Goal: Task Accomplishment & Management: Use online tool/utility

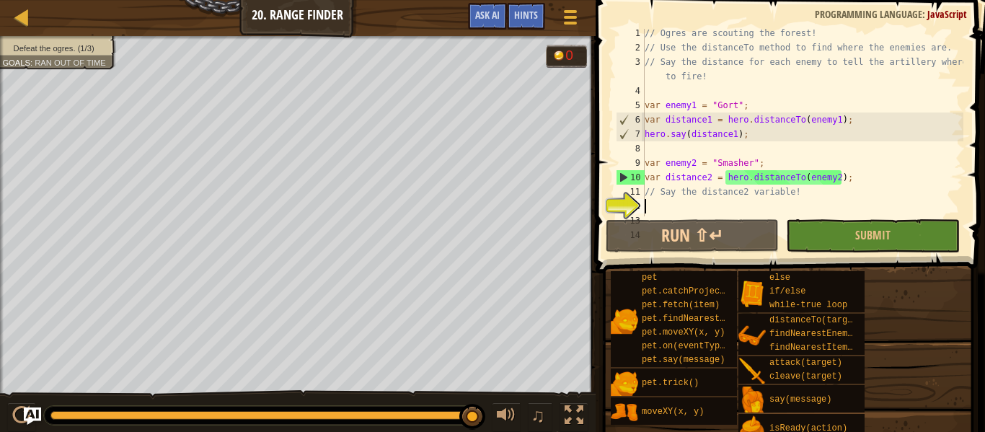
scroll to position [6, 0]
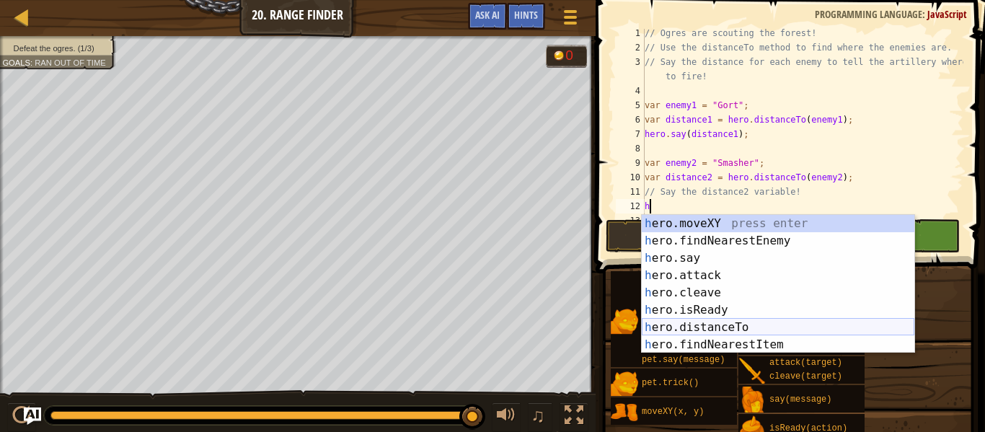
click at [710, 324] on div "h ero.moveXY press enter h ero.findNearestEnemy press enter h ero.say press ent…" at bounding box center [777, 301] width 272 height 173
type textarea "var distance = hero.distanceTo(target);"
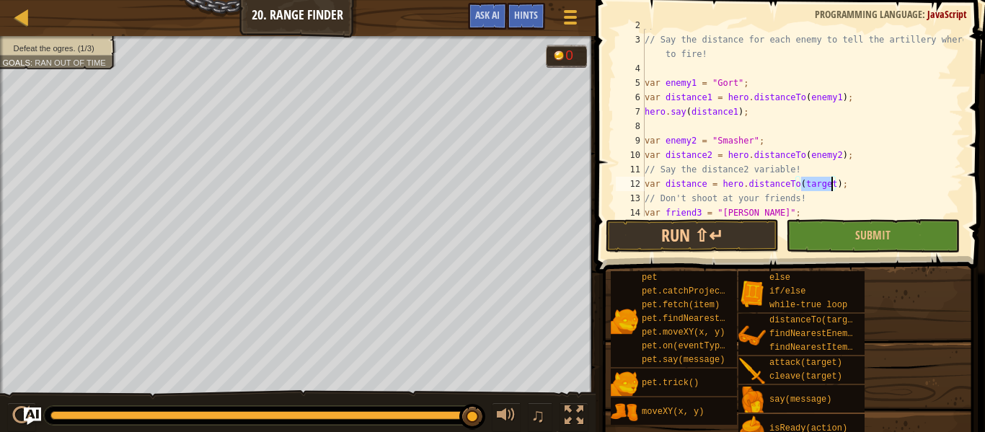
scroll to position [55, 0]
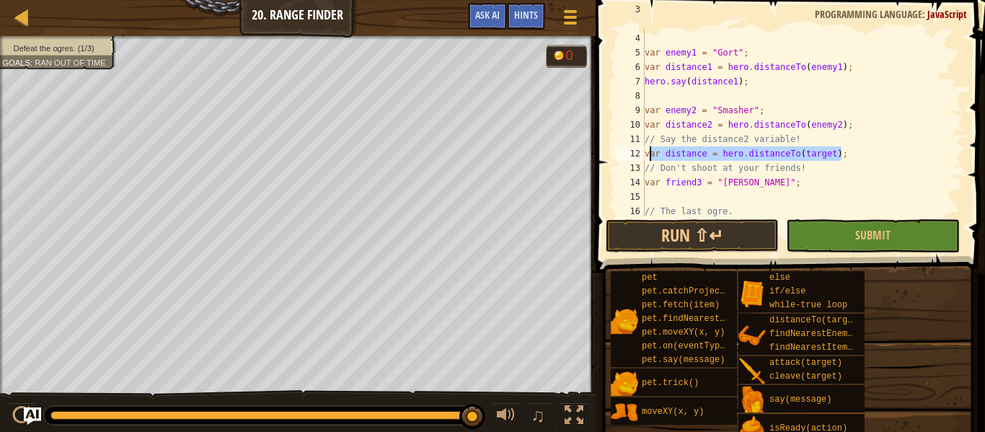
drag, startPoint x: 845, startPoint y: 154, endPoint x: 626, endPoint y: 159, distance: 219.9
click at [626, 159] on div "var distance = hero.distanceTo(target); 3 4 5 6 7 8 9 10 11 12 13 14 15 16 17 1…" at bounding box center [788, 122] width 350 height 187
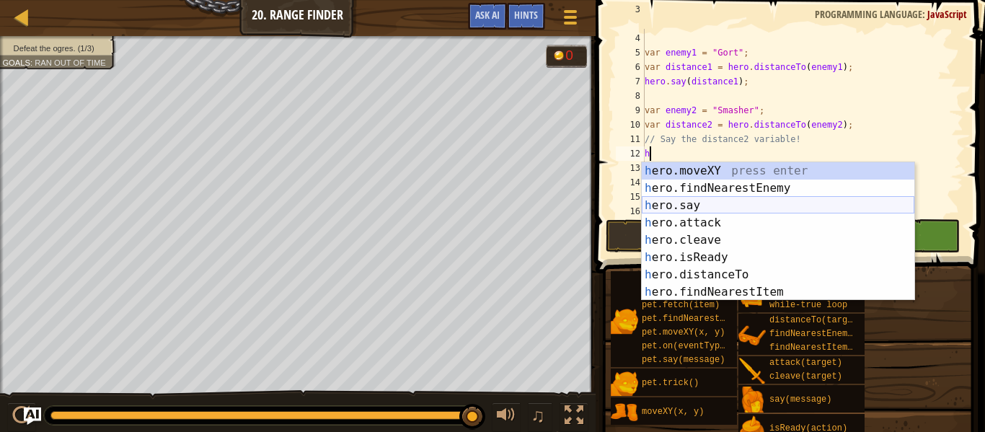
click at [689, 201] on div "h ero.moveXY press enter h ero.findNearestEnemy press enter h ero.say press ent…" at bounding box center [777, 248] width 272 height 173
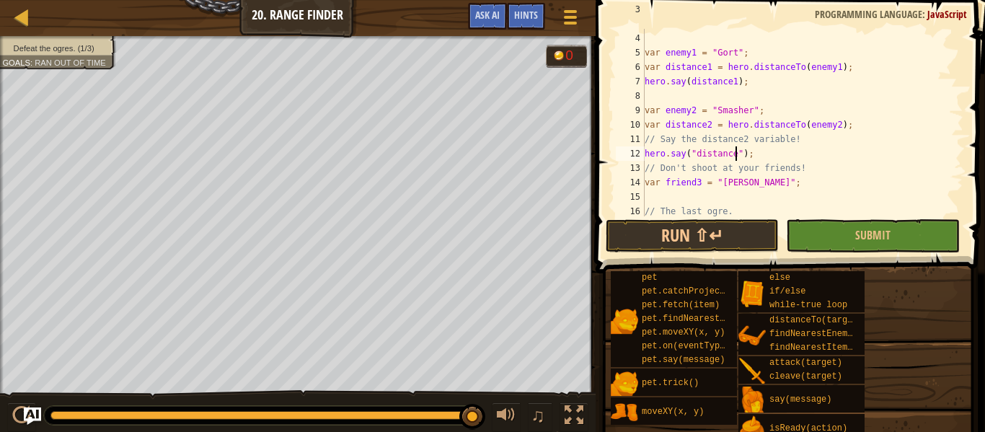
scroll to position [6, 14]
click at [865, 178] on div "// Say the distance for each enemy to tell the artillery where to fire! var ene…" at bounding box center [801, 117] width 321 height 231
type textarea "var friend3 = "[PERSON_NAME]";"
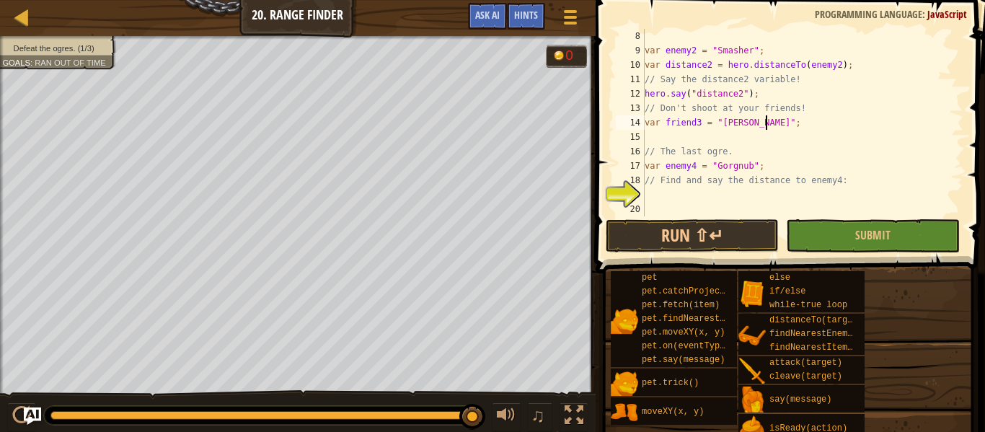
scroll to position [115, 0]
click at [711, 197] on div "var enemy2 = "Smasher" ; var distance2 = hero . distanceTo ( enemy2 ) ; // Say …" at bounding box center [801, 137] width 321 height 216
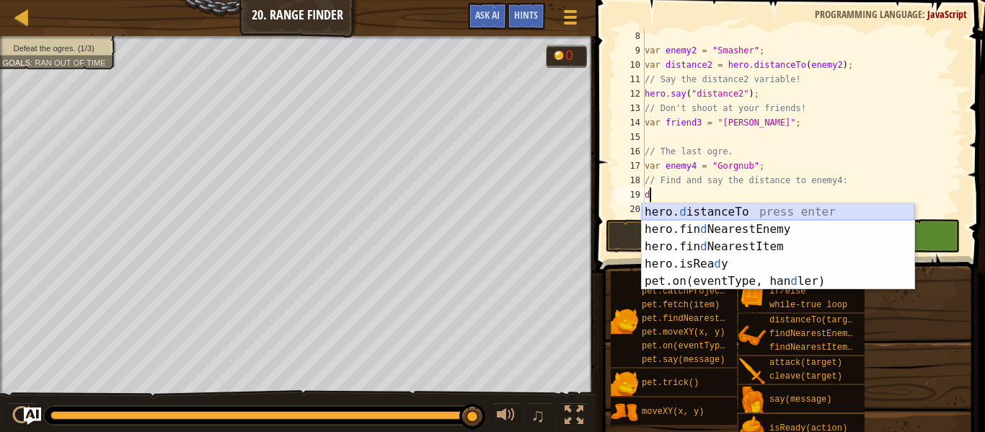
click at [724, 213] on div "hero. d istanceTo press enter hero.fin d NearestEnemy press enter hero.fin d Ne…" at bounding box center [777, 263] width 272 height 121
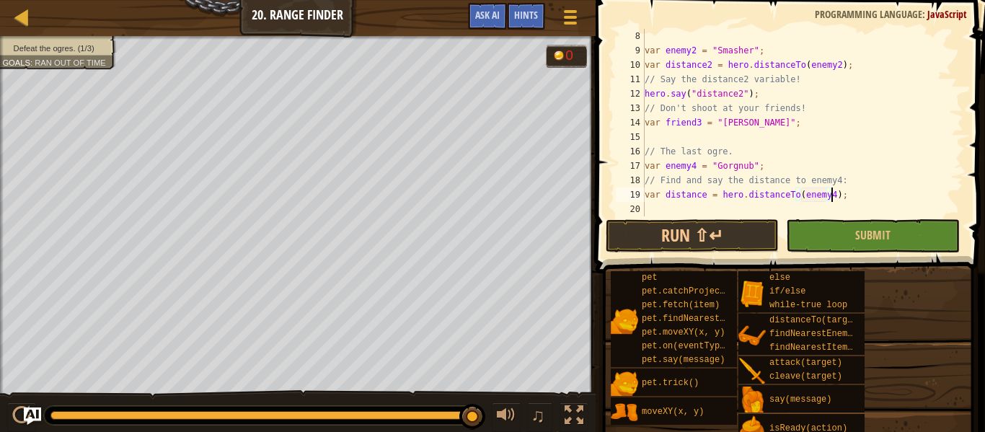
scroll to position [6, 27]
click at [873, 184] on div "var enemy2 = "Smasher" ; var distance2 = hero . distanceTo ( enemy2 ) ; // Say …" at bounding box center [801, 137] width 321 height 216
type textarea "// Find and say the distance to enemy4:"
click at [745, 209] on div "var enemy2 = "Smasher" ; var distance2 = hero . distanceTo ( enemy2 ) ; // Say …" at bounding box center [801, 137] width 321 height 216
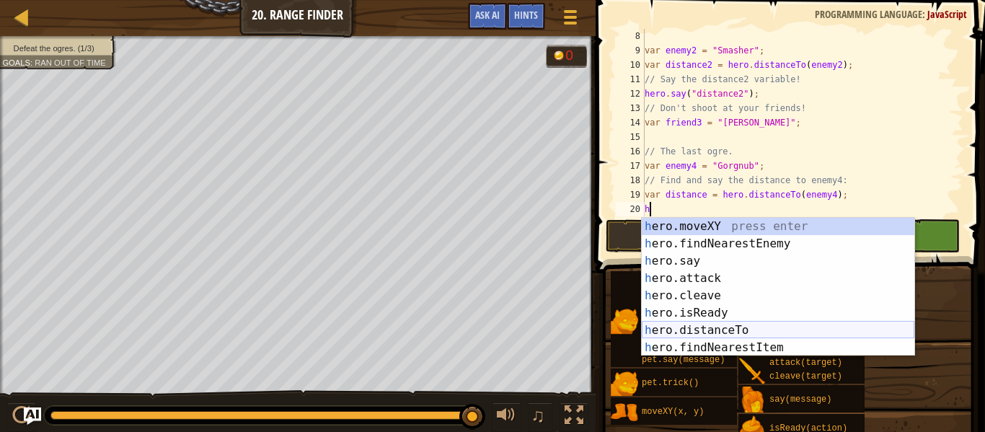
click at [760, 333] on div "h ero.moveXY press enter h ero.findNearestEnemy press enter h ero.say press ent…" at bounding box center [777, 304] width 272 height 173
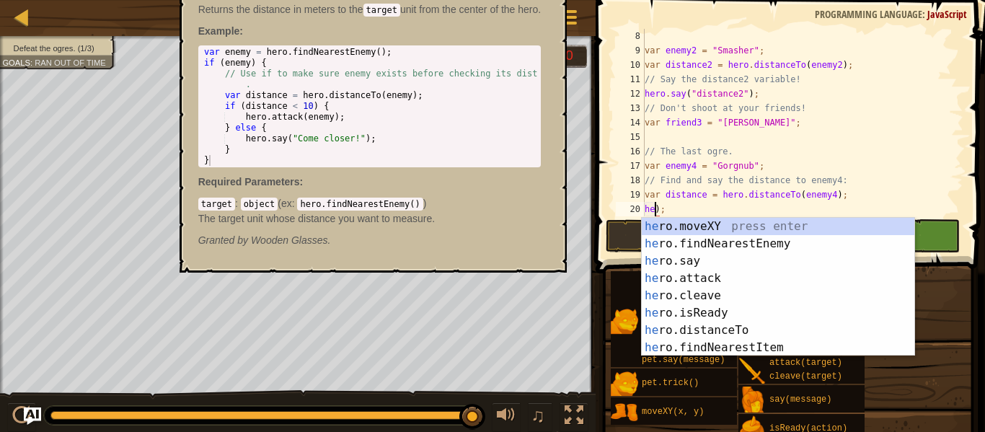
scroll to position [6, 1]
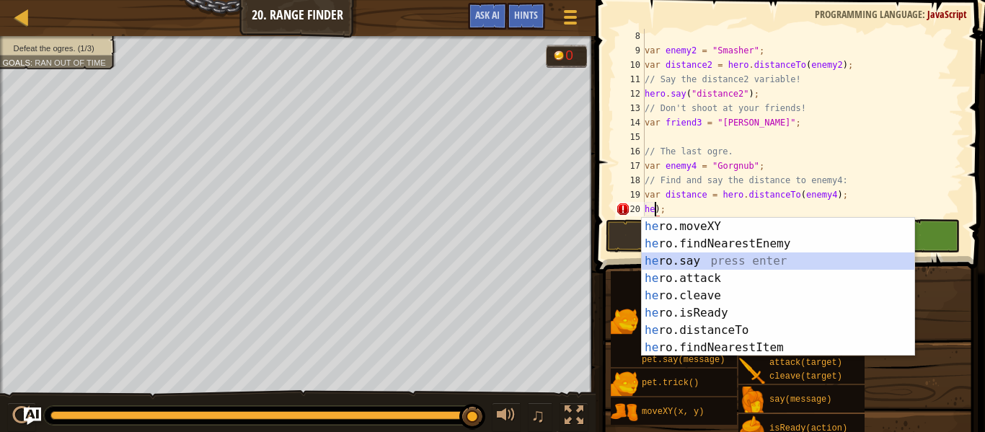
click at [706, 261] on div "he ro.moveXY press enter he ro.findNearestEnemy press enter he ro.say press ent…" at bounding box center [777, 304] width 272 height 173
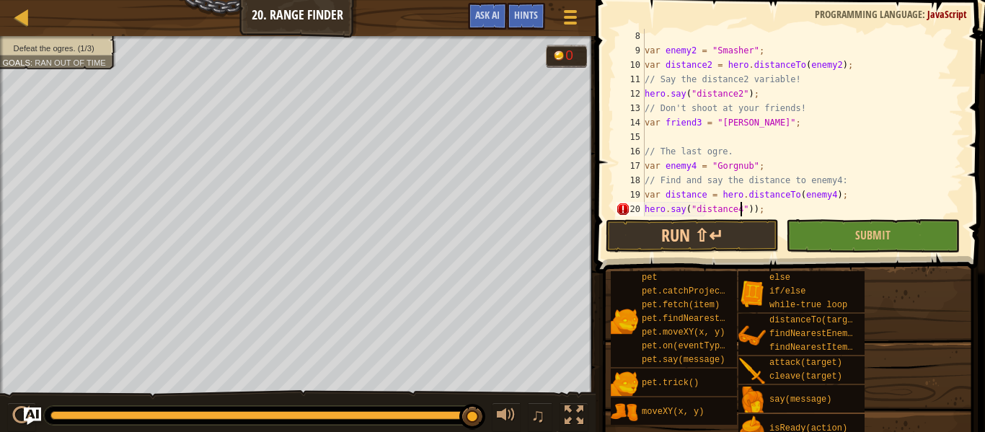
scroll to position [6, 14]
click at [751, 210] on div "var enemy2 = "Smasher" ; var distance2 = hero . distanceTo ( enemy2 ) ; // Say …" at bounding box center [801, 137] width 321 height 216
click at [763, 234] on button "Run ⇧↵" at bounding box center [691, 235] width 173 height 33
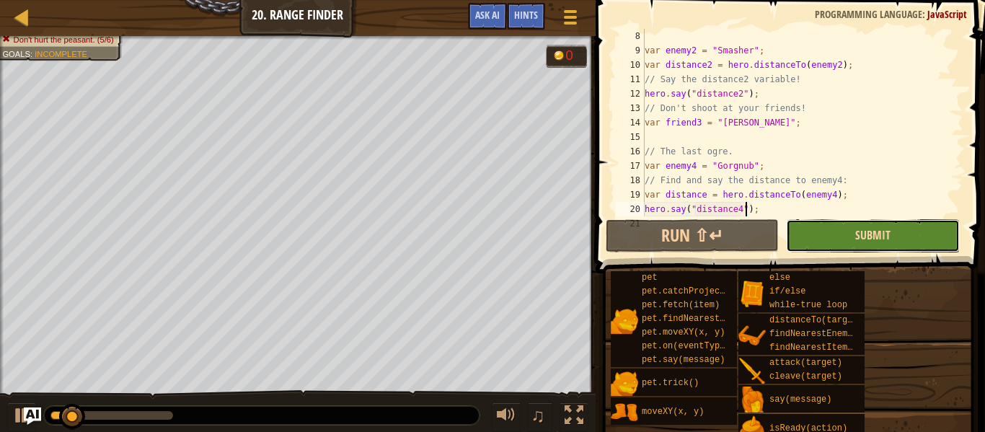
click at [859, 234] on span "Submit" at bounding box center [872, 235] width 35 height 16
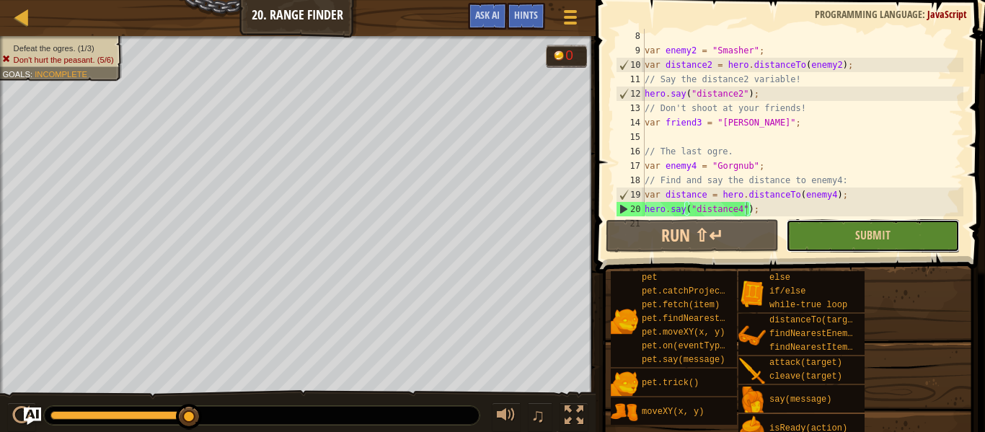
click at [846, 227] on button "Submit" at bounding box center [872, 235] width 173 height 33
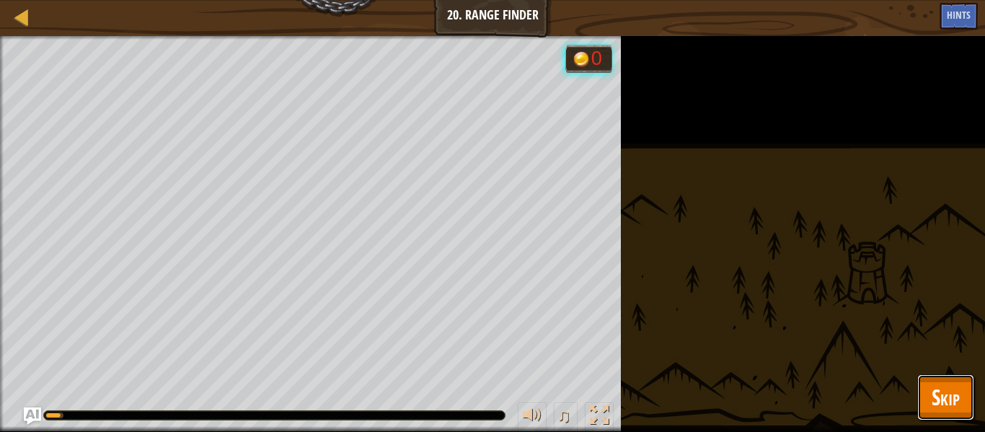
click at [943, 397] on span "Skip" at bounding box center [945, 397] width 28 height 30
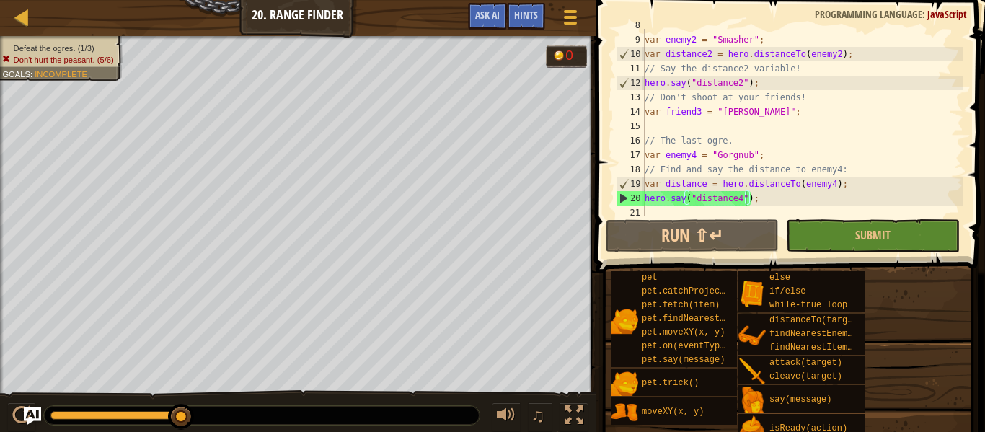
scroll to position [130, 0]
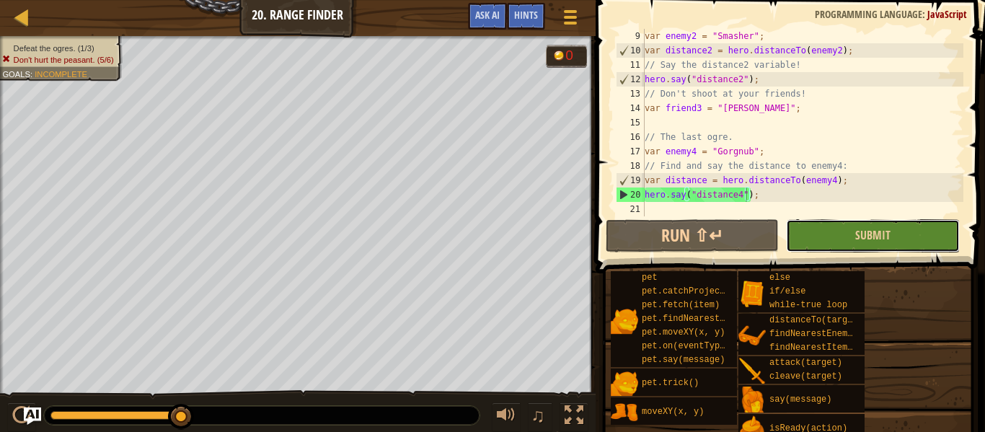
click at [831, 226] on button "Submit" at bounding box center [872, 235] width 173 height 33
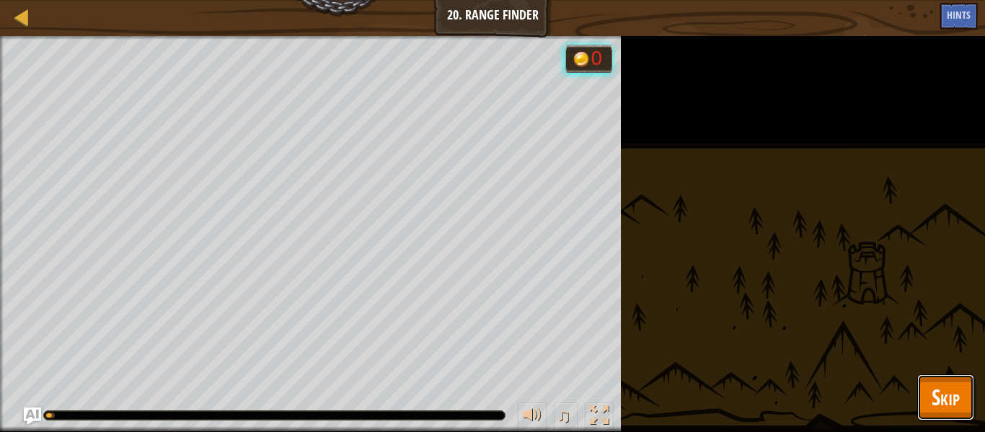
click at [964, 409] on button "Skip" at bounding box center [945, 397] width 57 height 46
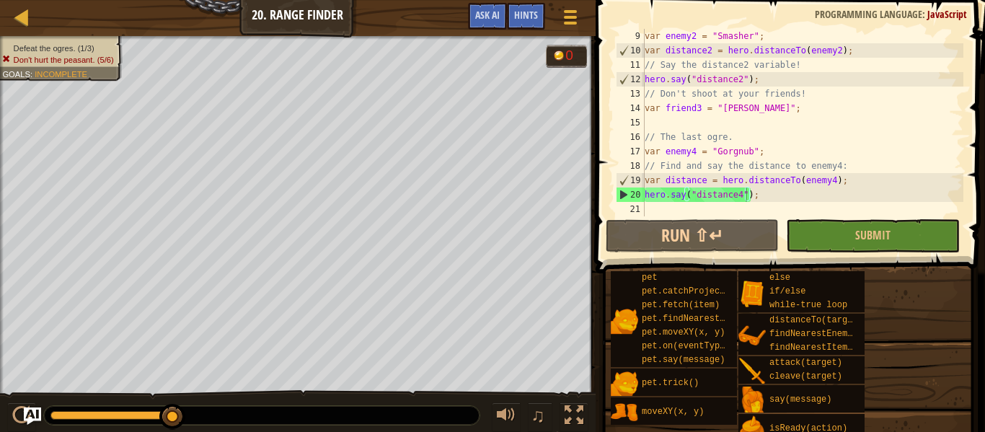
click at [696, 78] on div "var enemy2 = "Smasher" ; var distance2 = hero . distanceTo ( enemy2 ) ; // Say …" at bounding box center [801, 137] width 321 height 216
click at [741, 75] on div "var enemy2 = "Smasher" ; var distance2 = hero . distanceTo ( enemy2 ) ; // Say …" at bounding box center [801, 137] width 321 height 216
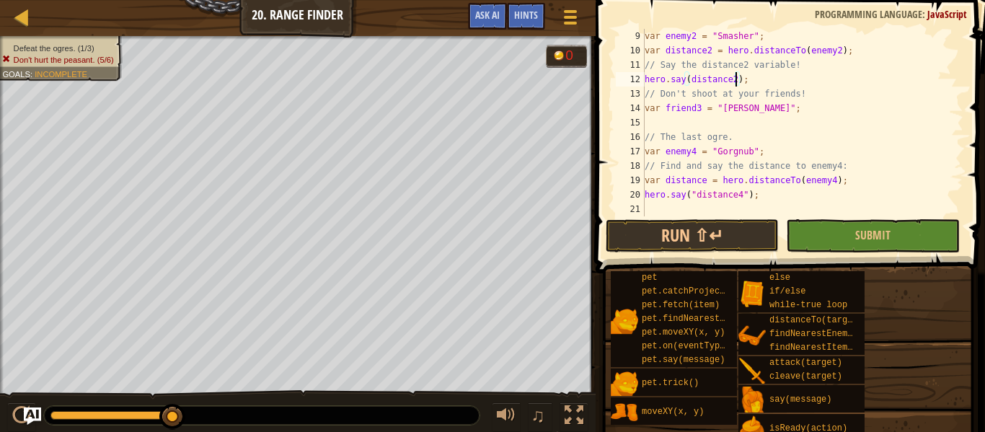
click at [747, 192] on div "var enemy2 = "Smasher" ; var distance2 = hero . distanceTo ( enemy2 ) ; // Say …" at bounding box center [801, 137] width 321 height 216
click at [696, 192] on div "var enemy2 = "Smasher" ; var distance2 = hero . distanceTo ( enemy2 ) ; // Say …" at bounding box center [801, 137] width 321 height 216
click at [853, 233] on button "Submit" at bounding box center [872, 235] width 173 height 33
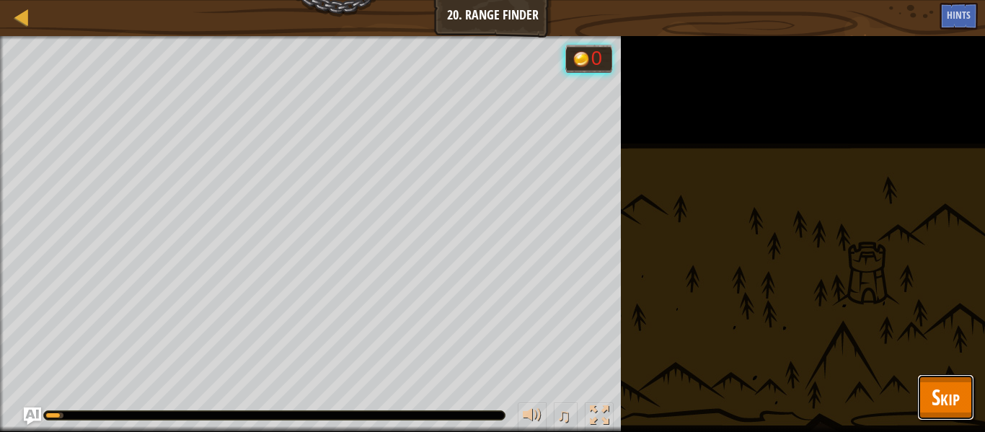
click at [948, 388] on span "Skip" at bounding box center [945, 397] width 28 height 30
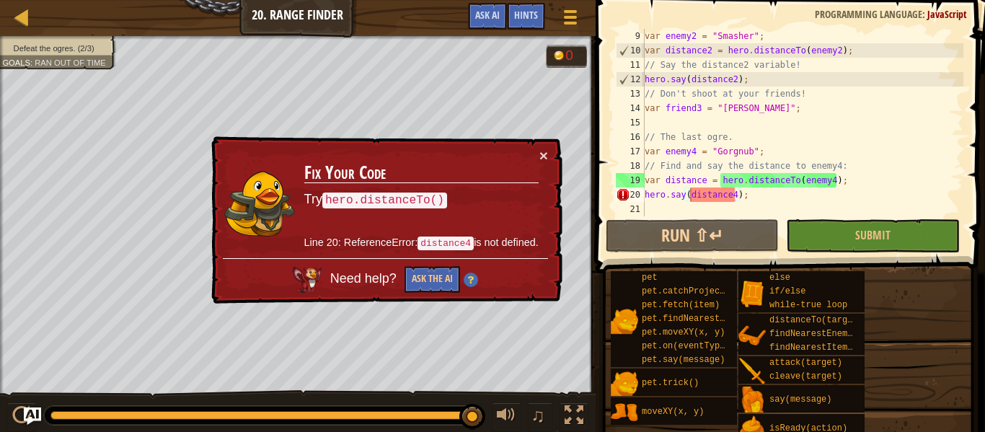
click at [802, 192] on div "var enemy2 = "Smasher" ; var distance2 = hero . distanceTo ( enemy2 ) ; // Say …" at bounding box center [801, 137] width 321 height 216
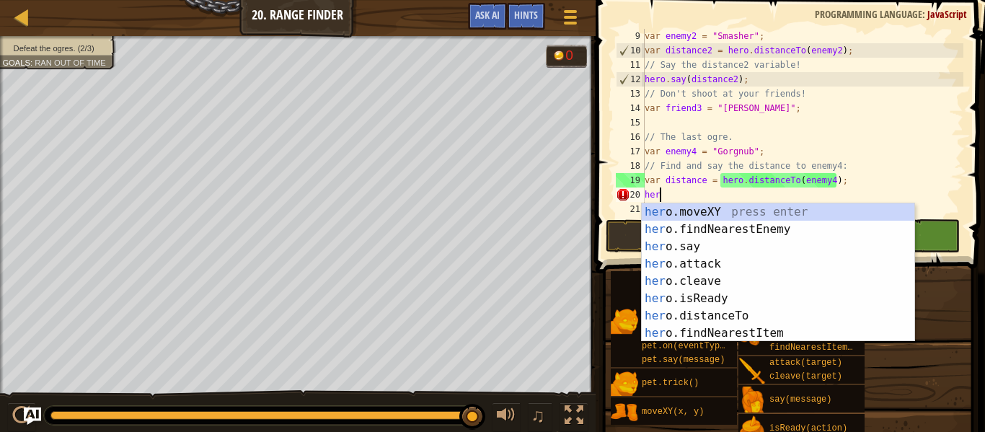
scroll to position [6, 1]
type textarea "h"
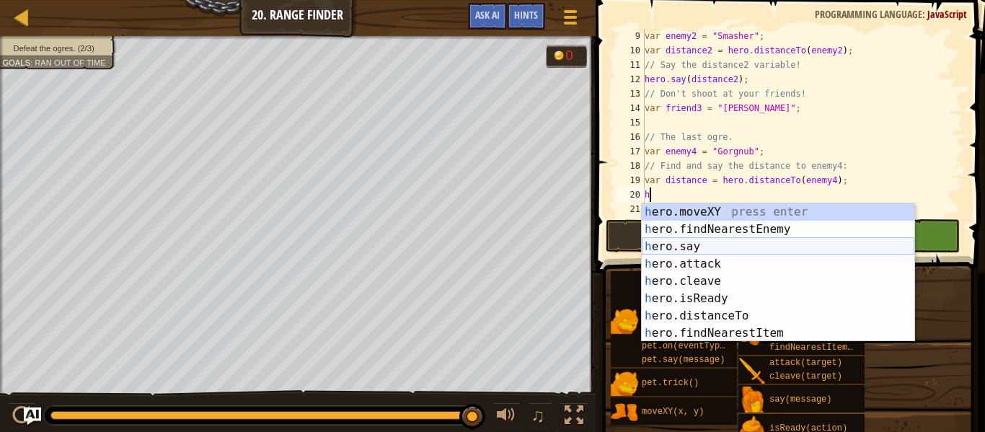
click at [824, 247] on div "h ero.moveXY press enter h ero.findNearestEnemy press enter h ero.say press ent…" at bounding box center [777, 289] width 272 height 173
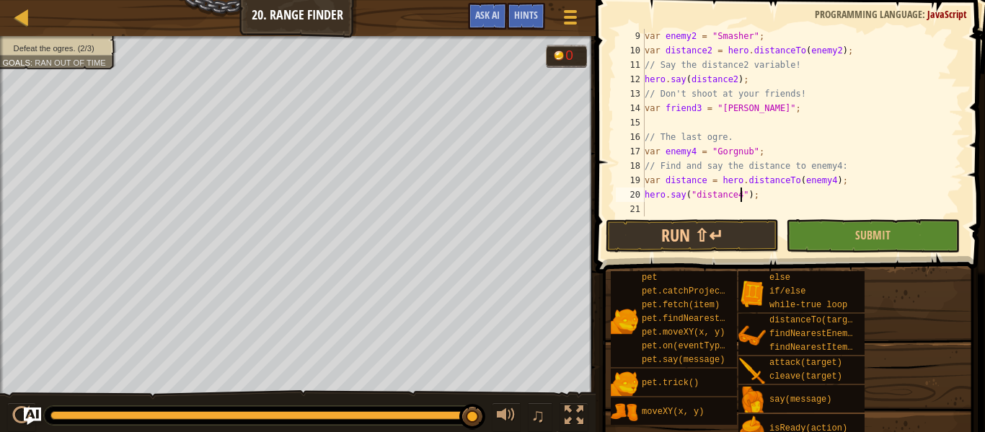
scroll to position [6, 14]
click at [745, 192] on div "var enemy2 = "Smasher" ; var distance2 = hero . distanceTo ( enemy2 ) ; // Say …" at bounding box center [801, 137] width 321 height 216
click at [696, 192] on div "var enemy2 = "Smasher" ; var distance2 = hero . distanceTo ( enemy2 ) ; // Say …" at bounding box center [801, 137] width 321 height 216
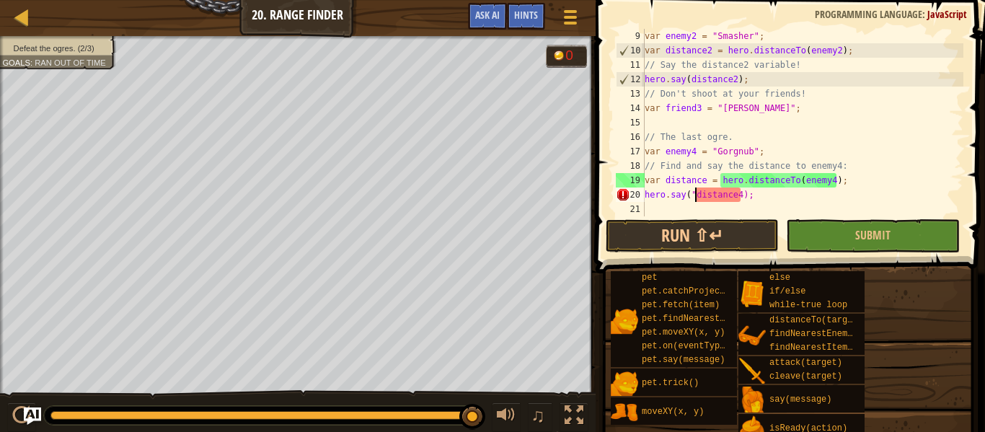
scroll to position [6, 7]
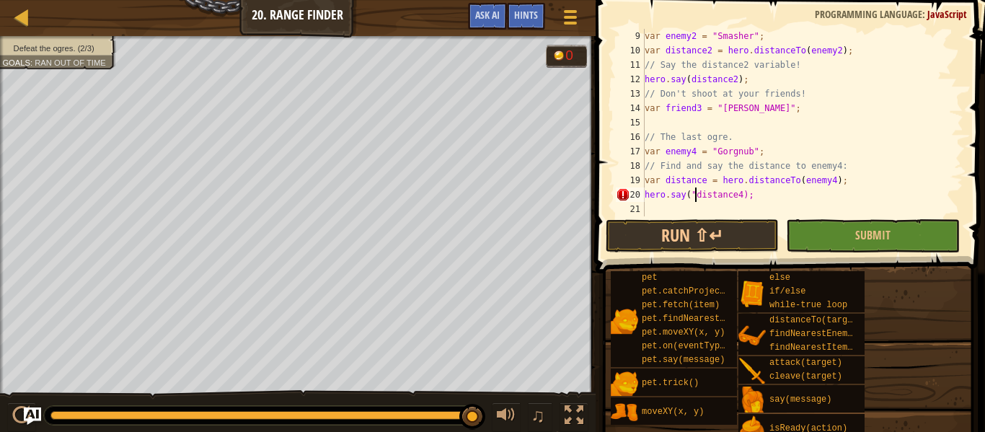
click at [742, 195] on div "var enemy2 = "Smasher" ; var distance2 = hero . distanceTo ( enemy2 ) ; // Say …" at bounding box center [801, 137] width 321 height 216
type textarea "hero.say("distance4");"
click at [830, 241] on button "Submit" at bounding box center [872, 235] width 173 height 33
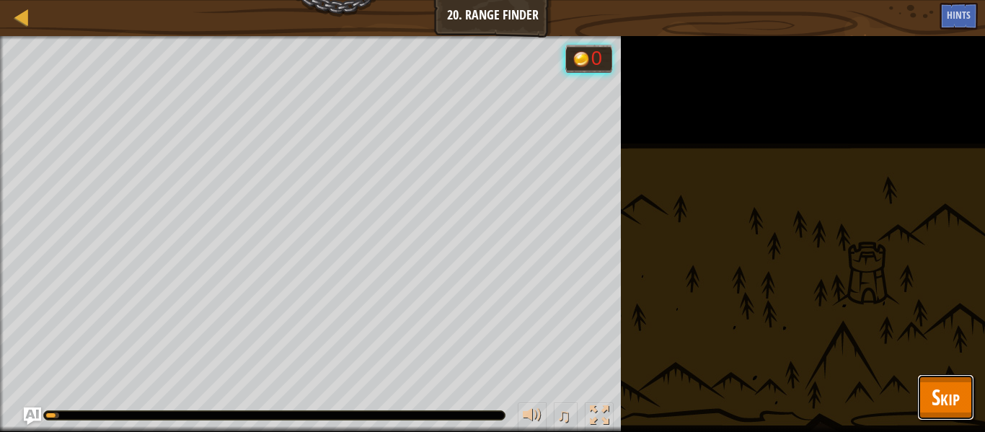
click at [938, 391] on span "Skip" at bounding box center [945, 397] width 28 height 30
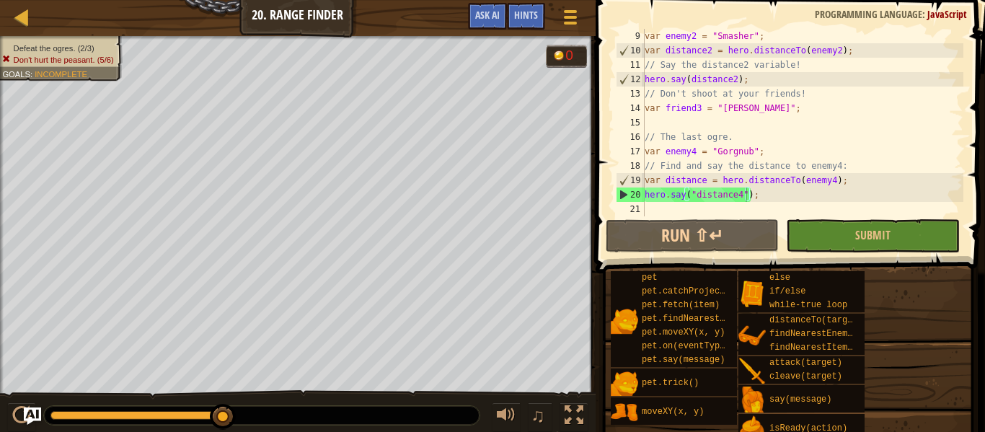
scroll to position [130, 0]
click at [569, 22] on span at bounding box center [570, 23] width 14 height 3
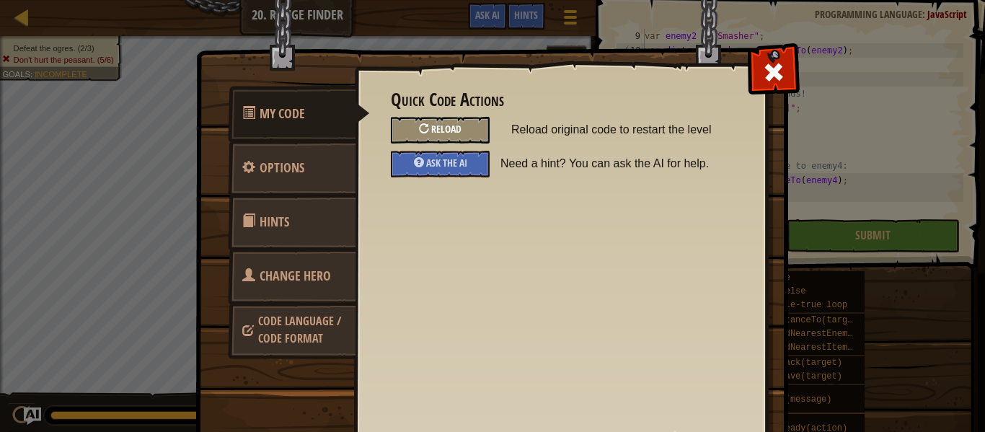
click at [435, 130] on span "Reload" at bounding box center [446, 129] width 30 height 14
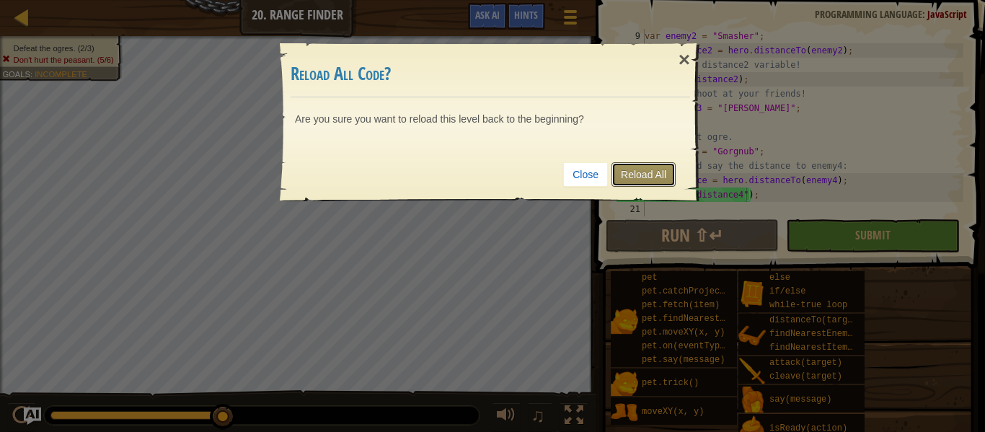
click at [626, 171] on link "Reload All" at bounding box center [643, 174] width 64 height 25
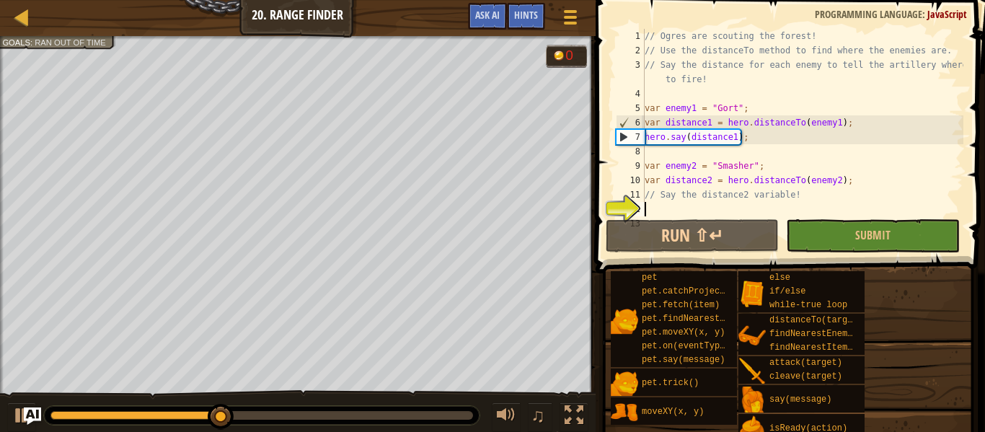
scroll to position [79, 0]
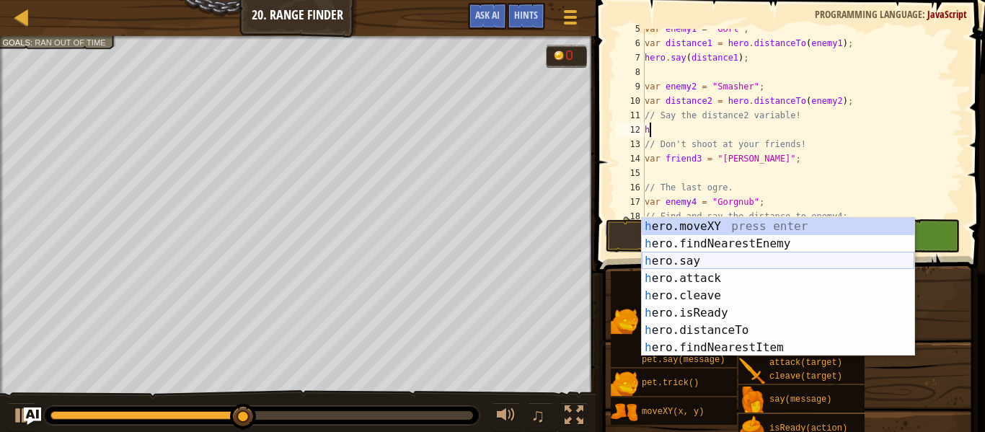
click at [785, 263] on div "h ero.moveXY press enter h ero.findNearestEnemy press enter h ero.say press ent…" at bounding box center [777, 304] width 272 height 173
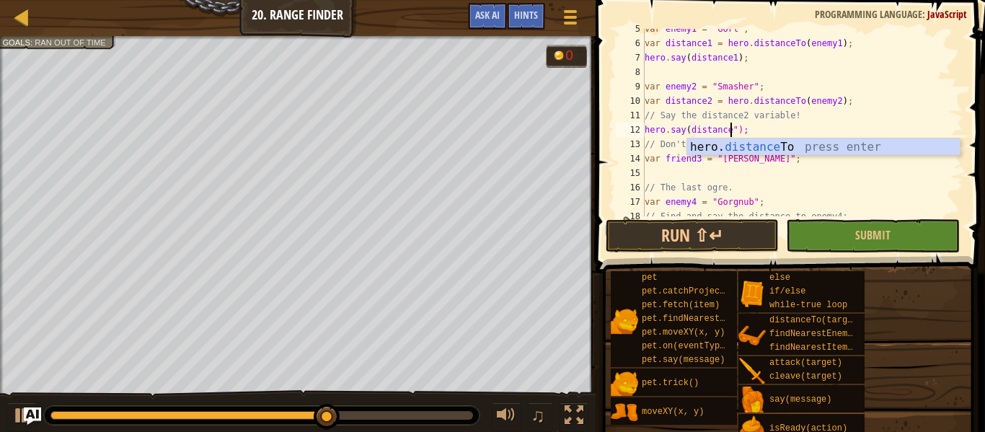
scroll to position [6, 12]
click at [736, 127] on div "var enemy1 = "Gort" ; var distance1 = hero . distanceTo ( enemy1 ) ; hero . say…" at bounding box center [801, 130] width 321 height 216
type textarea "hero.say(distance2);"
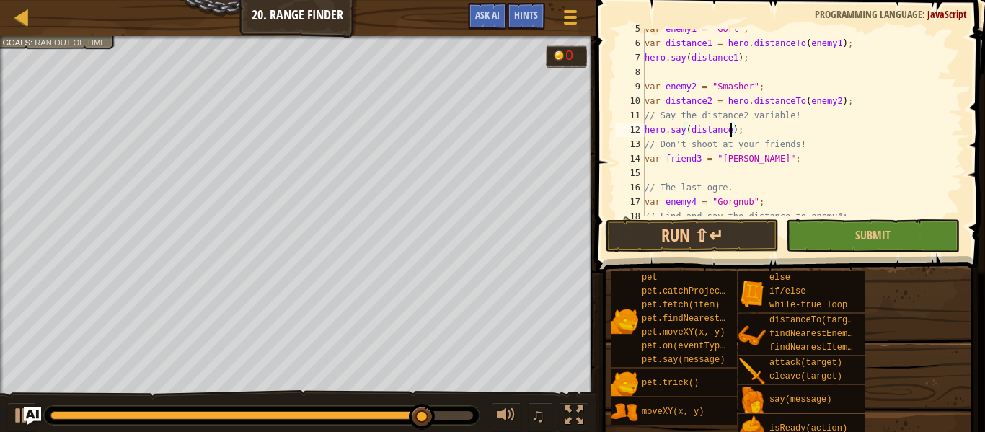
scroll to position [6, 13]
click at [793, 171] on div "var enemy1 = "Gort" ; var distance1 = hero . distanceTo ( enemy1 ) ; hero . say…" at bounding box center [801, 130] width 321 height 216
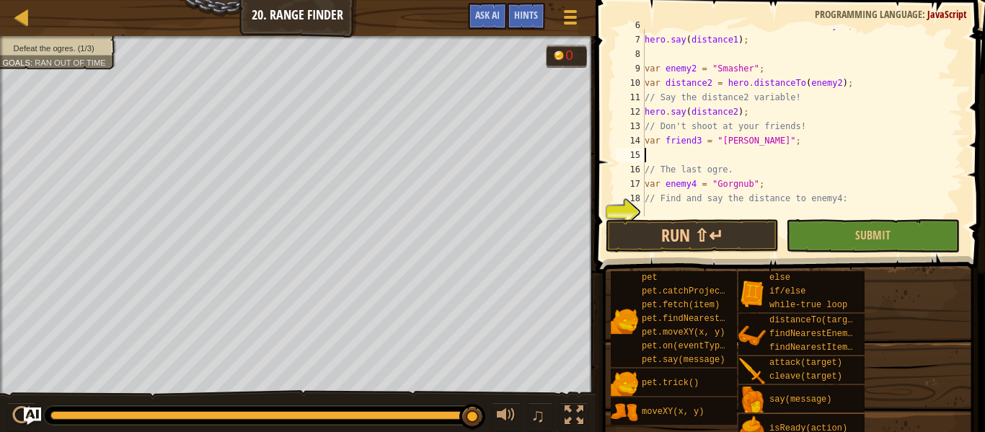
scroll to position [115, 0]
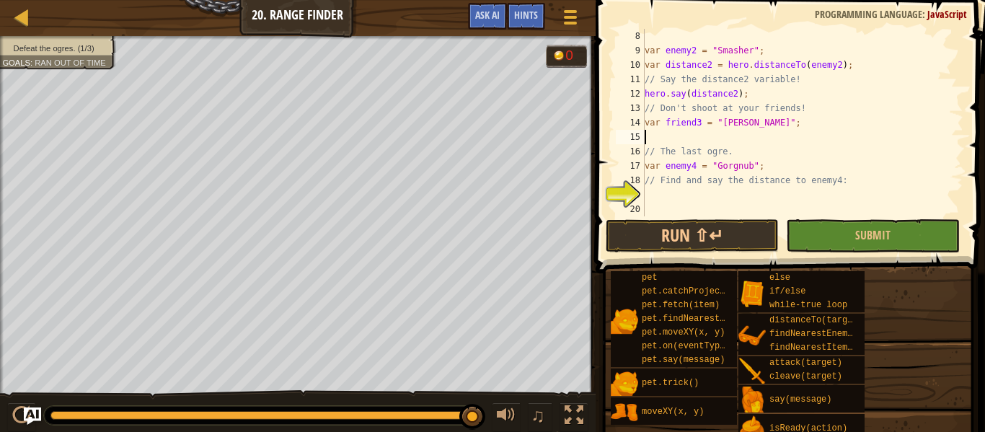
click at [690, 190] on div "var enemy2 = "Smasher" ; var distance2 = hero . distanceTo ( enemy2 ) ; // Say …" at bounding box center [801, 137] width 321 height 216
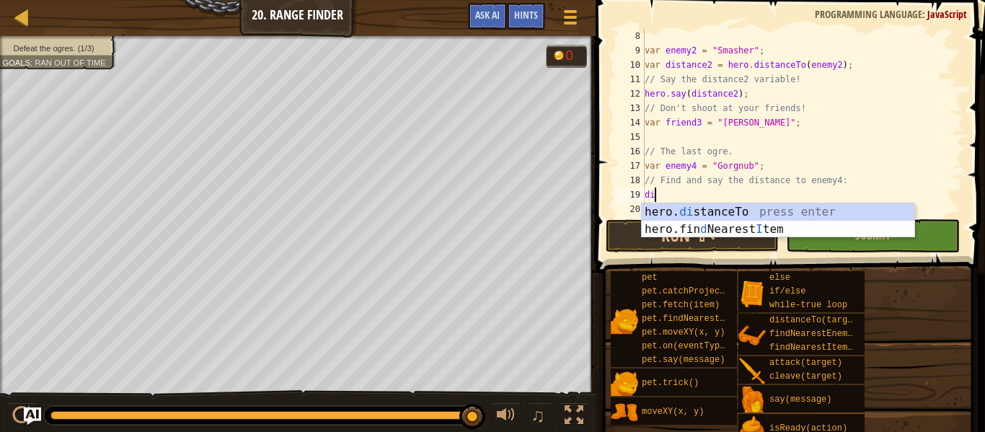
scroll to position [6, 1]
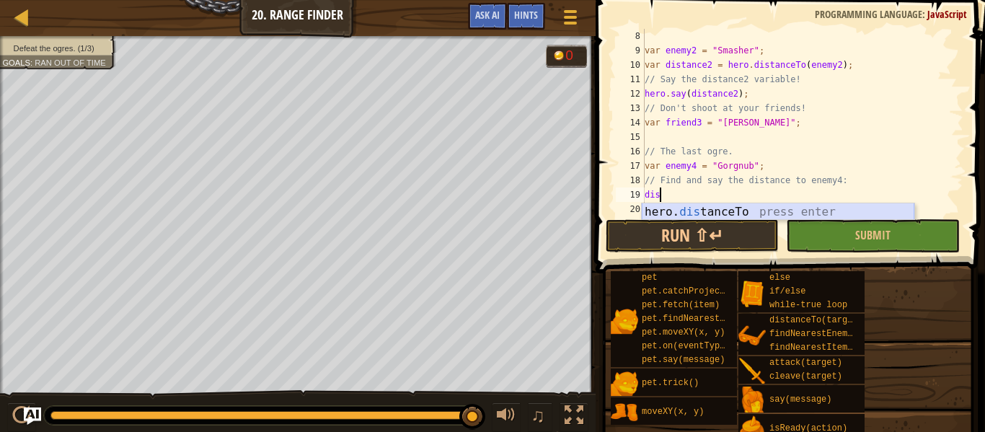
click at [697, 208] on div "hero. dis tanceTo press enter" at bounding box center [777, 229] width 272 height 52
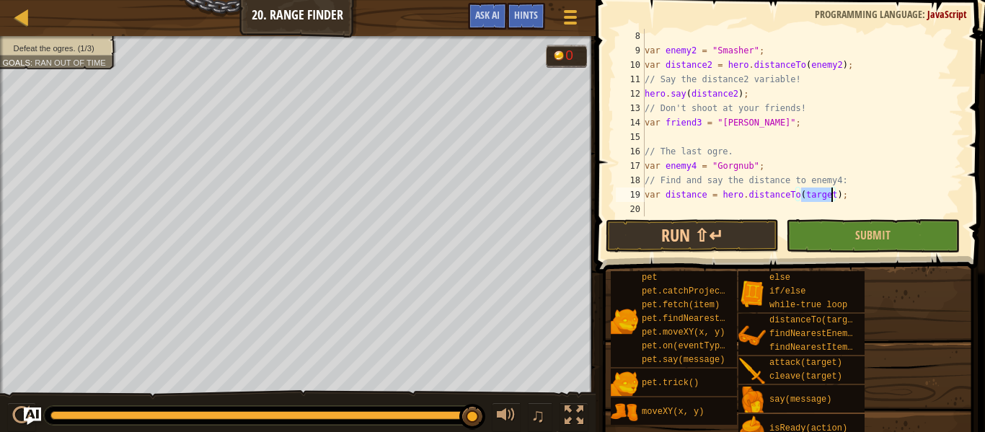
click at [704, 191] on div "var enemy2 = "Smasher" ; var distance2 = hero . distanceTo ( enemy2 ) ; // Say …" at bounding box center [801, 137] width 321 height 216
click at [815, 194] on div "var enemy2 = "Smasher" ; var distance2 = hero . distanceTo ( enemy2 ) ; // Say …" at bounding box center [801, 137] width 321 height 216
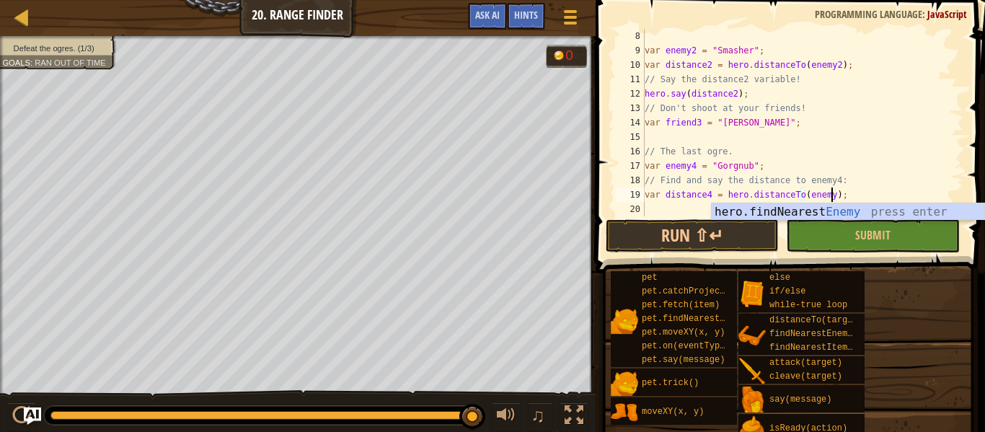
scroll to position [6, 27]
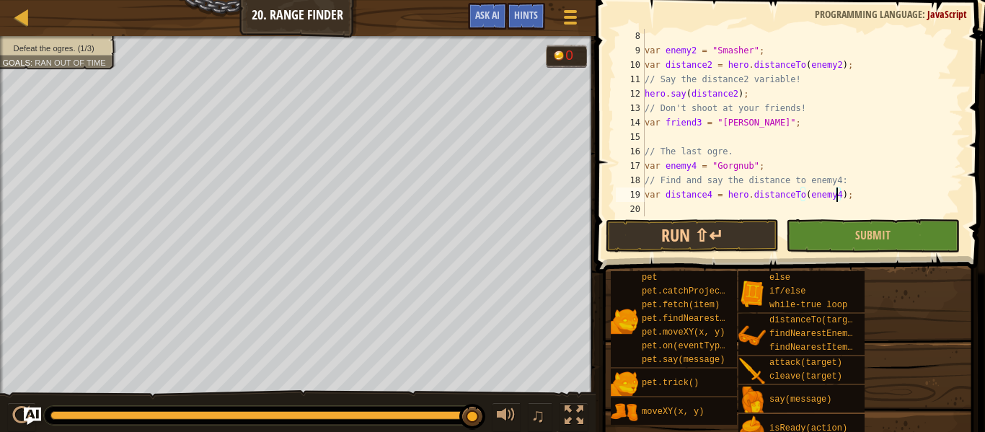
click at [888, 201] on div "var enemy2 = "Smasher" ; var distance2 = hero . distanceTo ( enemy2 ) ; // Say …" at bounding box center [801, 137] width 321 height 216
type textarea "var distance4 = hero.distanceTo(enemy4);"
click at [746, 228] on button "Run ⇧↵" at bounding box center [691, 235] width 173 height 33
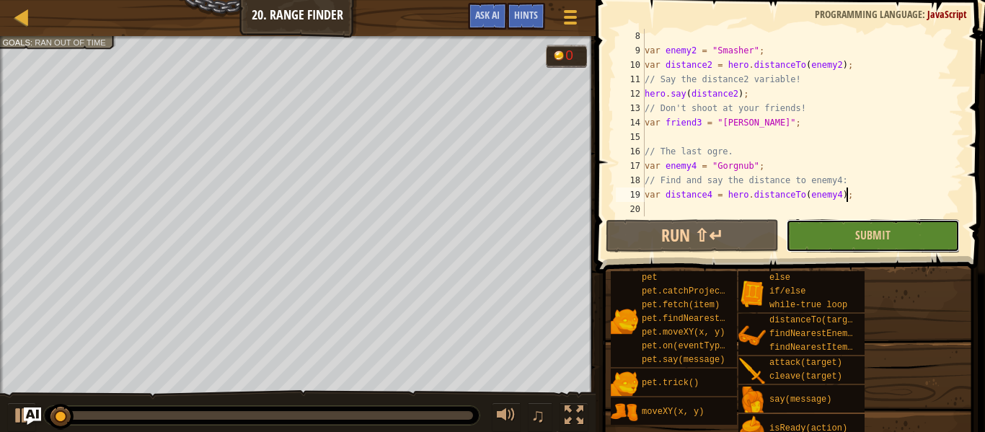
click at [821, 238] on button "Submit" at bounding box center [872, 235] width 173 height 33
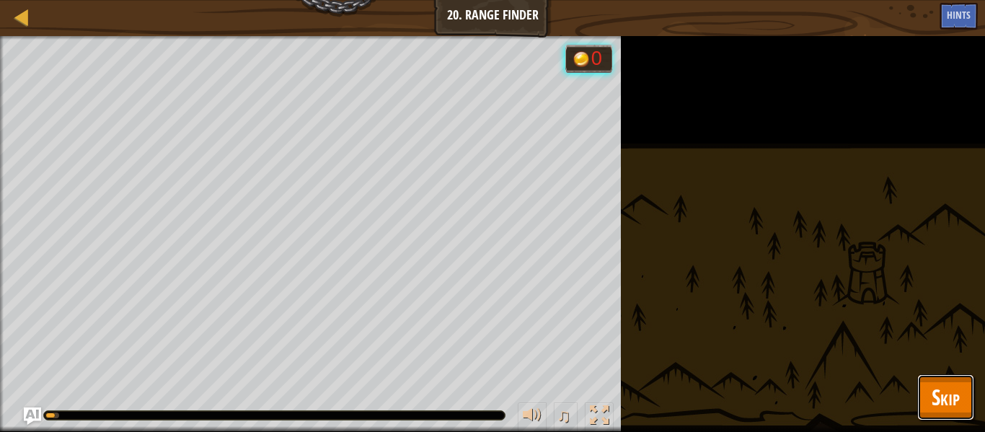
click at [946, 382] on span "Skip" at bounding box center [945, 397] width 28 height 30
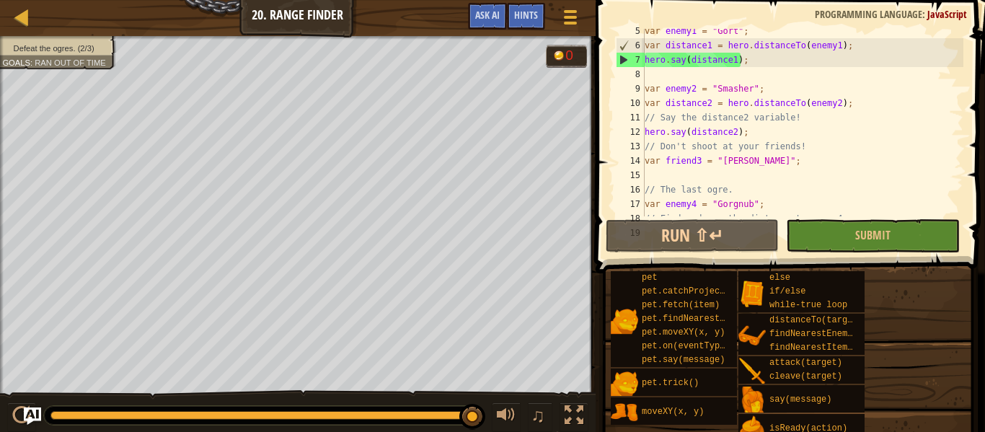
scroll to position [115, 0]
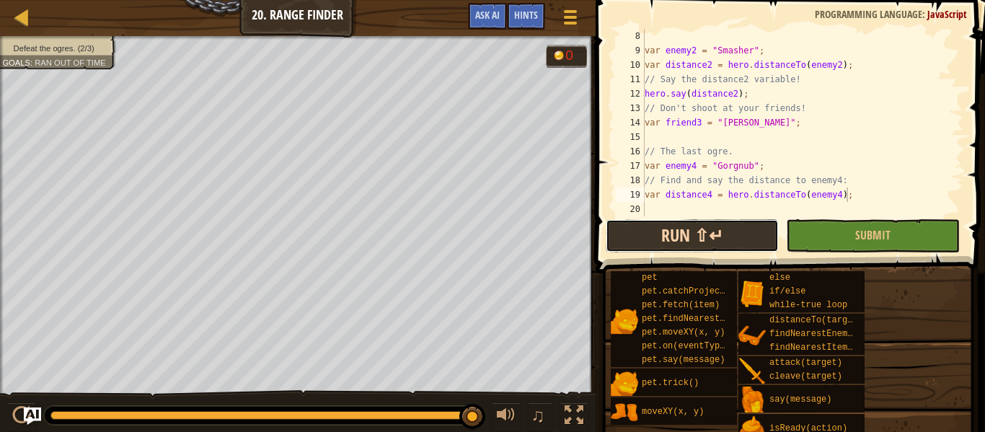
click at [735, 241] on button "Run ⇧↵" at bounding box center [691, 235] width 173 height 33
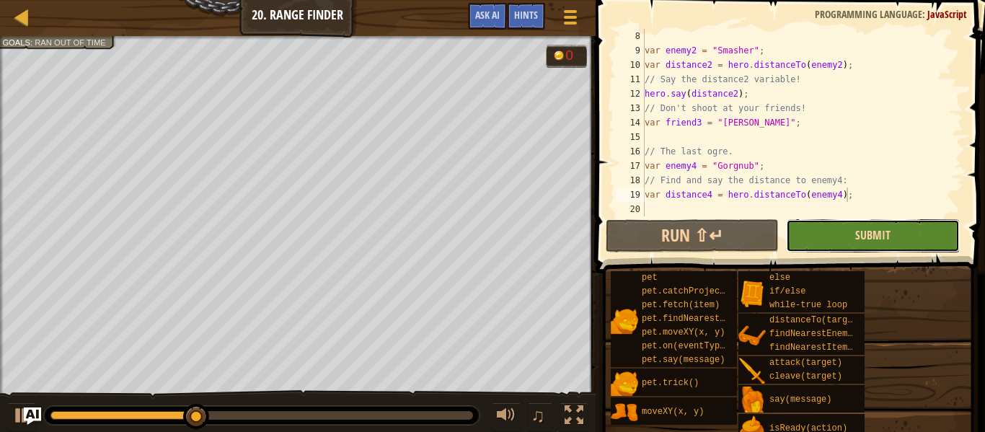
click at [881, 228] on span "Submit" at bounding box center [872, 235] width 35 height 16
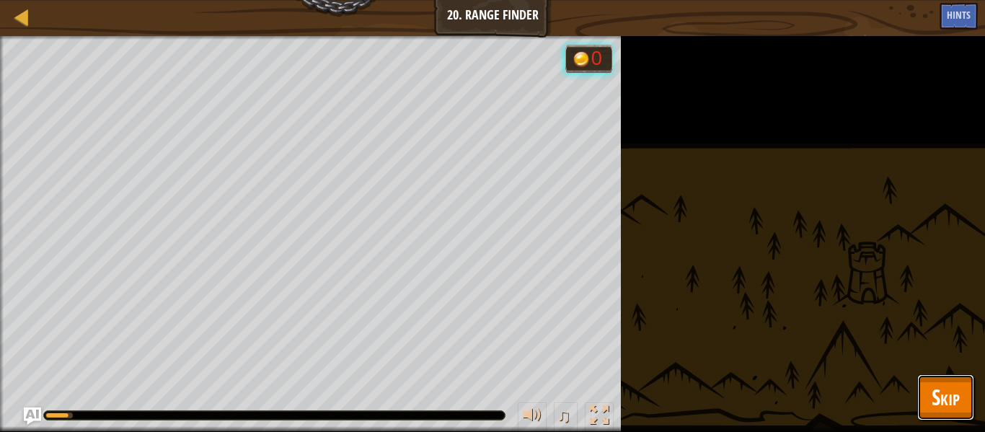
click at [932, 388] on span "Skip" at bounding box center [945, 397] width 28 height 30
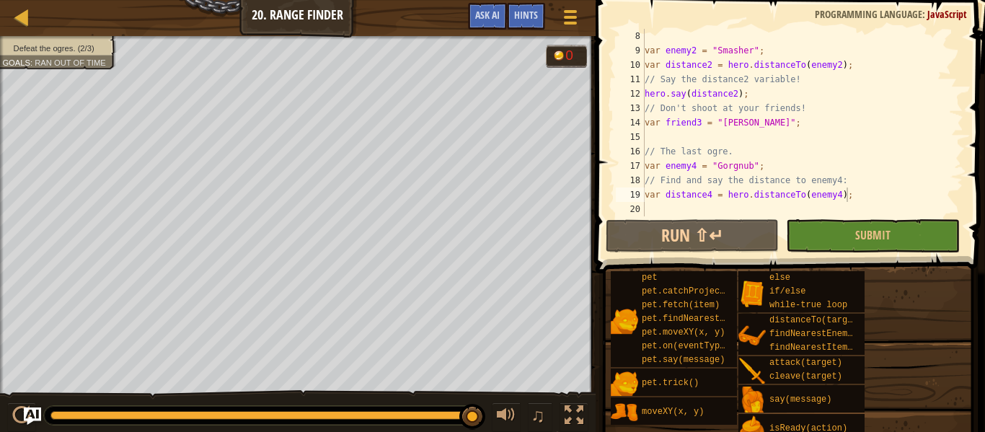
click at [668, 209] on div "var enemy2 = "Smasher" ; var distance2 = hero . distanceTo ( enemy2 ) ; // Say …" at bounding box center [801, 137] width 321 height 216
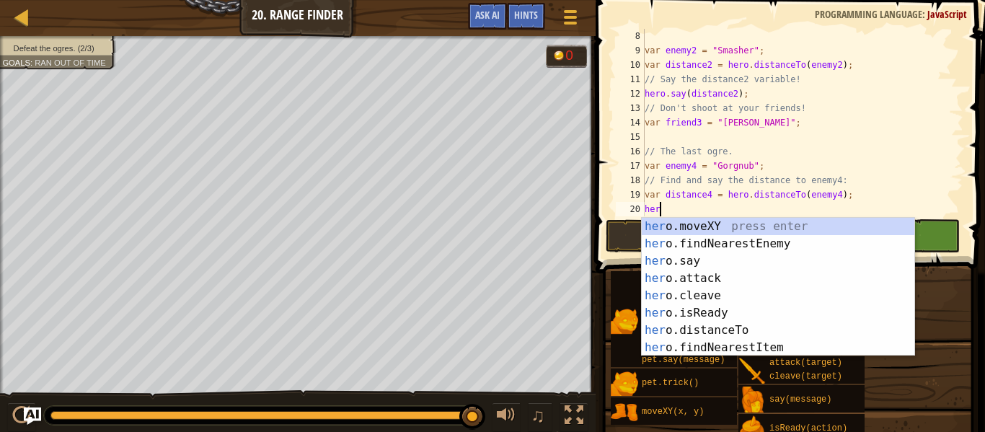
scroll to position [6, 2]
click at [709, 264] on div "hero .moveXY press enter hero .findNearestEnemy press enter hero .say press ent…" at bounding box center [777, 304] width 272 height 173
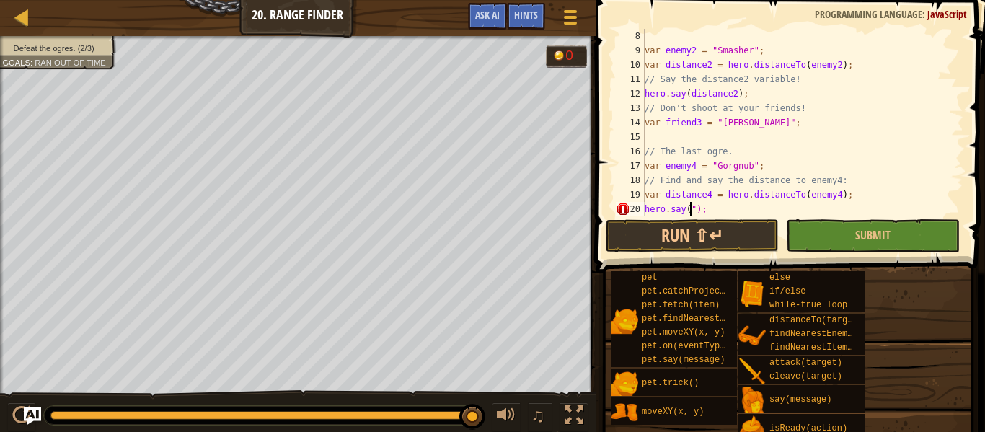
click at [695, 208] on div "var enemy2 = "Smasher" ; var distance2 = hero . distanceTo ( enemy2 ) ; // Say …" at bounding box center [801, 137] width 321 height 216
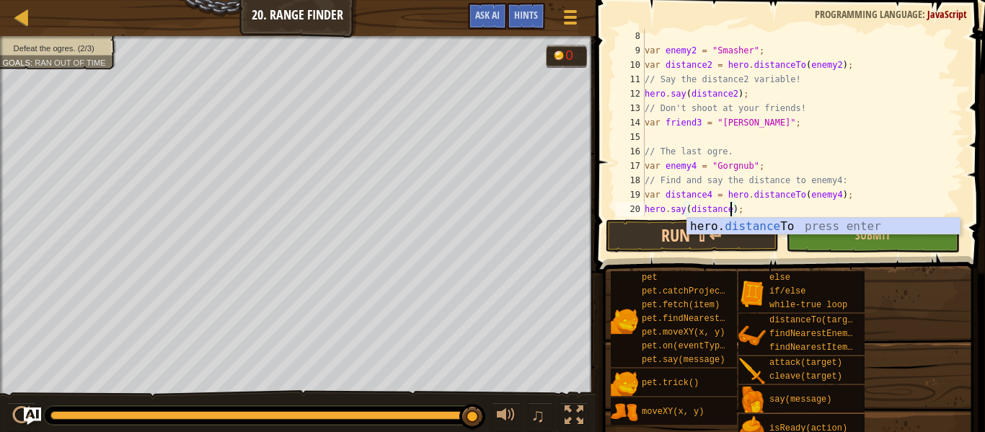
scroll to position [6, 13]
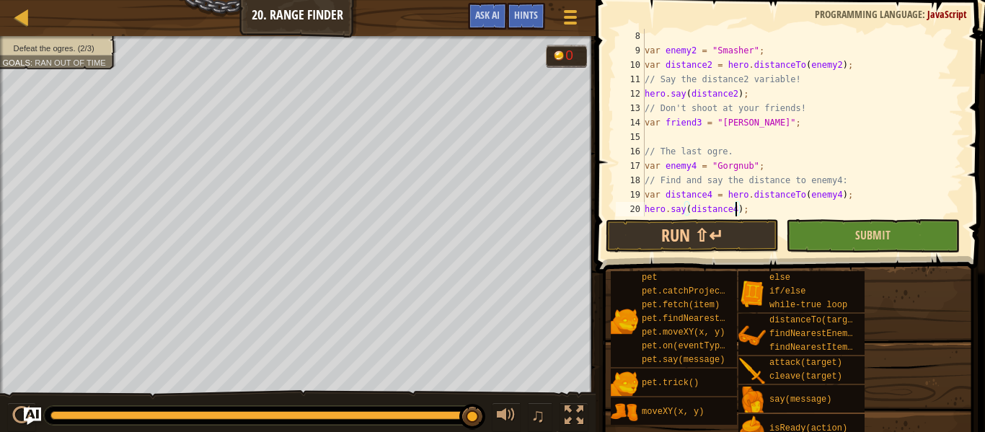
type textarea "hero.say(distance4);"
click at [828, 241] on button "Submit" at bounding box center [872, 235] width 173 height 33
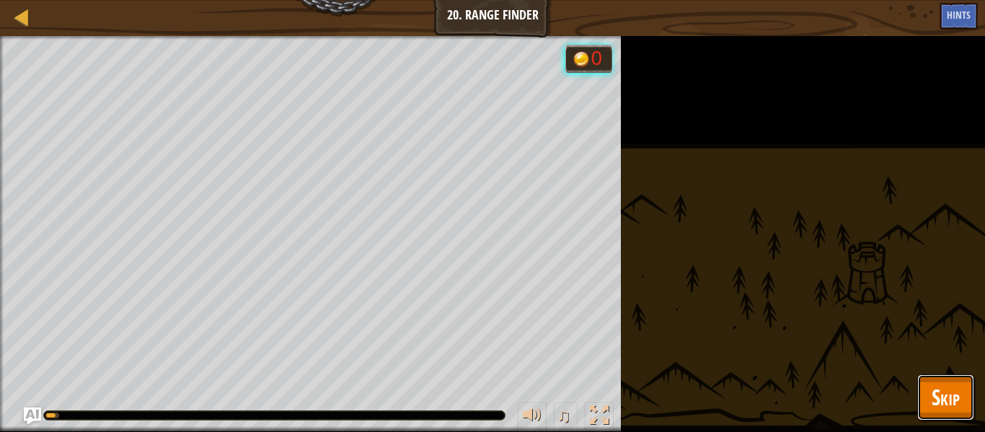
click at [946, 409] on span "Skip" at bounding box center [945, 397] width 28 height 30
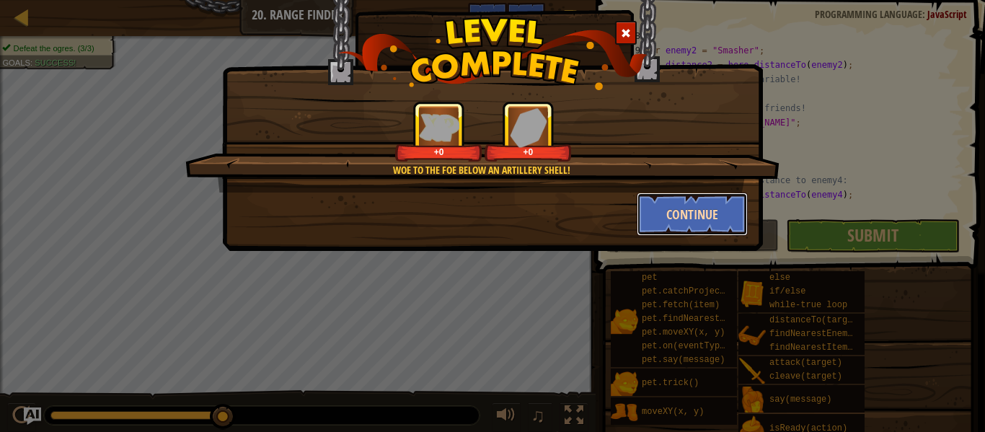
click at [717, 215] on button "Continue" at bounding box center [692, 213] width 112 height 43
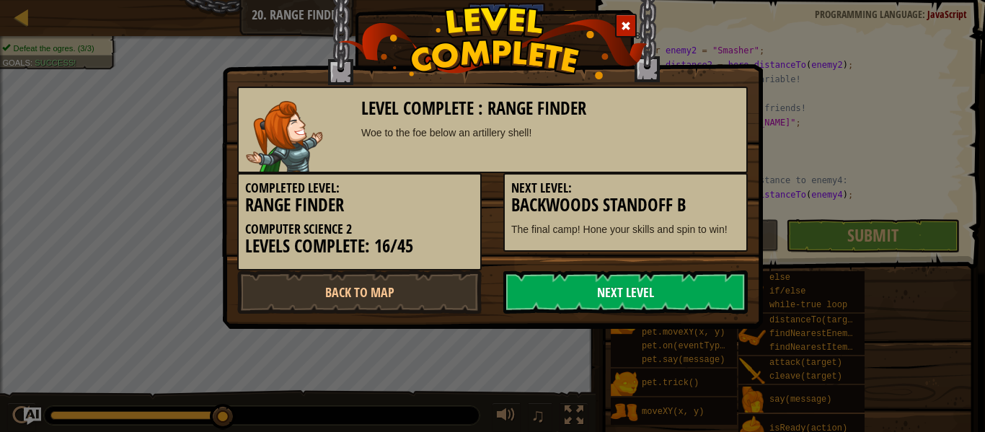
click at [732, 293] on link "Next Level" at bounding box center [625, 291] width 244 height 43
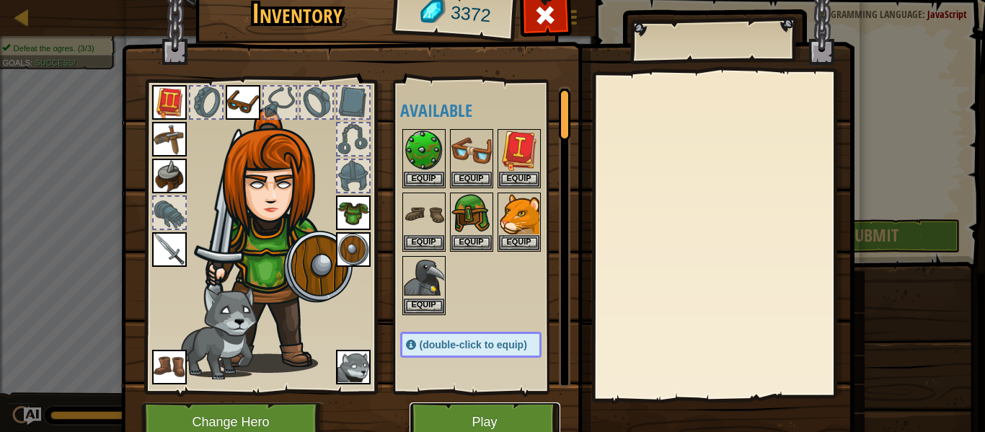
click at [474, 412] on button "Play" at bounding box center [484, 422] width 151 height 40
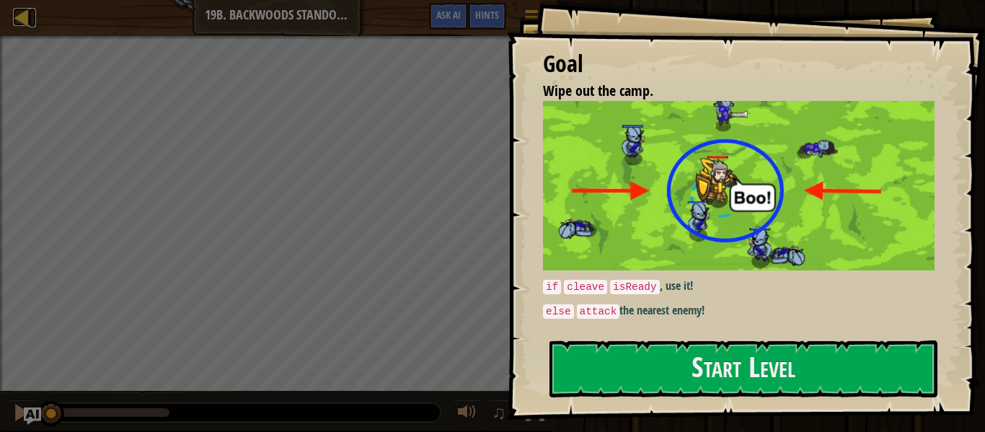
click at [25, 17] on div at bounding box center [22, 17] width 18 height 18
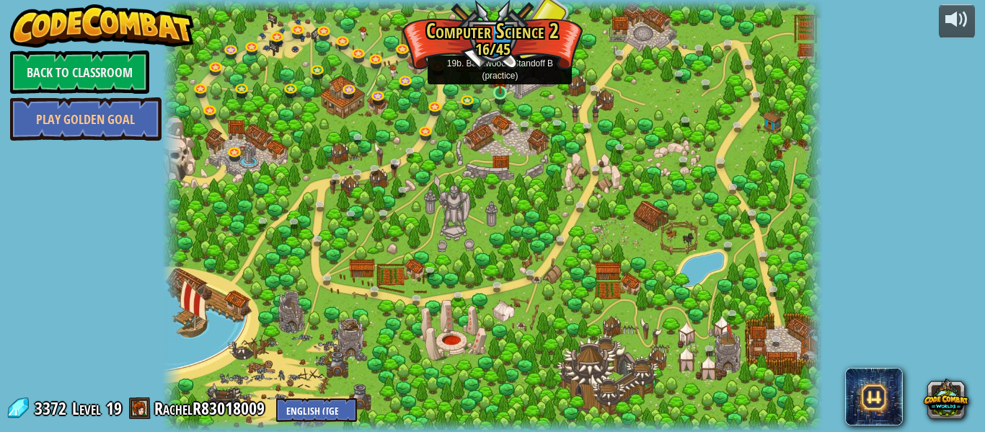
click at [499, 89] on img at bounding box center [499, 76] width 15 height 35
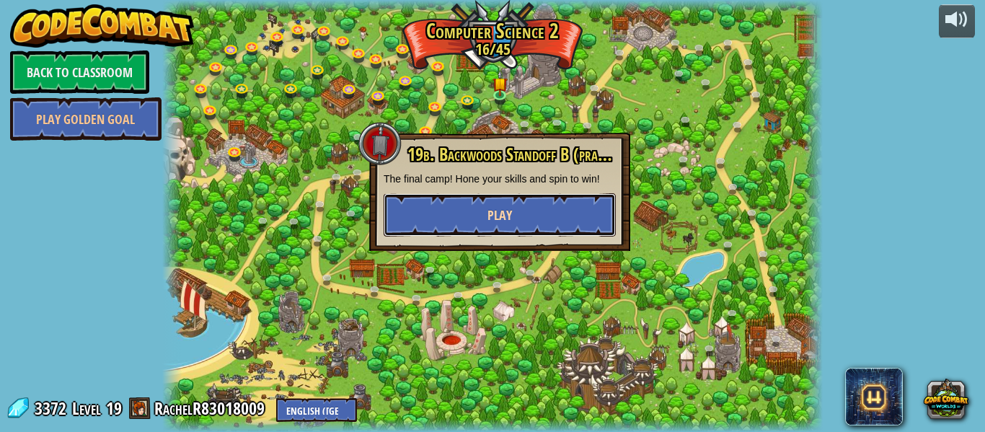
click at [444, 210] on button "Play" at bounding box center [499, 214] width 232 height 43
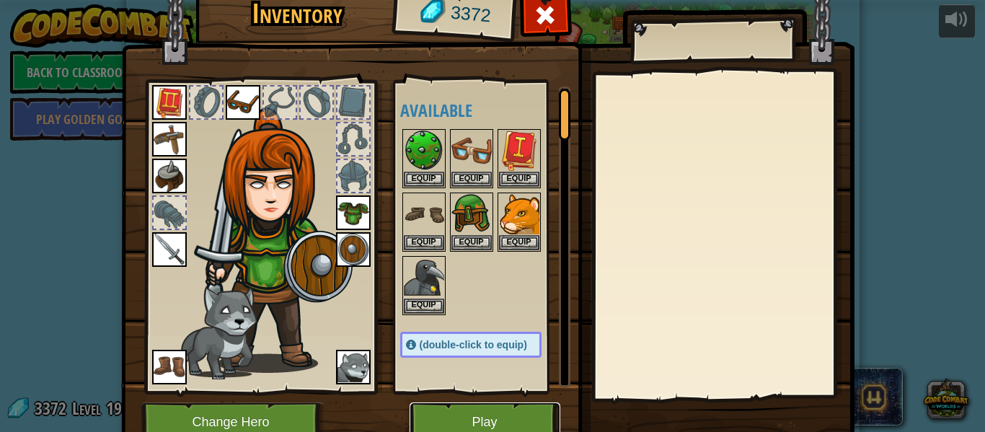
click at [509, 414] on button "Play" at bounding box center [484, 422] width 151 height 40
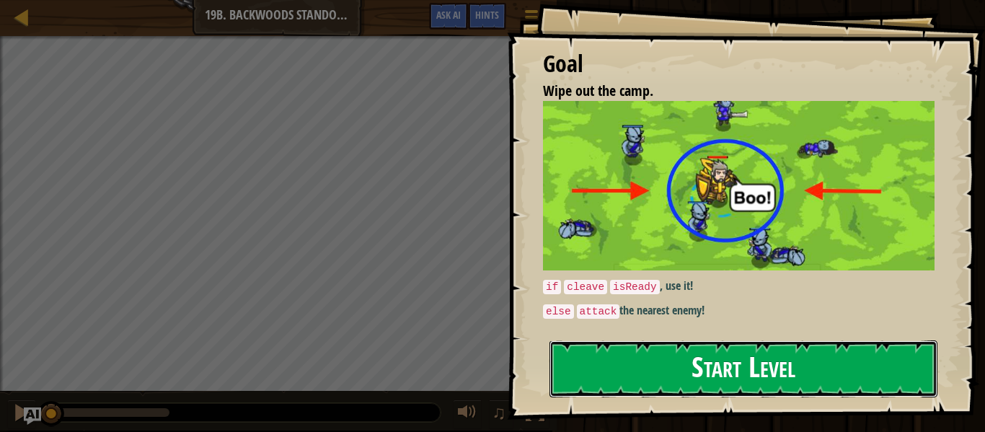
click at [598, 383] on button "Start Level" at bounding box center [743, 368] width 388 height 57
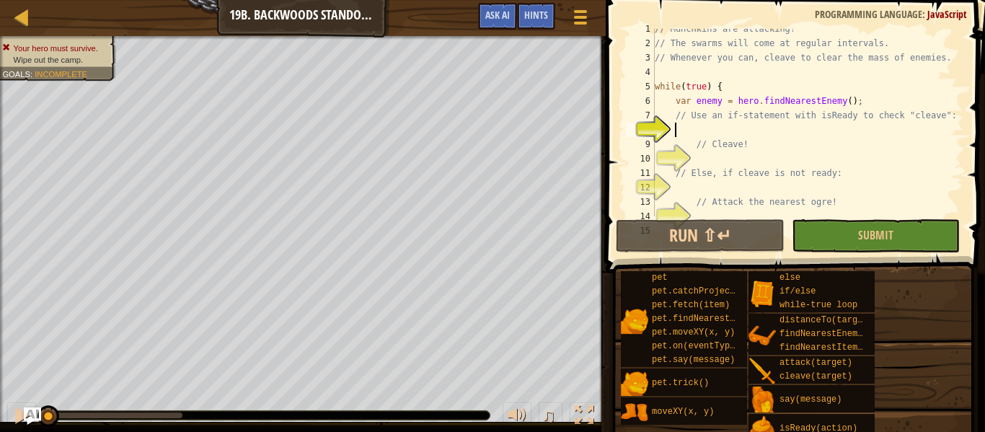
scroll to position [6, 3]
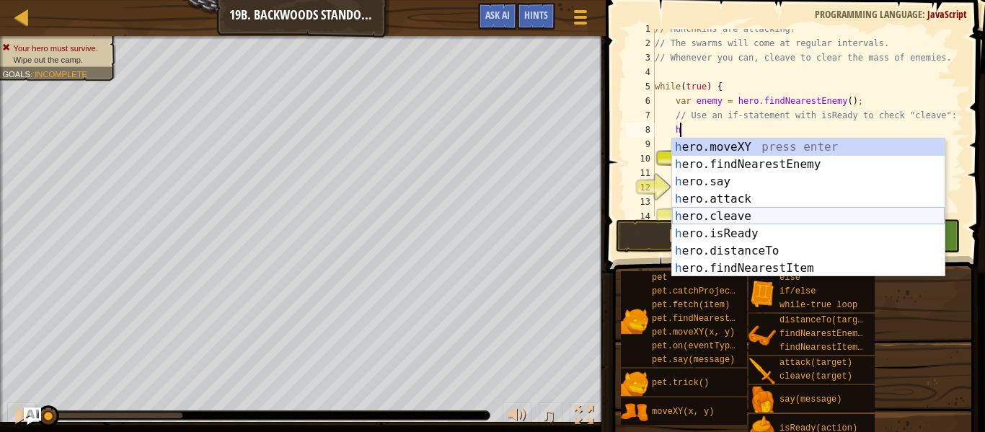
click at [686, 213] on div "h ero.moveXY press enter h ero.findNearestEnemy press enter h ero.say press ent…" at bounding box center [808, 224] width 272 height 173
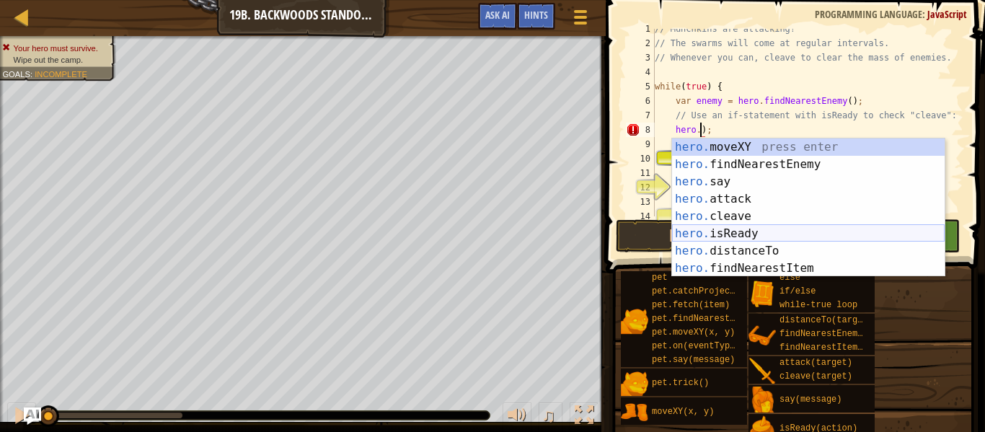
click at [700, 232] on div "hero. moveXY press enter hero. findNearestEnemy press enter hero. say press ent…" at bounding box center [808, 224] width 272 height 173
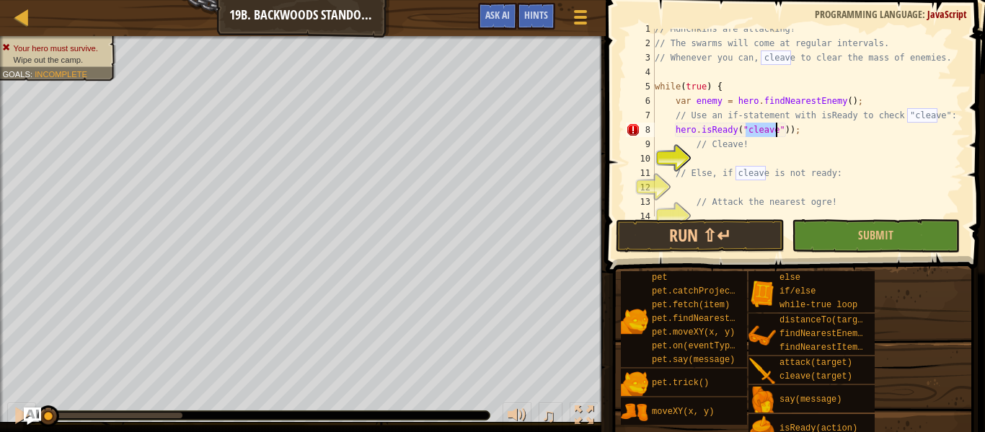
click at [747, 141] on div "// Munchkins are attacking! // The swarms will come at regular intervals. // Wh…" at bounding box center [807, 130] width 311 height 216
click at [804, 135] on div "// Munchkins are attacking! // The swarms will come at regular intervals. // Wh…" at bounding box center [807, 130] width 311 height 216
type textarea "hero.isReady("cleave"));"
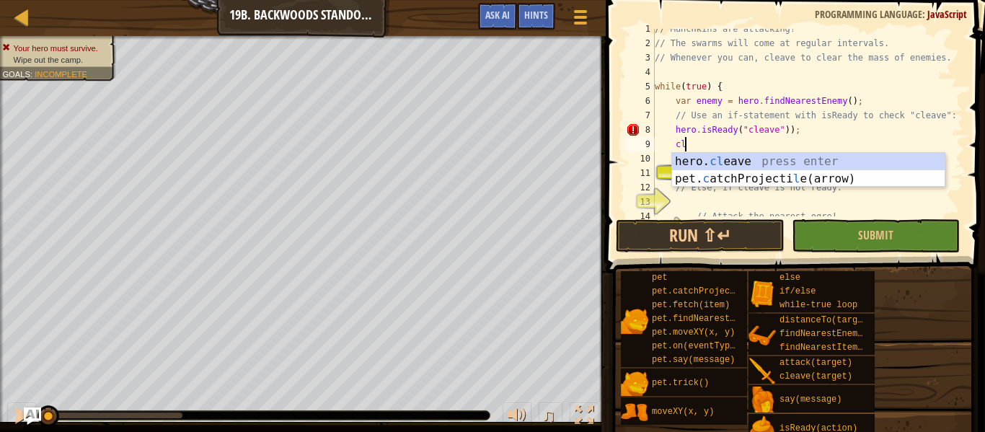
scroll to position [6, 4]
click at [817, 154] on div "hero. cl eave press enter pet. c atchProjecti l e(arrow) press enter" at bounding box center [808, 187] width 272 height 69
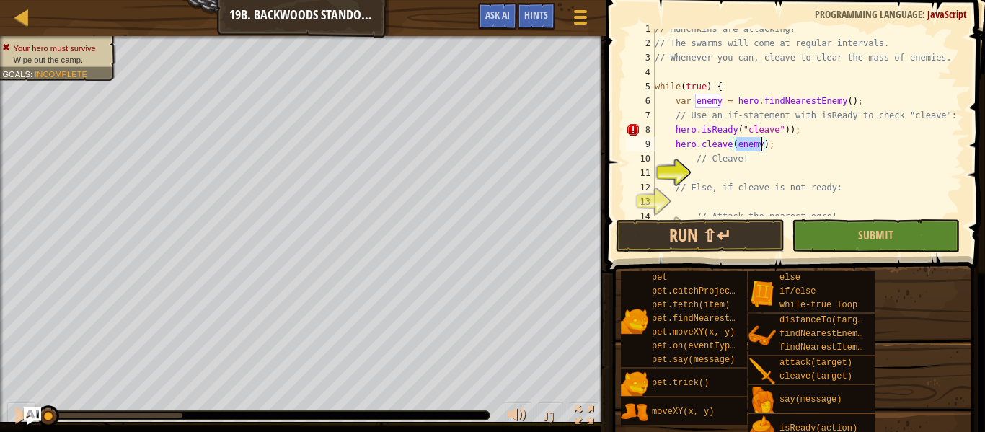
click at [786, 131] on div "// Munchkins are attacking! // The swarms will come at regular intervals. // Wh…" at bounding box center [807, 130] width 311 height 216
type textarea "hero.isReady("cleave");"
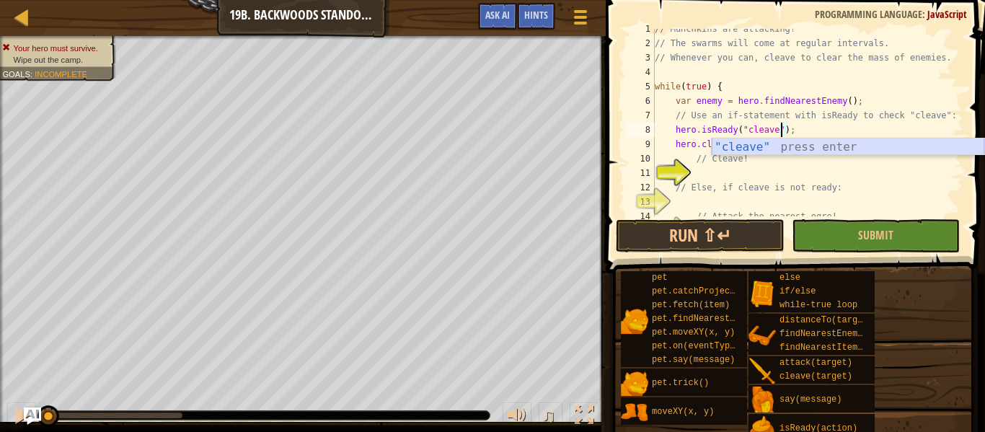
click at [817, 169] on div "// Munchkins are attacking! // The swarms will come at regular intervals. // Wh…" at bounding box center [807, 130] width 311 height 216
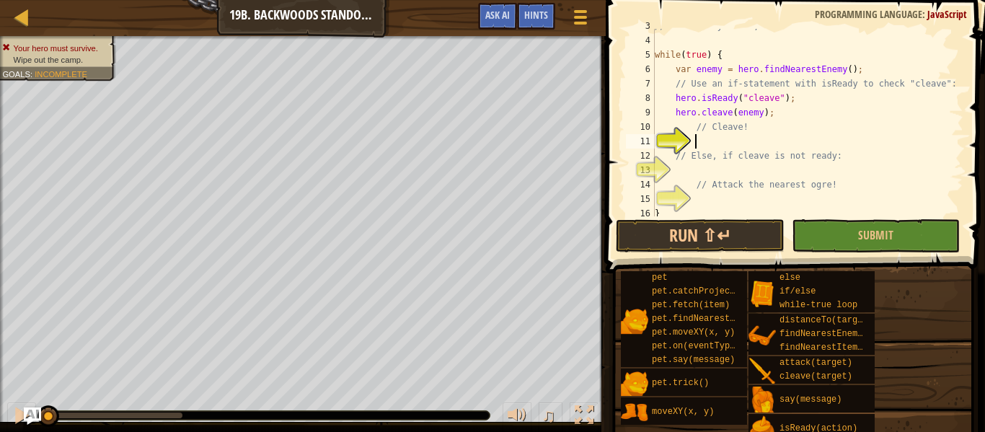
scroll to position [58, 0]
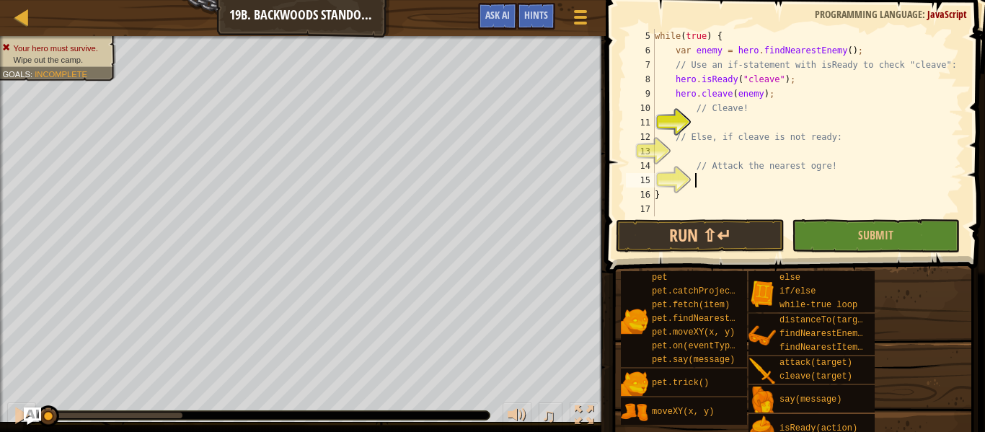
click at [820, 175] on div "while ( true ) { var enemy = hero . findNearestEnemy ( ) ; // Use an if-stateme…" at bounding box center [807, 137] width 311 height 216
click at [804, 159] on div "while ( true ) { var enemy = hero . findNearestEnemy ( ) ; // Use an if-stateme…" at bounding box center [807, 137] width 311 height 216
type textarea "// Attack the nearest ogre!"
click at [806, 174] on div "while ( true ) { var enemy = hero . findNearestEnemy ( ) ; // Use an if-stateme…" at bounding box center [807, 137] width 311 height 216
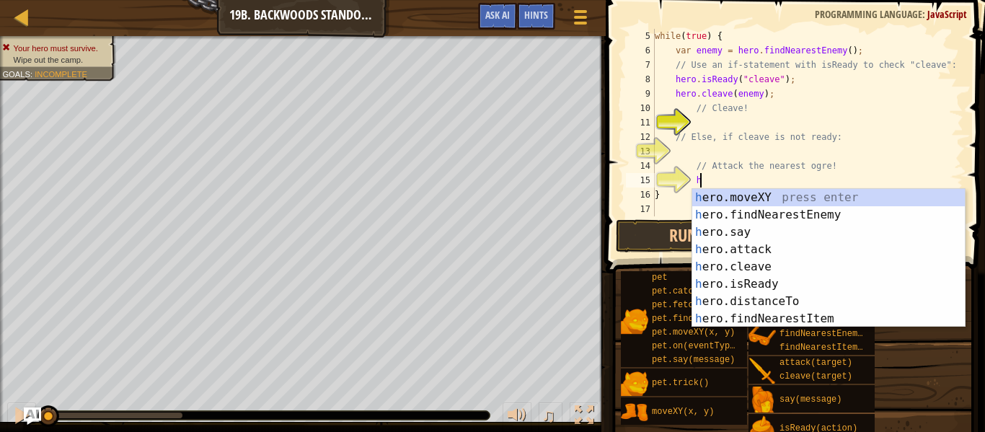
scroll to position [6, 6]
click at [812, 246] on div "h ero.moveXY press enter h ero.findNearestEnemy press enter h ero.say press ent…" at bounding box center [828, 275] width 272 height 173
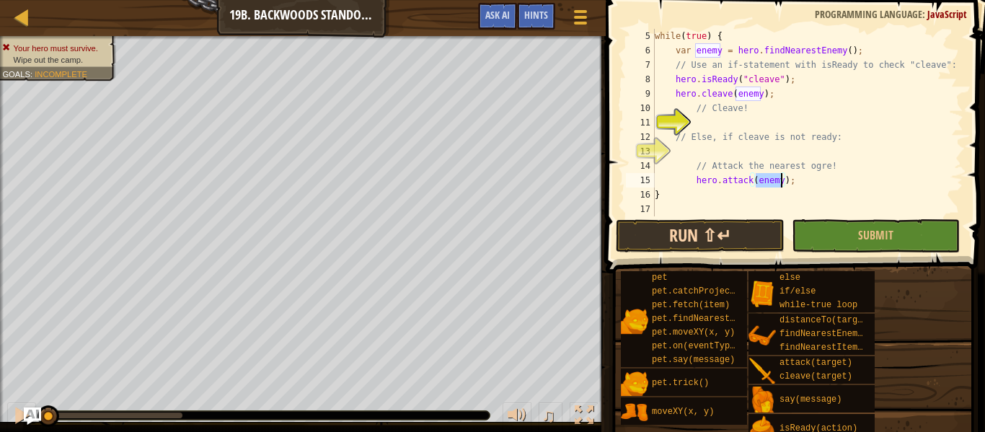
type textarea "hero.attack(enemy);"
click at [768, 235] on button "Run ⇧↵" at bounding box center [700, 235] width 168 height 33
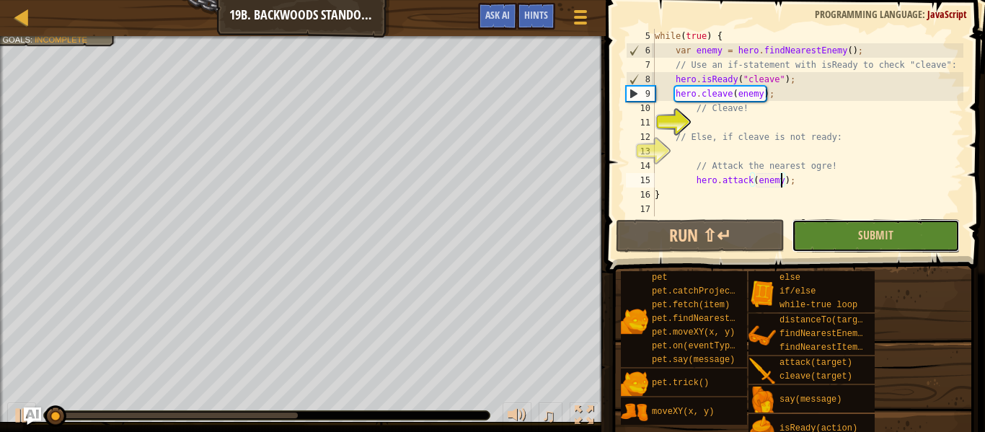
click at [841, 238] on button "Submit" at bounding box center [875, 235] width 168 height 33
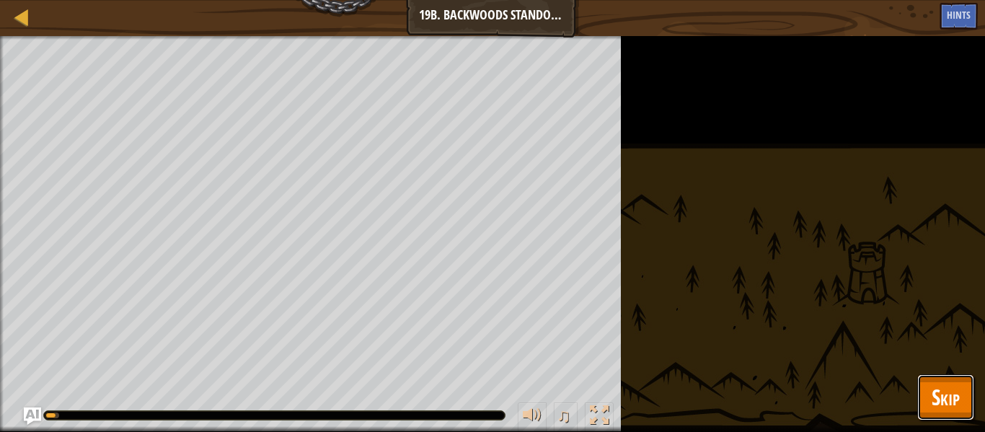
click at [959, 395] on button "Skip" at bounding box center [945, 397] width 57 height 46
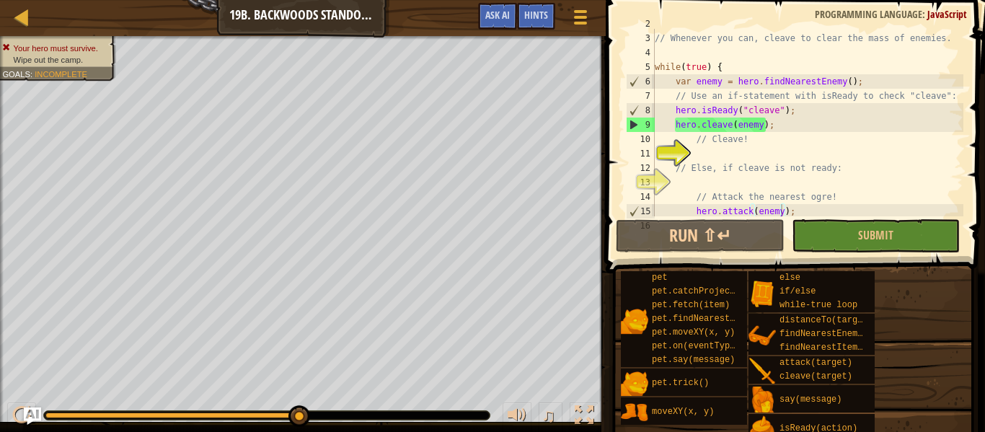
scroll to position [37, 0]
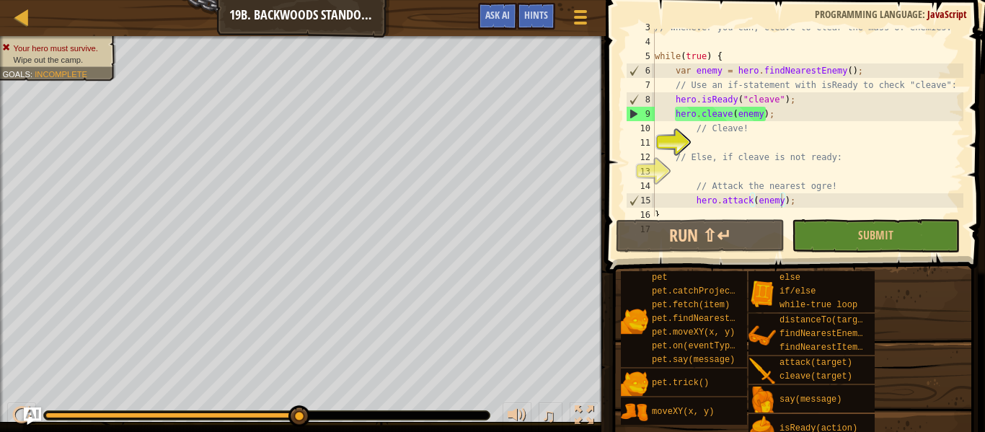
click at [781, 170] on div "// Whenever you can, cleave to clear the mass of enemies. while ( true ) { var …" at bounding box center [807, 128] width 311 height 216
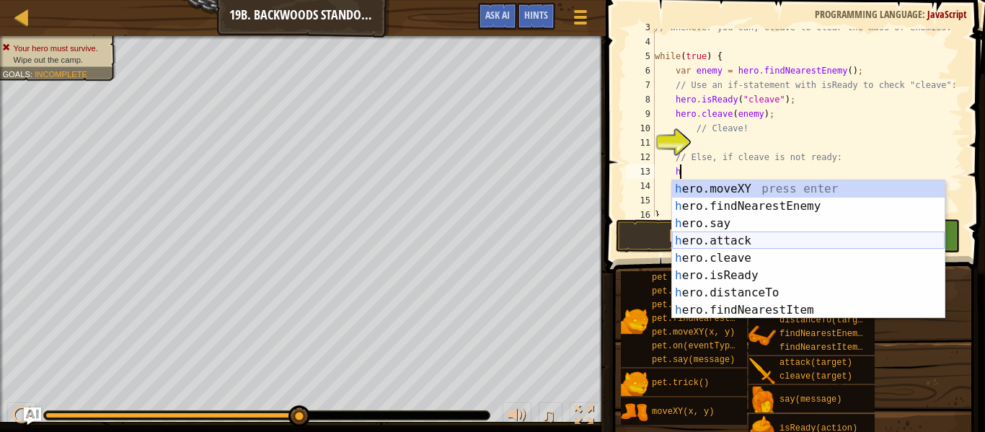
click at [781, 242] on div "h ero.moveXY press enter h ero.findNearestEnemy press enter h ero.say press ent…" at bounding box center [808, 266] width 272 height 173
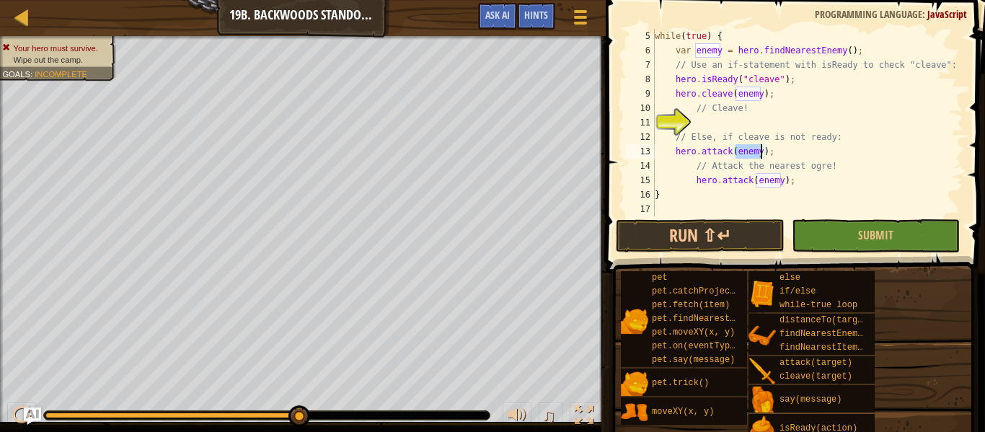
scroll to position [58, 0]
click at [793, 166] on div "while ( true ) { var enemy = hero . findNearestEnemy ( ) ; // Use an if-stateme…" at bounding box center [807, 137] width 311 height 216
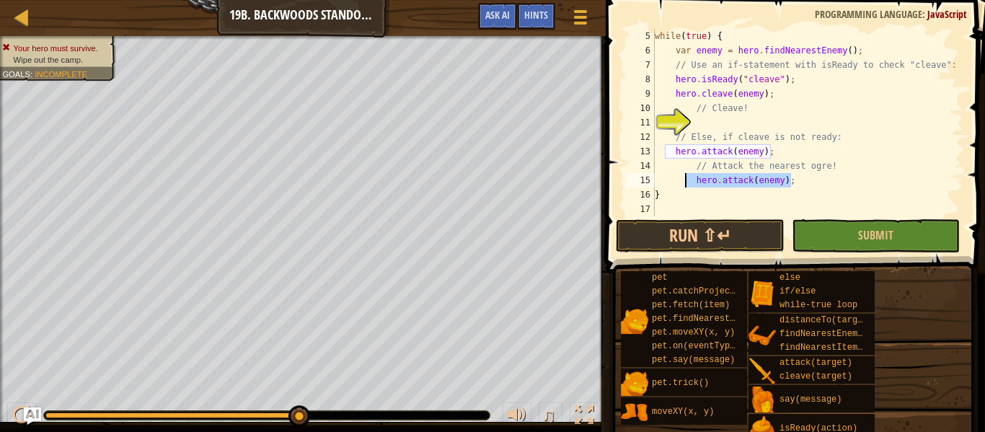
drag, startPoint x: 808, startPoint y: 186, endPoint x: 682, endPoint y: 174, distance: 126.7
click at [682, 174] on div "while ( true ) { var enemy = hero . findNearestEnemy ( ) ; // Use an if-stateme…" at bounding box center [807, 137] width 311 height 216
type textarea "hero.attack(enemy);"
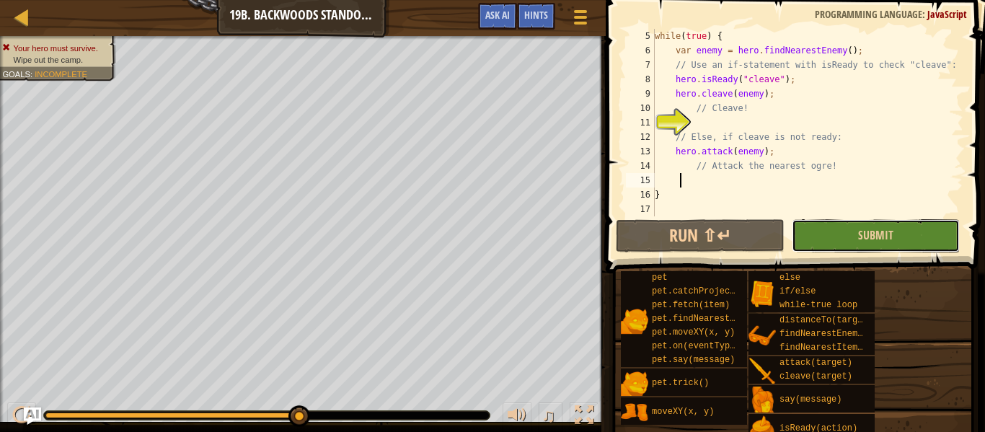
click at [882, 245] on button "Submit" at bounding box center [875, 235] width 168 height 33
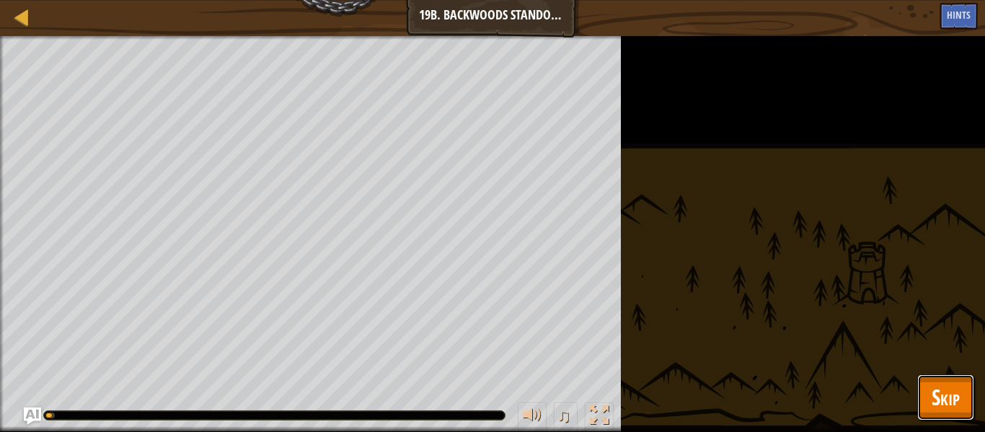
click at [931, 407] on span "Skip" at bounding box center [945, 397] width 28 height 30
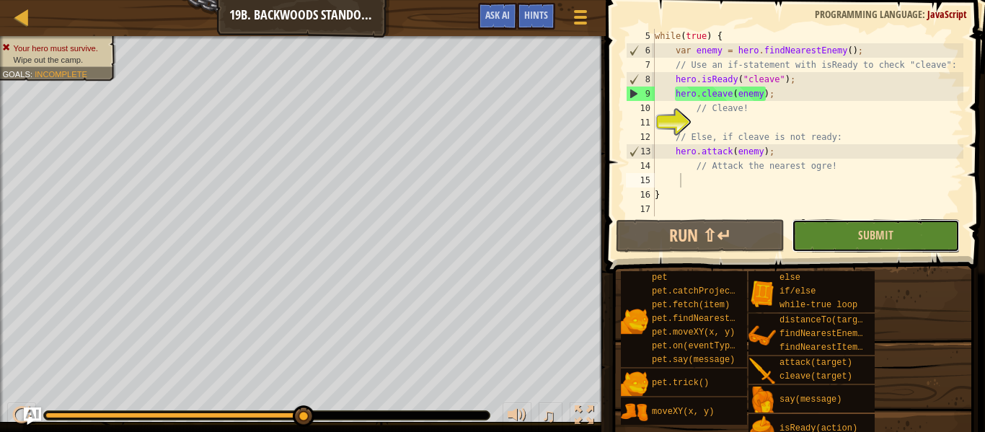
click at [809, 232] on button "Submit" at bounding box center [875, 235] width 168 height 33
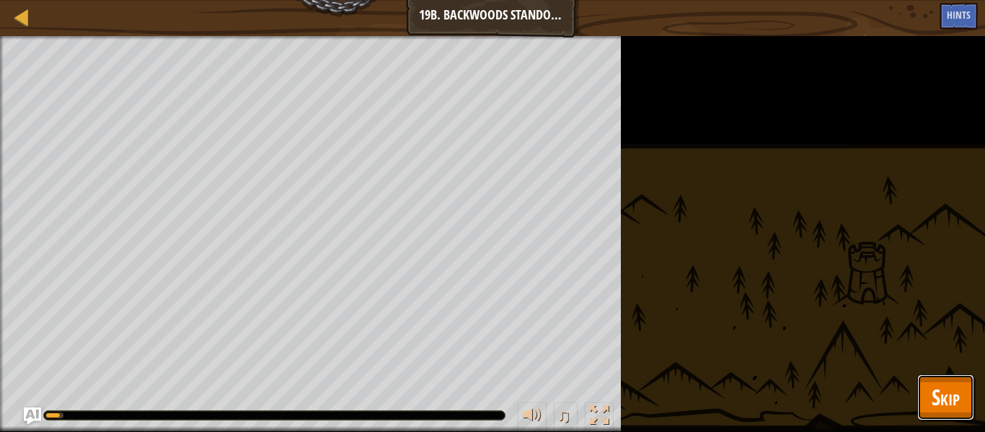
click at [947, 401] on span "Skip" at bounding box center [945, 397] width 28 height 30
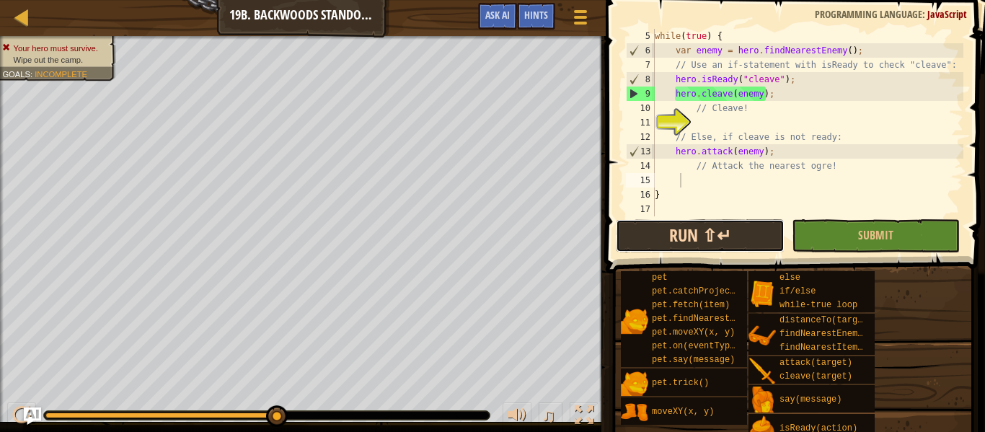
click at [727, 228] on button "Run ⇧↵" at bounding box center [700, 235] width 168 height 33
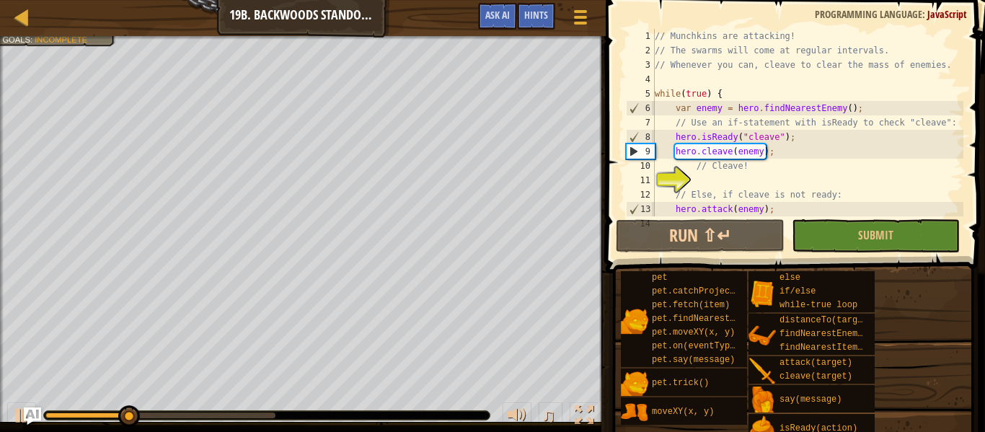
scroll to position [0, 0]
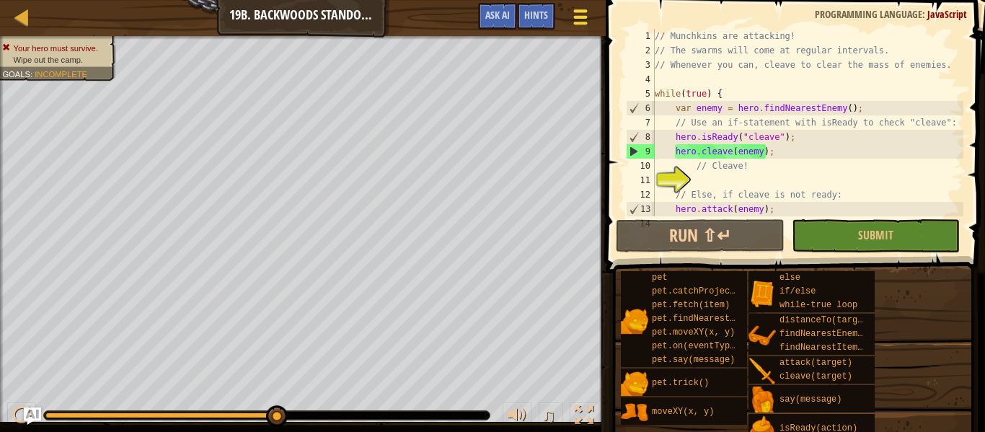
click at [582, 16] on span at bounding box center [581, 17] width 14 height 3
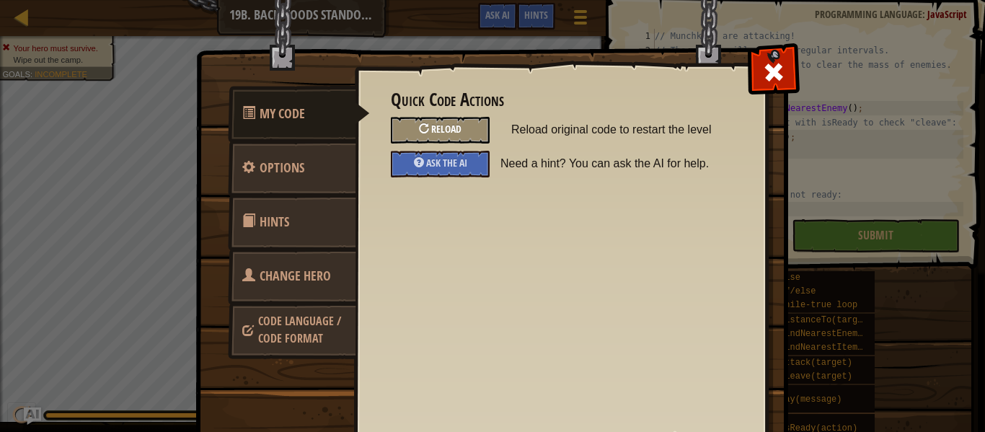
click at [463, 128] on div "Reload" at bounding box center [440, 130] width 99 height 27
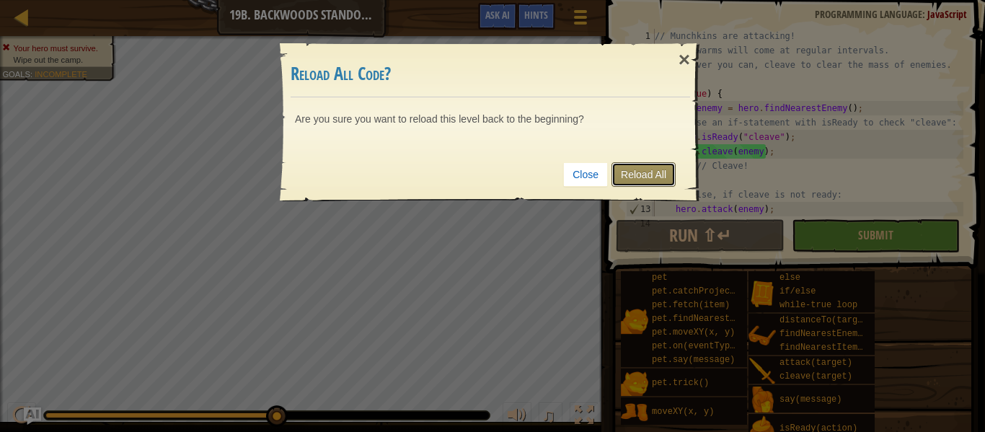
click at [629, 172] on link "Reload All" at bounding box center [643, 174] width 64 height 25
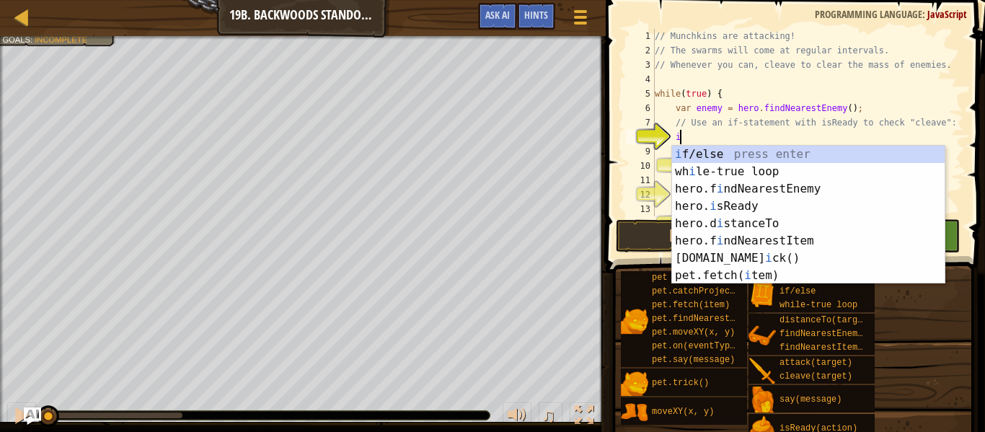
scroll to position [6, 4]
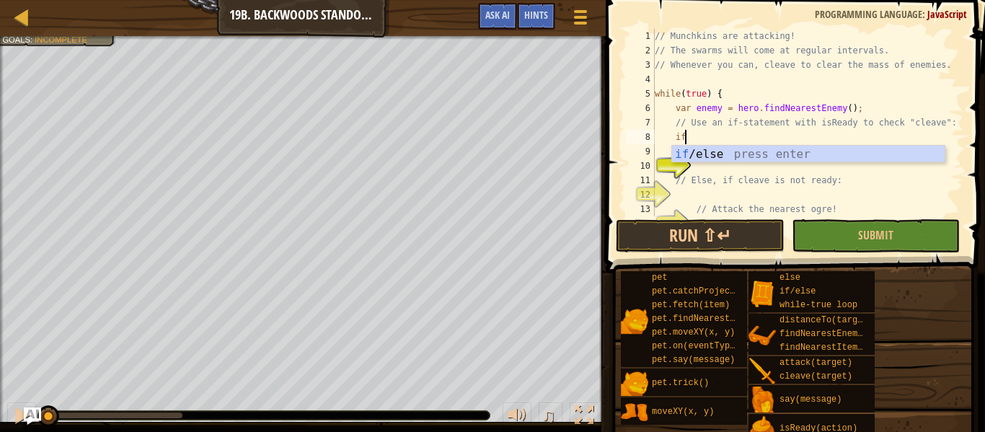
type textarea "i"
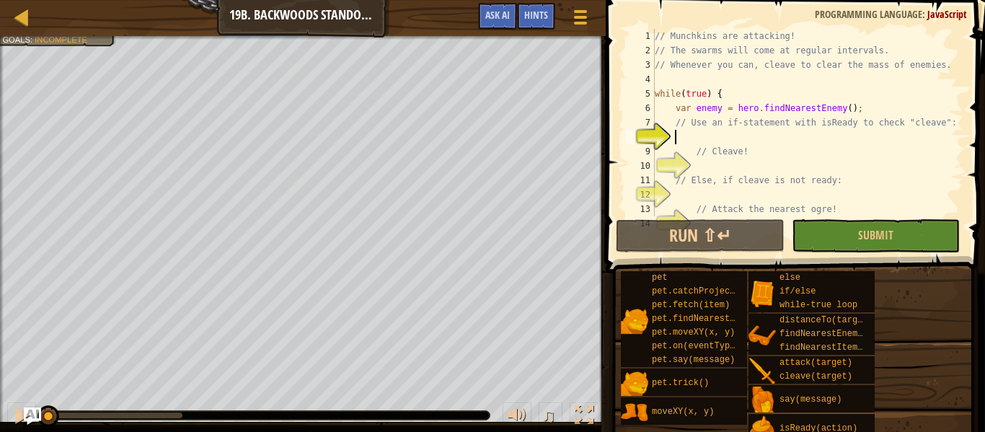
scroll to position [6, 3]
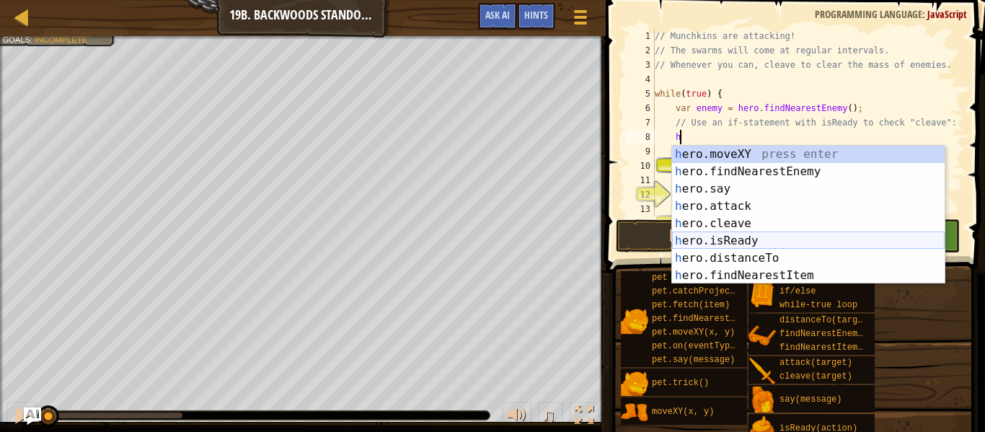
click at [780, 241] on div "h ero.moveXY press enter h ero.findNearestEnemy press enter h ero.say press ent…" at bounding box center [808, 232] width 272 height 173
type textarea "var ready = hero.isReady("cleave");"
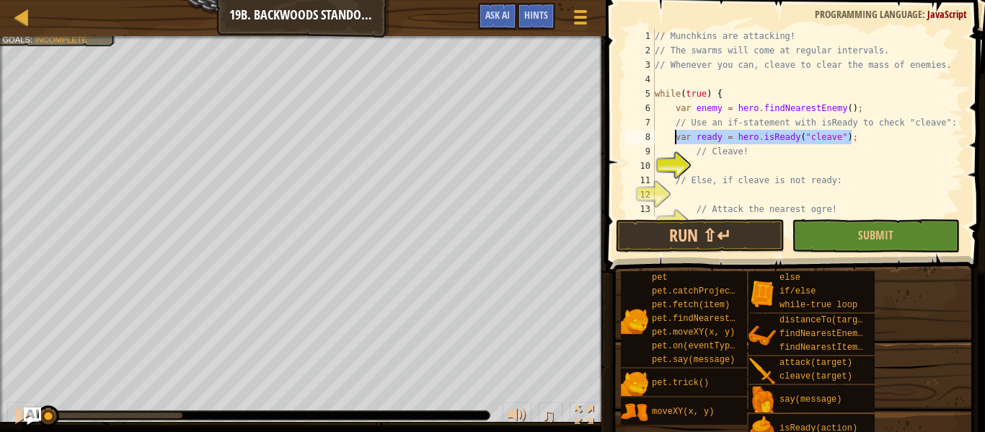
drag, startPoint x: 854, startPoint y: 139, endPoint x: 676, endPoint y: 139, distance: 178.0
click at [676, 139] on div "// Munchkins are attacking! // The swarms will come at regular intervals. // Wh…" at bounding box center [807, 137] width 311 height 216
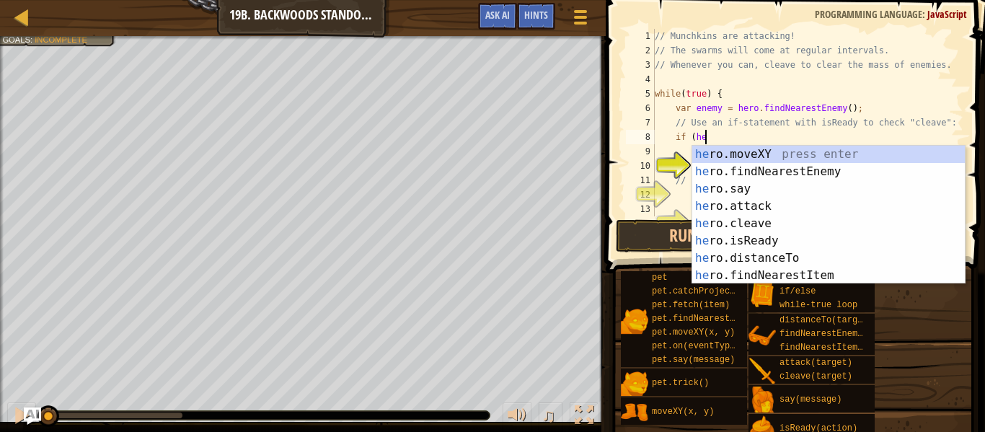
scroll to position [6, 7]
click at [703, 237] on div "her o.moveXY press enter her o.findNearestEnemy press enter her o.say press ent…" at bounding box center [828, 232] width 272 height 173
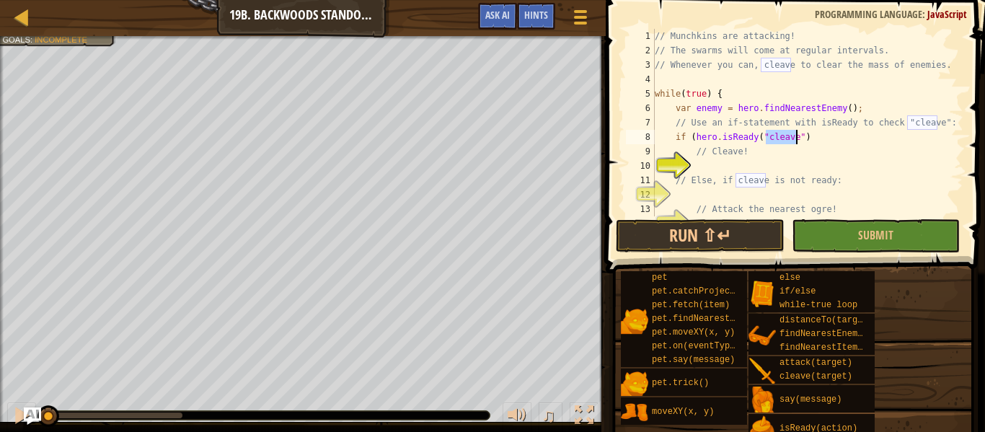
click at [837, 144] on div "// Munchkins are attacking! // The swarms will come at regular intervals. // Wh…" at bounding box center [807, 137] width 311 height 216
click at [835, 141] on div "// Munchkins are attacking! // The swarms will come at regular intervals. // Wh…" at bounding box center [807, 137] width 311 height 216
type textarea "if (hero.isReady("cleave")"
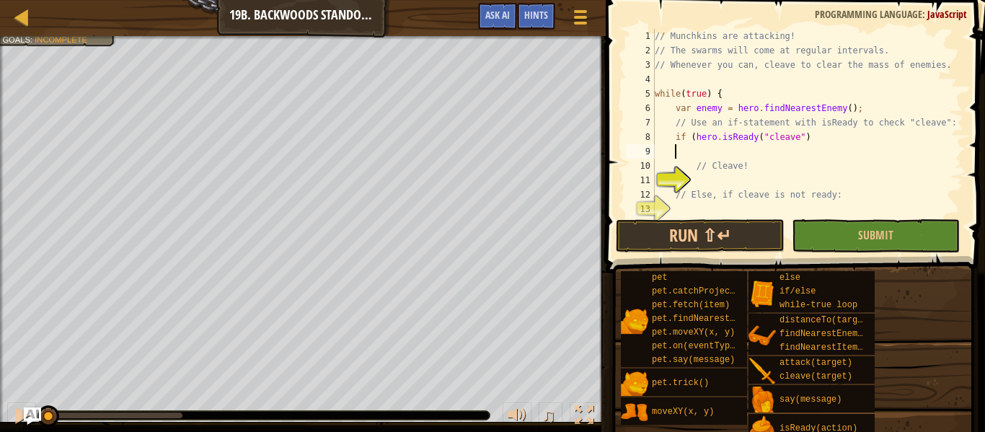
scroll to position [6, 3]
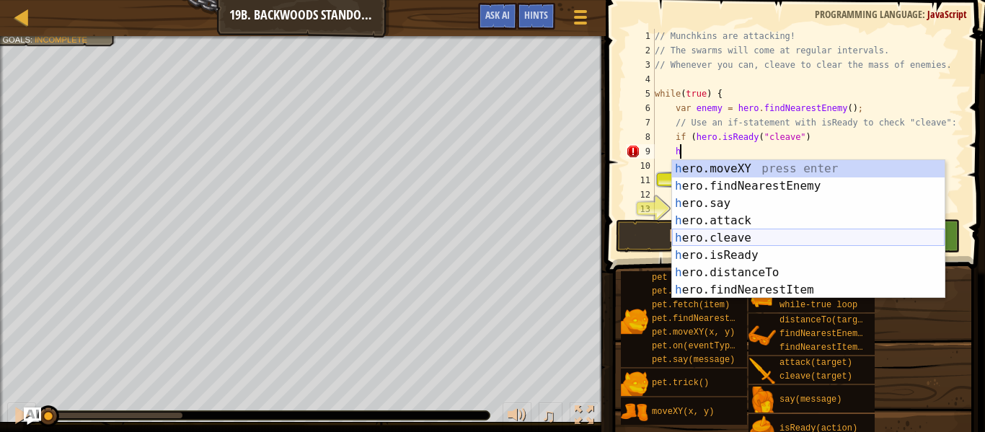
click at [808, 231] on div "h ero.moveXY press enter h ero.findNearestEnemy press enter h ero.say press ent…" at bounding box center [808, 246] width 272 height 173
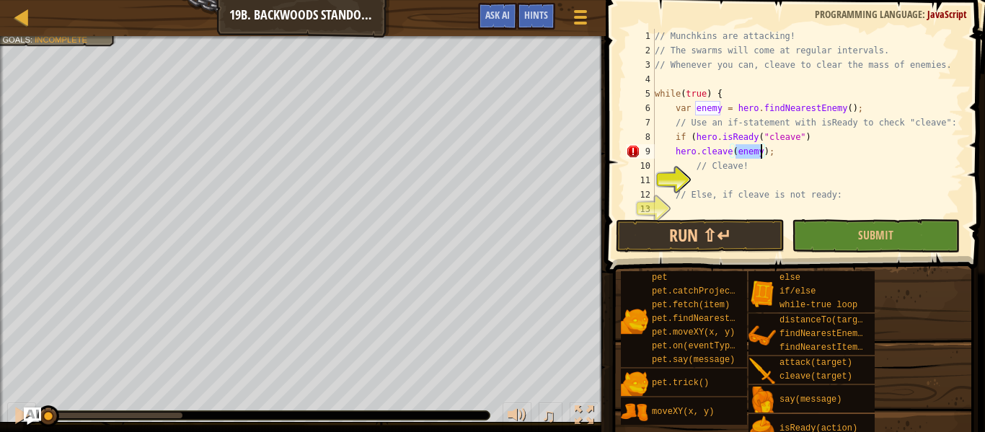
click at [882, 188] on div "// Munchkins are attacking! // The swarms will come at regular intervals. // Wh…" at bounding box center [807, 137] width 311 height 216
click at [807, 143] on div "// Munchkins are attacking! // The swarms will come at regular intervals. // Wh…" at bounding box center [807, 137] width 311 height 216
click at [830, 169] on div "// Munchkins are attacking! // The swarms will come at regular intervals. // Wh…" at bounding box center [807, 137] width 311 height 216
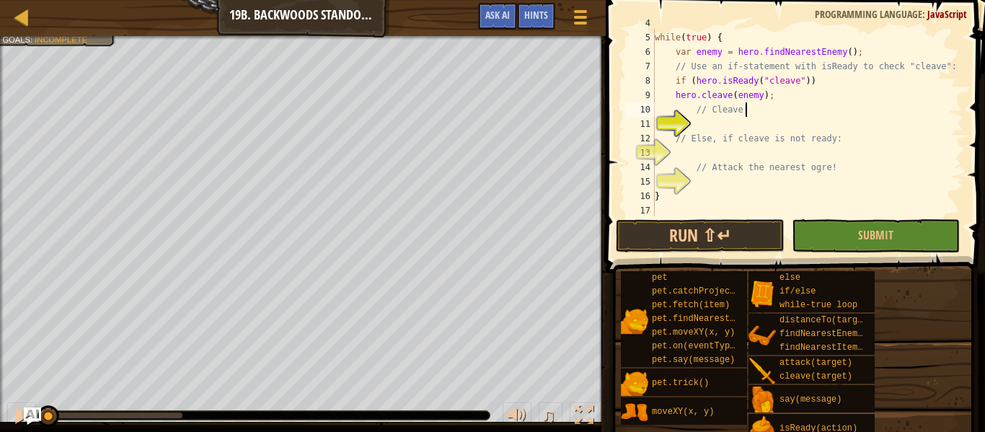
scroll to position [57, 0]
click at [695, 168] on div "while ( true ) { var enemy = hero . findNearestEnemy ( ) ; // Use an if-stateme…" at bounding box center [807, 123] width 311 height 216
type textarea "// Attack the nearest ogre!"
click at [690, 164] on div "while ( true ) { var enemy = hero . findNearestEnemy ( ) ; // Use an if-stateme…" at bounding box center [807, 123] width 311 height 216
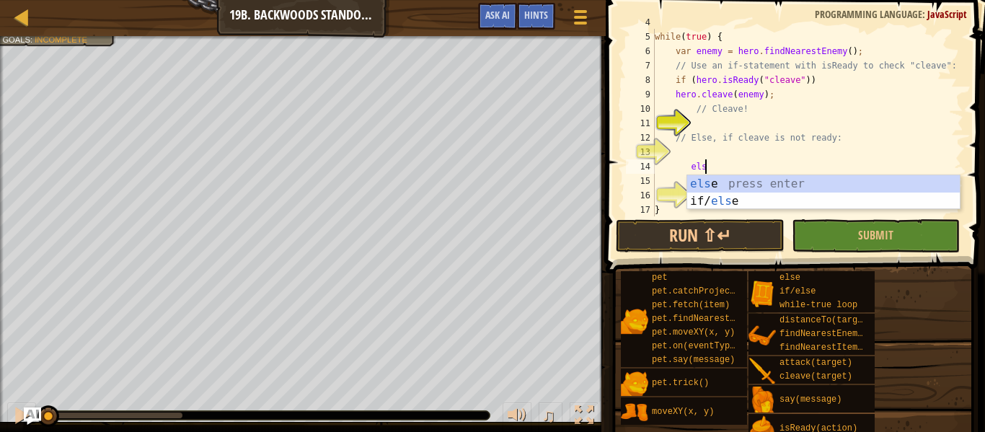
scroll to position [6, 8]
click at [703, 198] on div "else press enter if/ else press enter" at bounding box center [823, 209] width 272 height 69
type textarea "if (enemy) {"
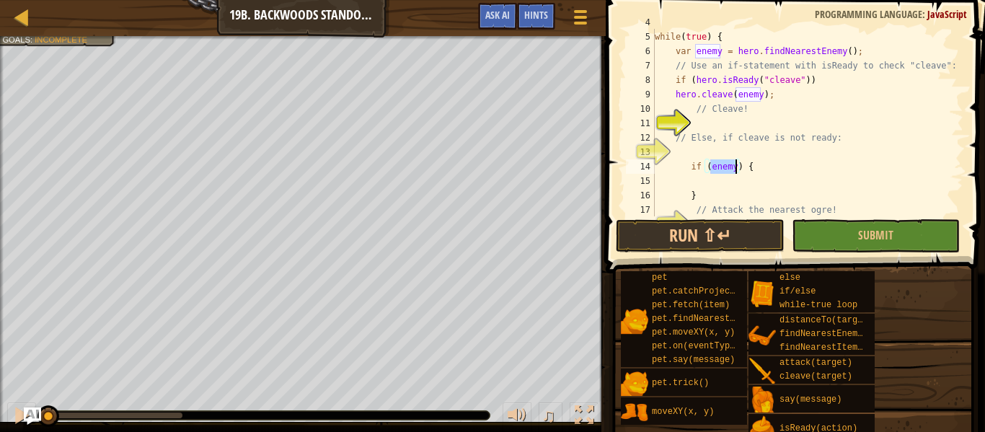
click at [768, 175] on div "while ( true ) { var enemy = hero . findNearestEnemy ( ) ; // Use an if-stateme…" at bounding box center [807, 123] width 311 height 216
click at [766, 172] on div "while ( true ) { var enemy = hero . findNearestEnemy ( ) ; // Use an if-stateme…" at bounding box center [807, 123] width 311 height 216
click at [706, 169] on div "while ( true ) { var enemy = hero . findNearestEnemy ( ) ; // Use an if-stateme…" at bounding box center [807, 123] width 311 height 216
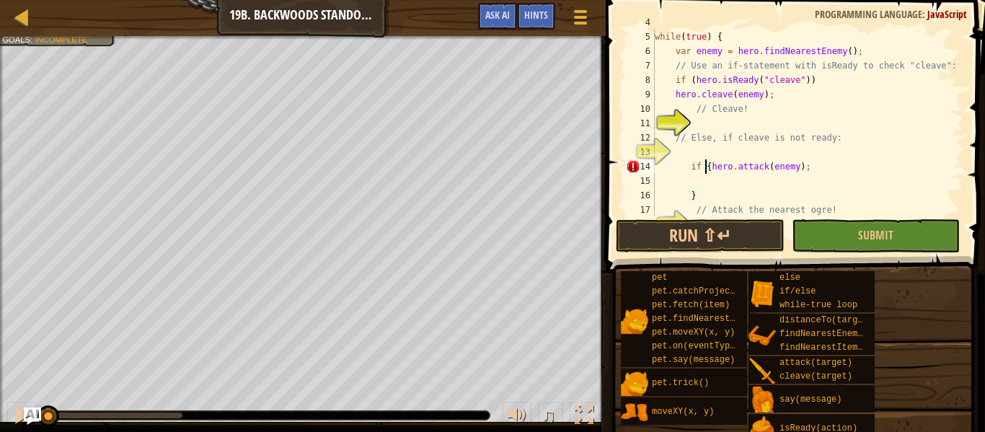
click at [710, 169] on div "while ( true ) { var enemy = hero . findNearestEnemy ( ) ; // Use an if-stateme…" at bounding box center [807, 123] width 311 height 216
click at [848, 162] on div "while ( true ) { var enemy = hero . findNearestEnemy ( ) ; // Use an if-stateme…" at bounding box center [807, 123] width 311 height 216
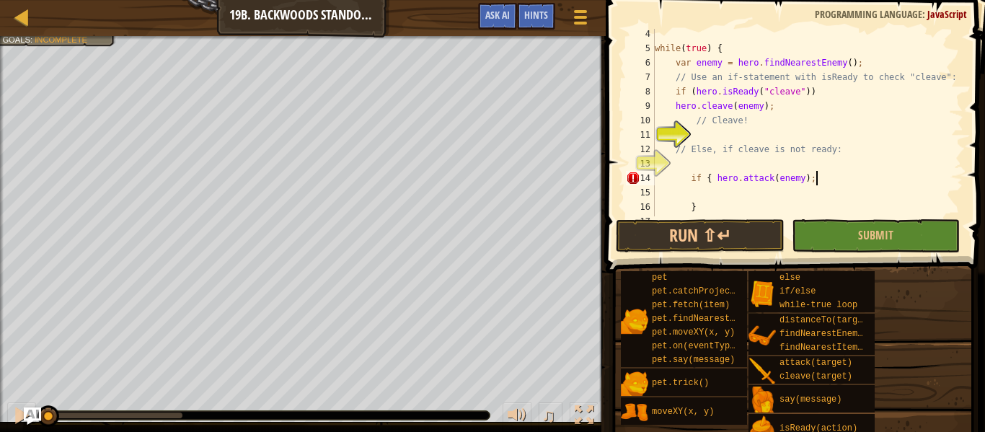
scroll to position [63, 0]
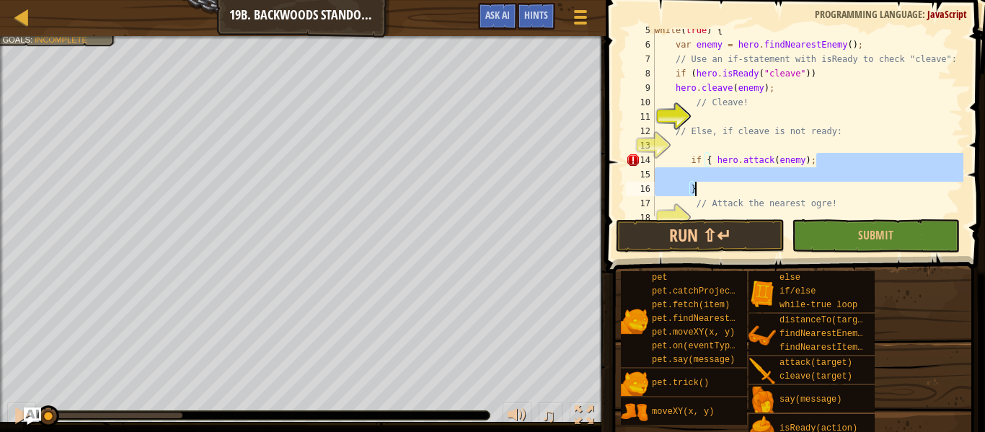
drag, startPoint x: 835, startPoint y: 164, endPoint x: 693, endPoint y: 183, distance: 143.3
click at [693, 183] on div "while ( true ) { var enemy = hero . findNearestEnemy ( ) ; // Use an if-stateme…" at bounding box center [807, 131] width 311 height 216
type textarea "if { hero.attack(enemy);"
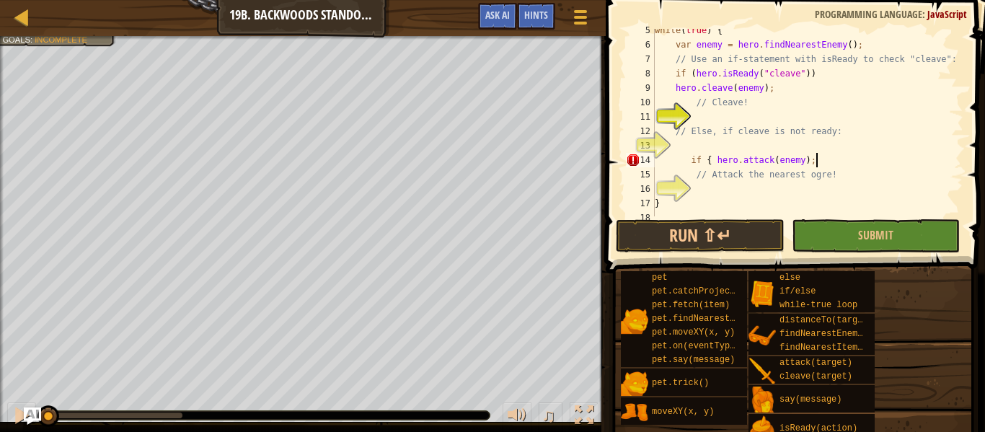
scroll to position [6, 4]
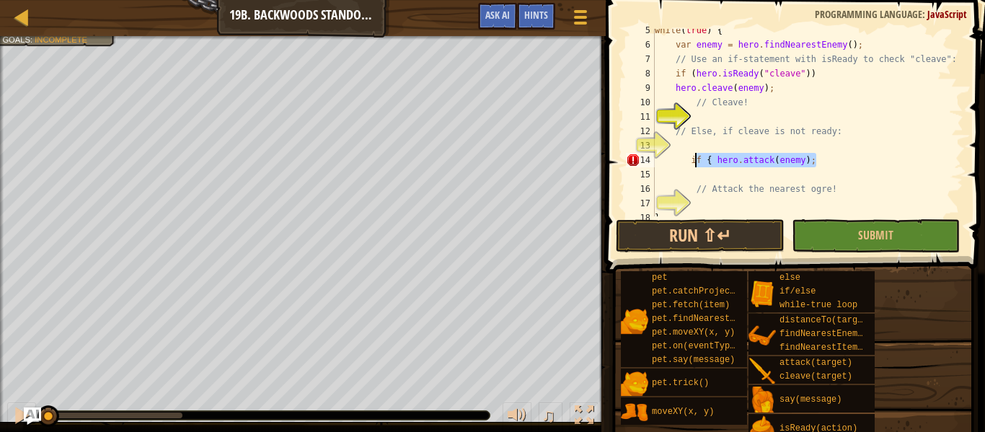
drag, startPoint x: 825, startPoint y: 163, endPoint x: 691, endPoint y: 154, distance: 134.4
click at [691, 154] on div "while ( true ) { var enemy = hero . findNearestEnemy ( ) ; // Use an if-stateme…" at bounding box center [807, 131] width 311 height 216
type textarea "if { hero.attack(enemy);"
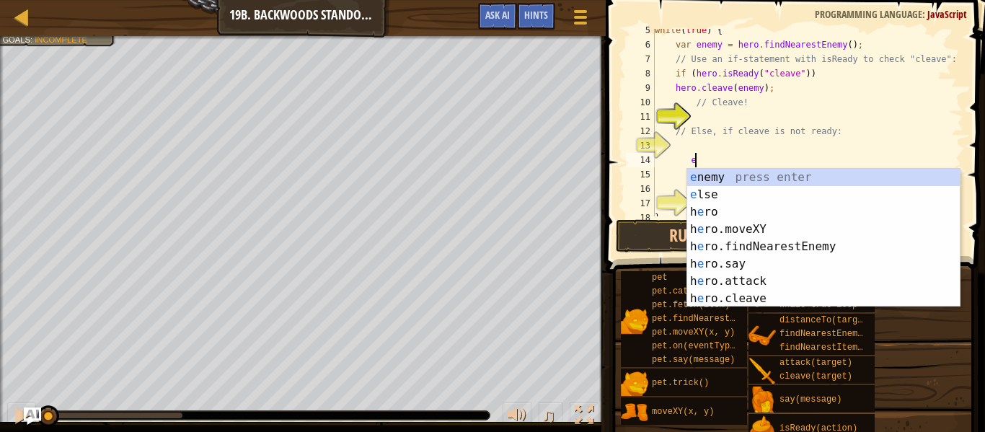
scroll to position [6, 6]
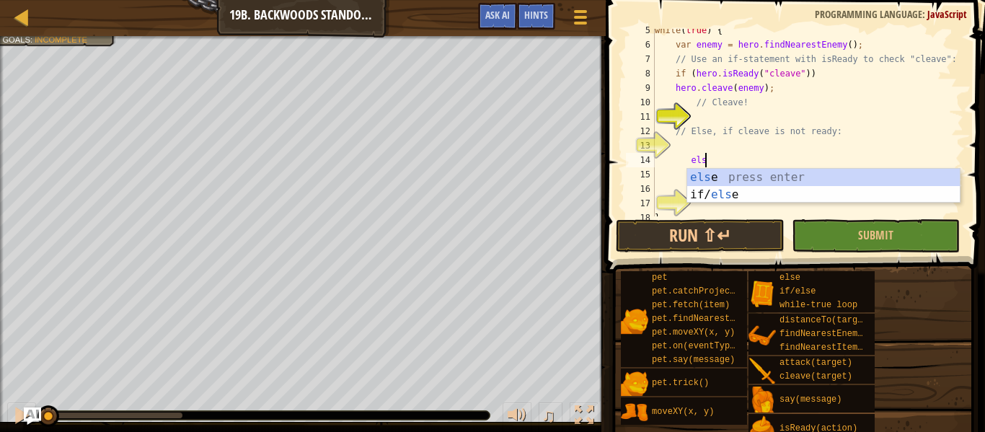
type textarea "else"
click at [705, 171] on div "else press enter if/ else press enter" at bounding box center [823, 203] width 272 height 69
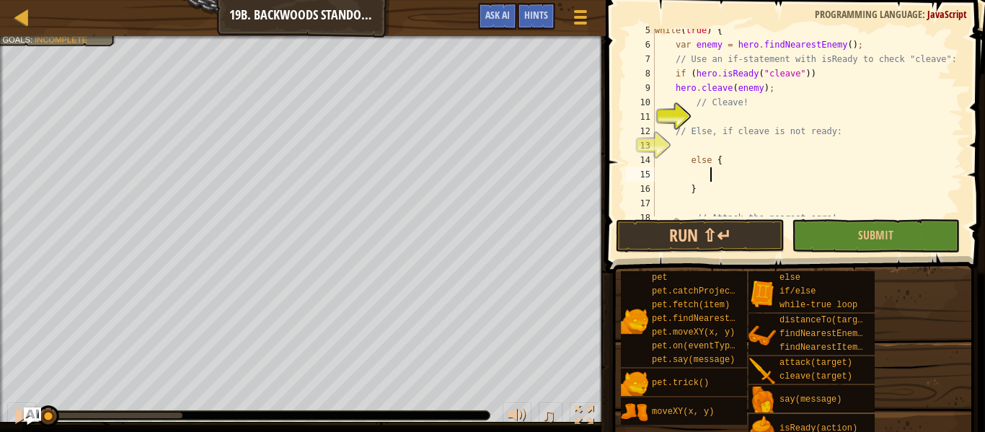
click at [748, 158] on div "while ( true ) { var enemy = hero . findNearestEnemy ( ) ; // Use an if-stateme…" at bounding box center [807, 131] width 311 height 216
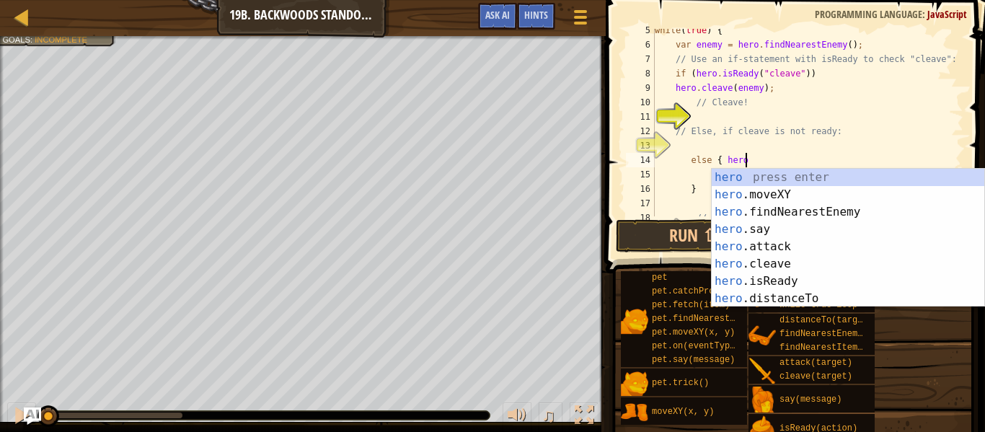
scroll to position [6, 12]
click at [772, 244] on div "hero press enter hero .moveXY press enter hero .findNearestEnemy press enter he…" at bounding box center [847, 255] width 272 height 173
type textarea "else { hero.attack(enemy);"
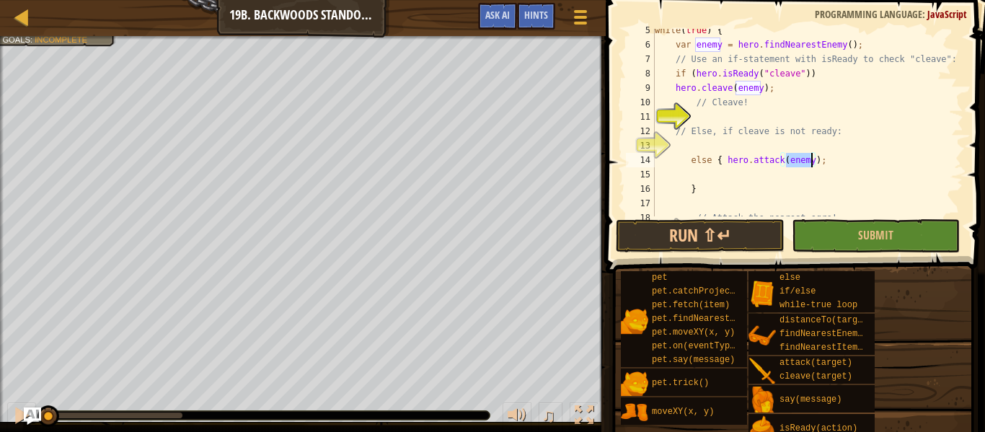
click at [831, 198] on div "while ( true ) { var enemy = hero . findNearestEnemy ( ) ; // Use an if-stateme…" at bounding box center [807, 131] width 311 height 216
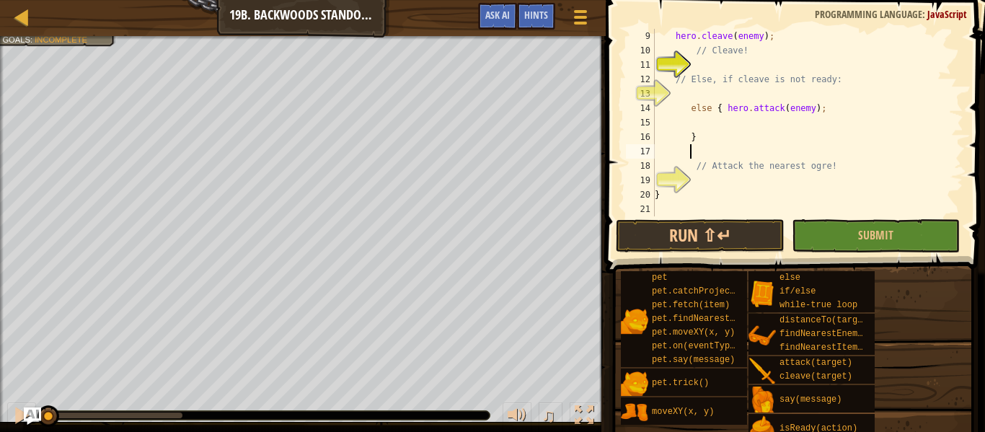
scroll to position [115, 0]
click at [848, 235] on button "Submit" at bounding box center [875, 235] width 168 height 33
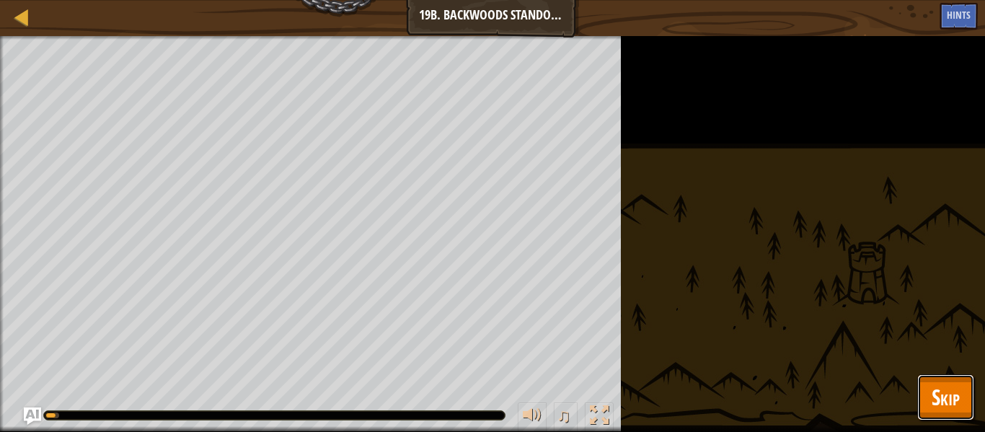
click at [955, 398] on span "Skip" at bounding box center [945, 397] width 28 height 30
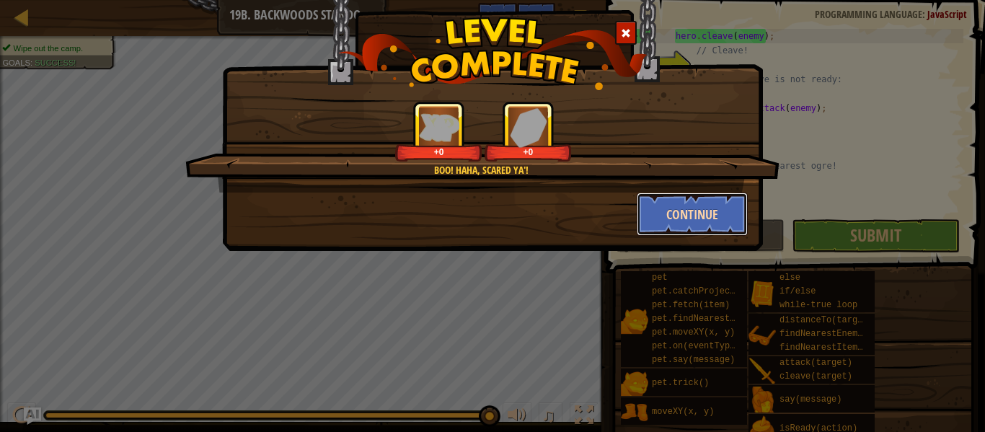
click at [654, 200] on button "Continue" at bounding box center [692, 213] width 112 height 43
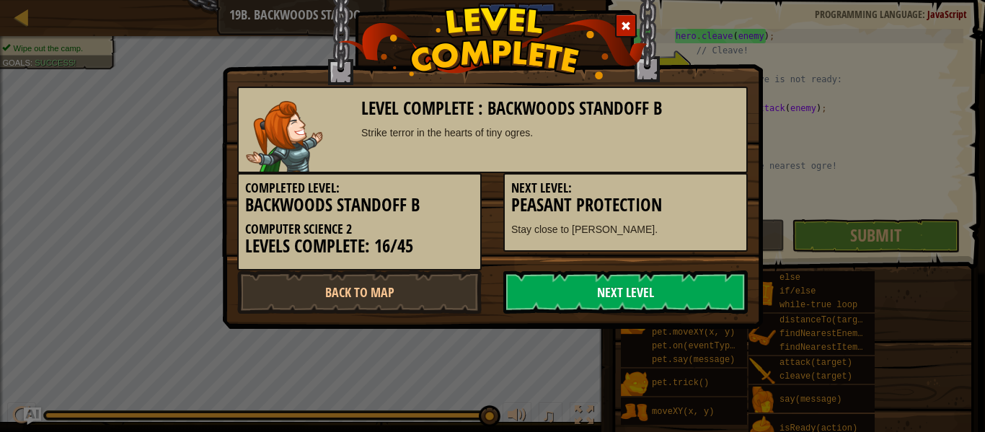
click at [686, 294] on link "Next Level" at bounding box center [625, 291] width 244 height 43
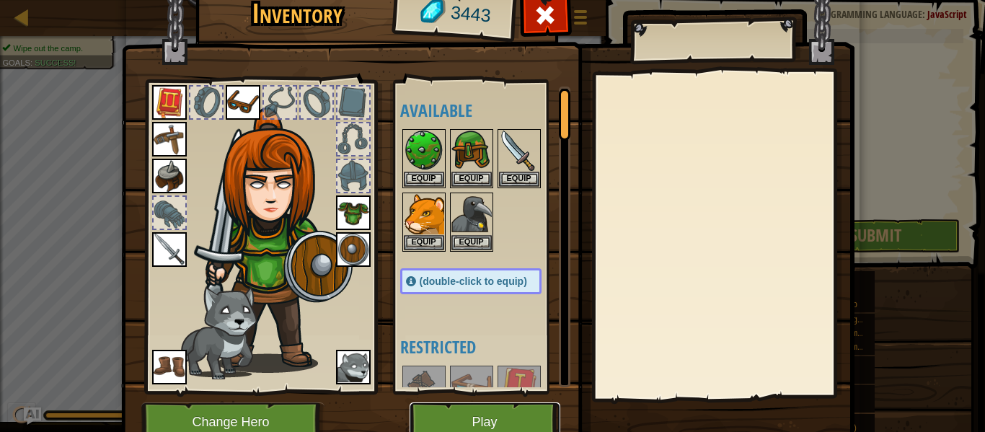
click at [534, 414] on button "Play" at bounding box center [484, 422] width 151 height 40
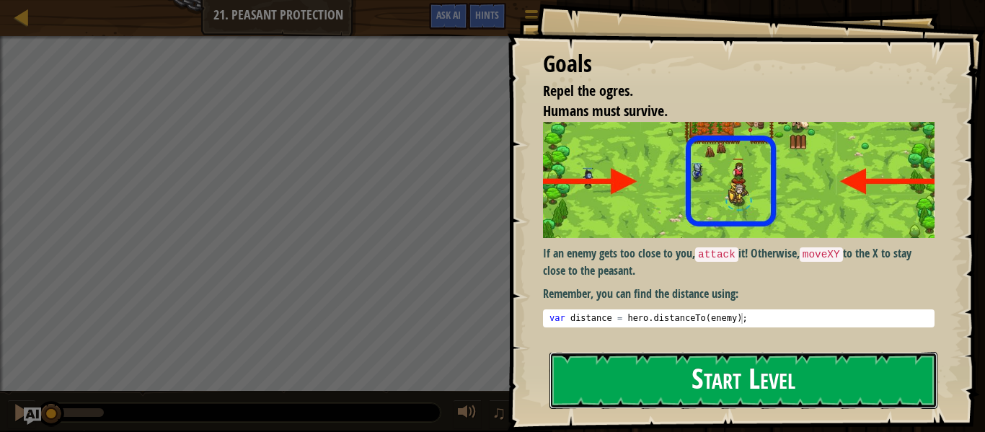
click at [701, 375] on button "Start Level" at bounding box center [743, 380] width 388 height 57
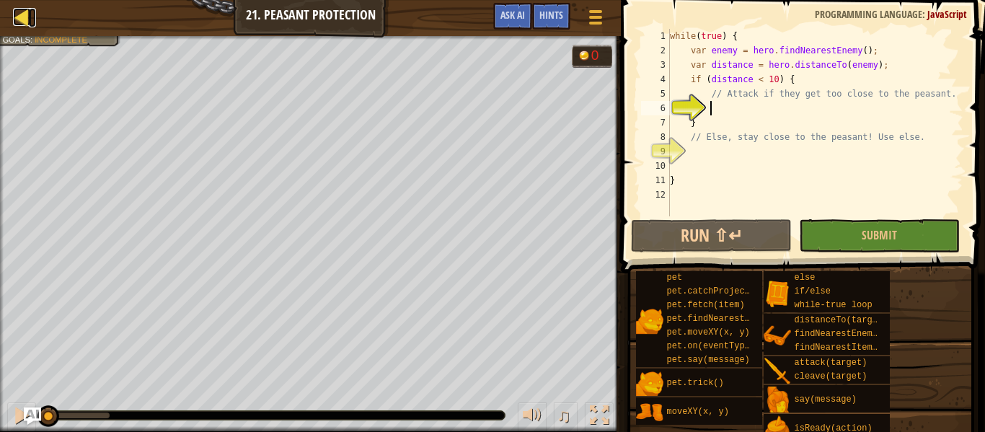
click at [31, 13] on link "Map" at bounding box center [32, 17] width 7 height 19
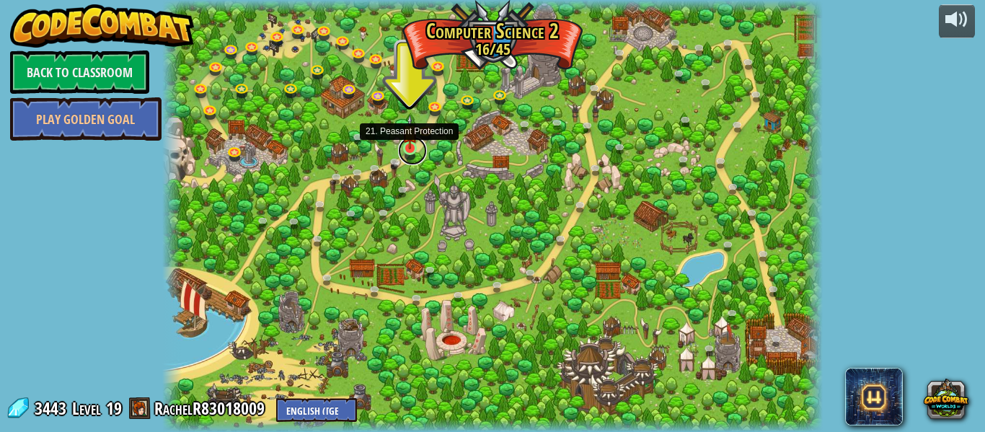
click at [410, 154] on link at bounding box center [412, 150] width 29 height 29
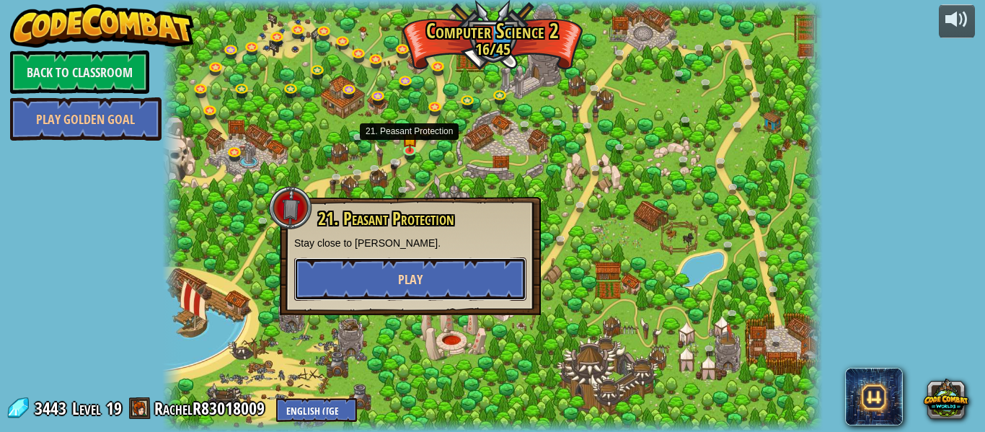
click at [436, 285] on button "Play" at bounding box center [410, 278] width 232 height 43
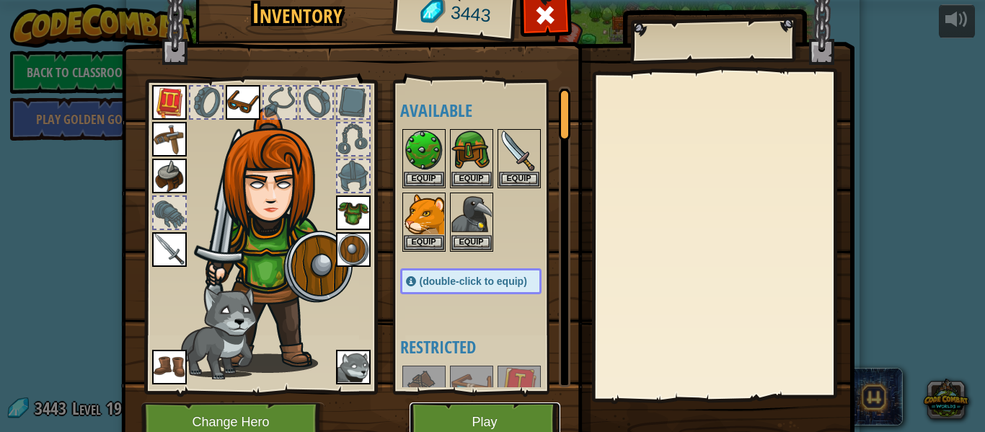
click at [450, 418] on button "Play" at bounding box center [484, 422] width 151 height 40
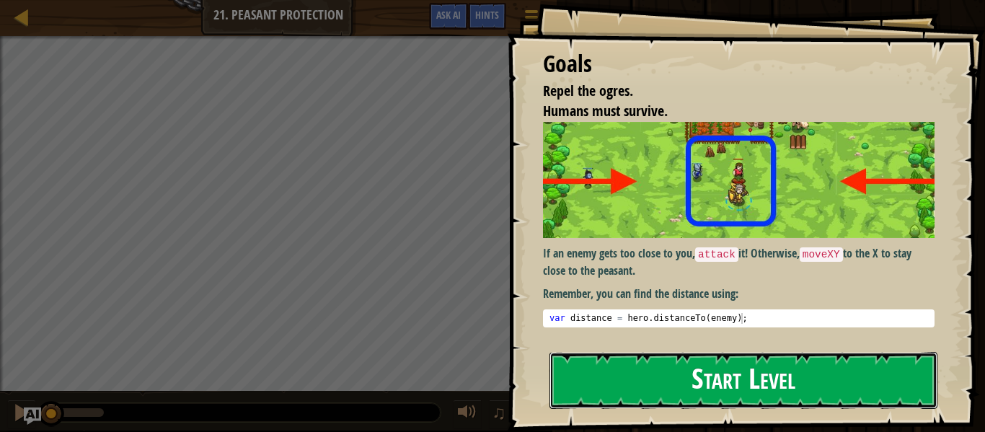
click at [727, 371] on button "Start Level" at bounding box center [743, 380] width 388 height 57
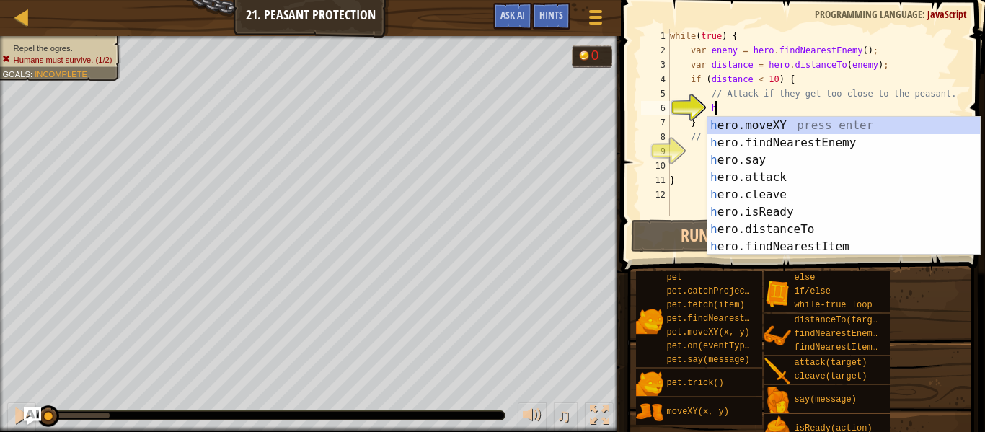
scroll to position [6, 6]
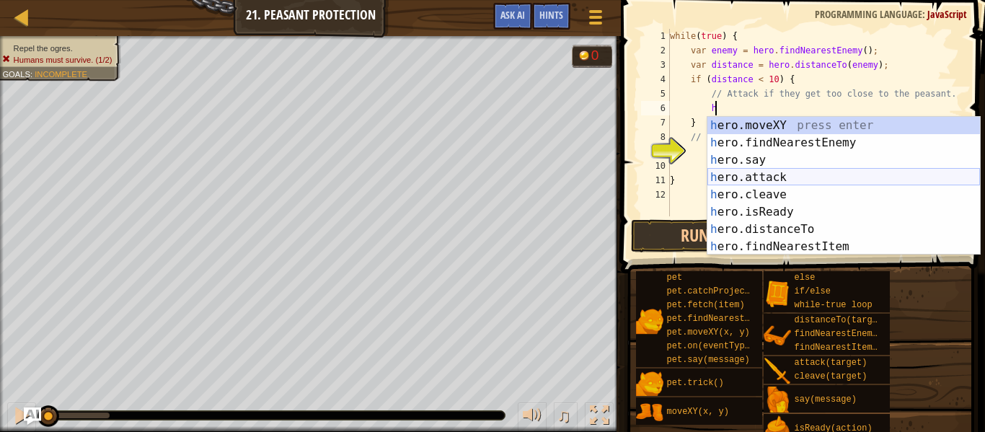
click at [796, 177] on div "h ero.moveXY press enter h ero.findNearestEnemy press enter h ero.say press ent…" at bounding box center [843, 203] width 272 height 173
type textarea "hero.attack(enemy);"
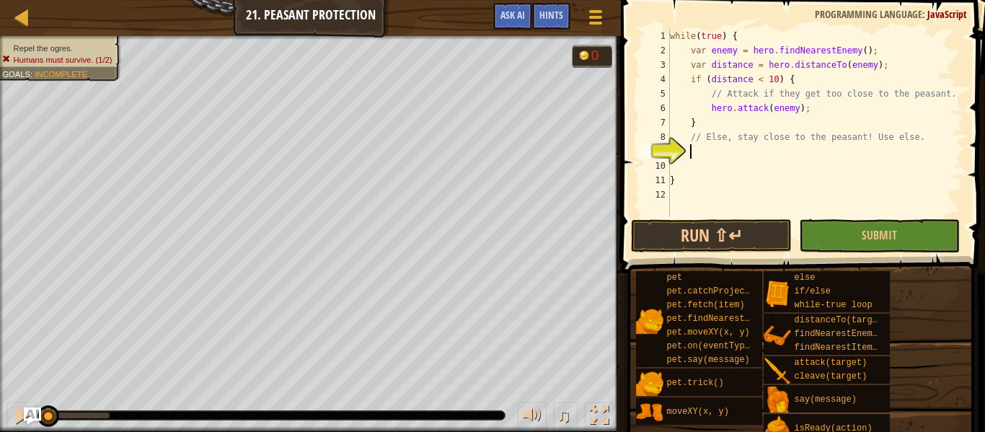
click at [820, 156] on div "while ( true ) { var enemy = hero . findNearestEnemy ( ) ; var distance = hero …" at bounding box center [815, 137] width 296 height 216
click at [819, 164] on div "while ( true ) { var enemy = hero . findNearestEnemy ( ) ; var distance = hero …" at bounding box center [815, 137] width 296 height 216
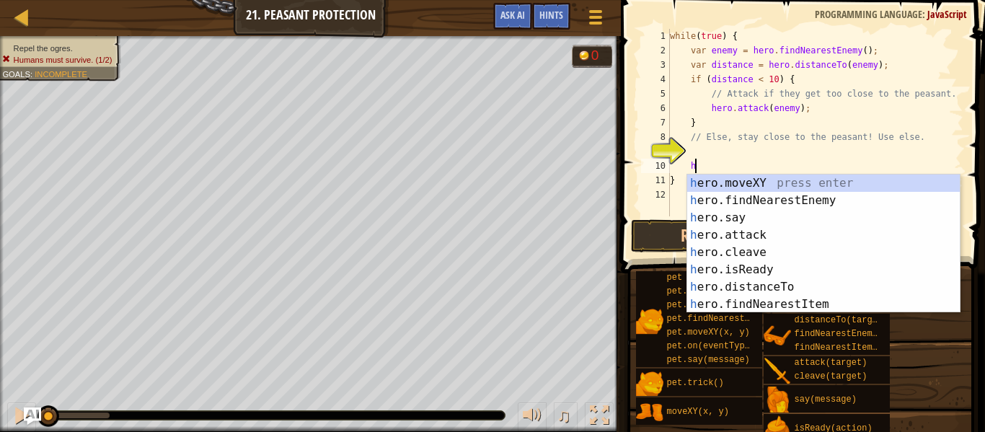
type textarea "h"
click at [822, 0] on body "Map Computer Science 2 21. Peasant Protection Game Menu Done Hints Ask AI 1 ההה…" at bounding box center [492, 0] width 985 height 0
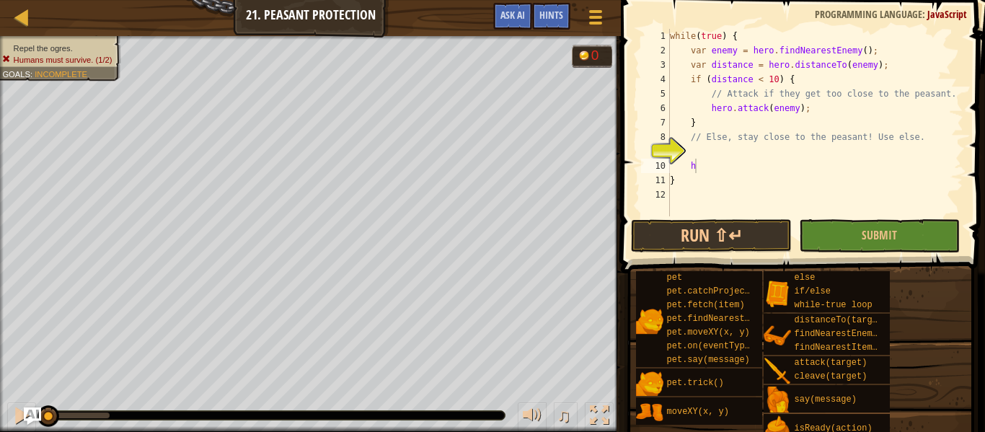
click at [817, 170] on div "while ( true ) { var enemy = hero . findNearestEnemy ( ) ; var distance = hero …" at bounding box center [815, 137] width 296 height 216
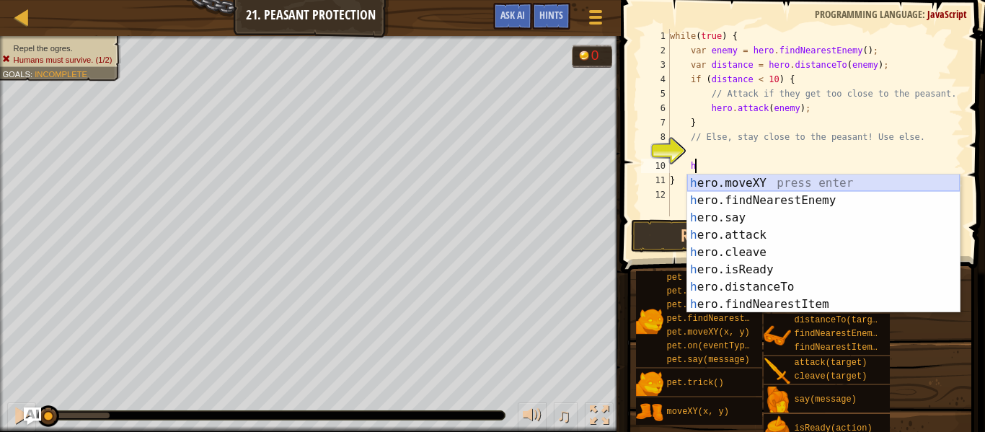
click at [820, 179] on div "h ero.moveXY press enter h ero.findNearestEnemy press enter h ero.say press ent…" at bounding box center [823, 260] width 272 height 173
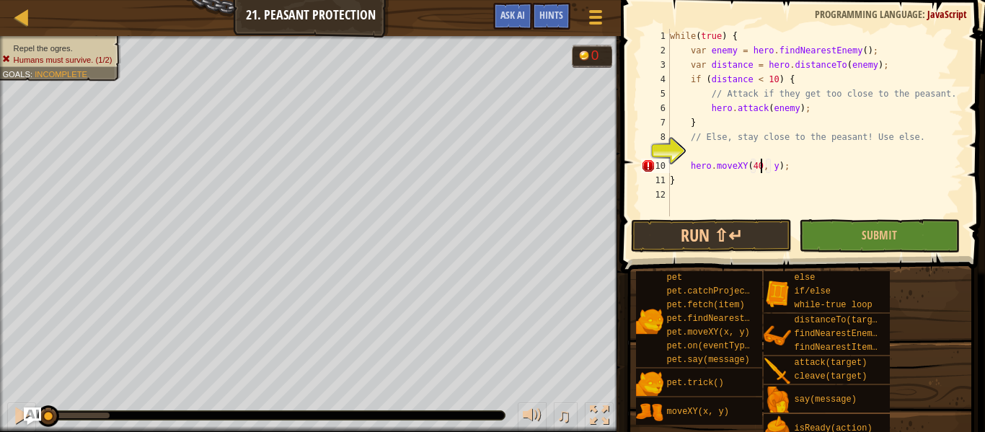
scroll to position [6, 14]
click at [778, 166] on div "while ( true ) { var enemy = hero . findNearestEnemy ( ) ; var distance = hero …" at bounding box center [815, 137] width 296 height 216
type textarea "hero.moveXY(40, 37);"
click at [845, 233] on button "Submit" at bounding box center [879, 235] width 161 height 33
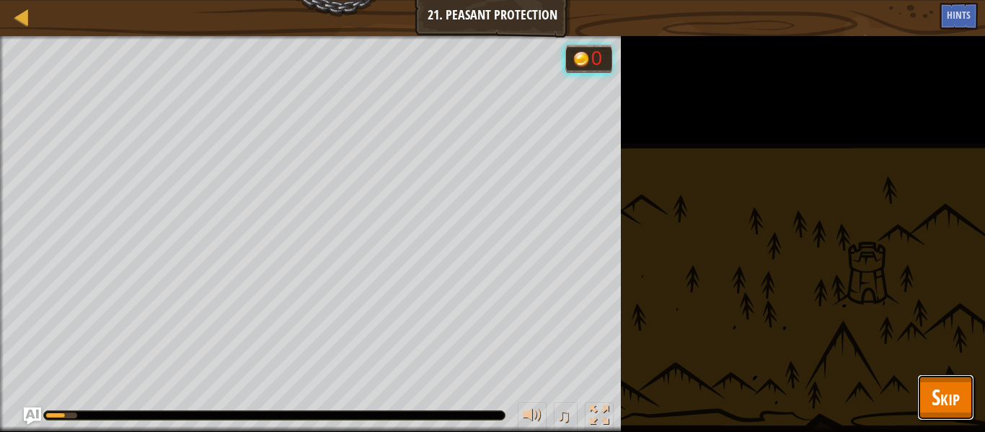
click at [959, 400] on button "Skip" at bounding box center [945, 397] width 57 height 46
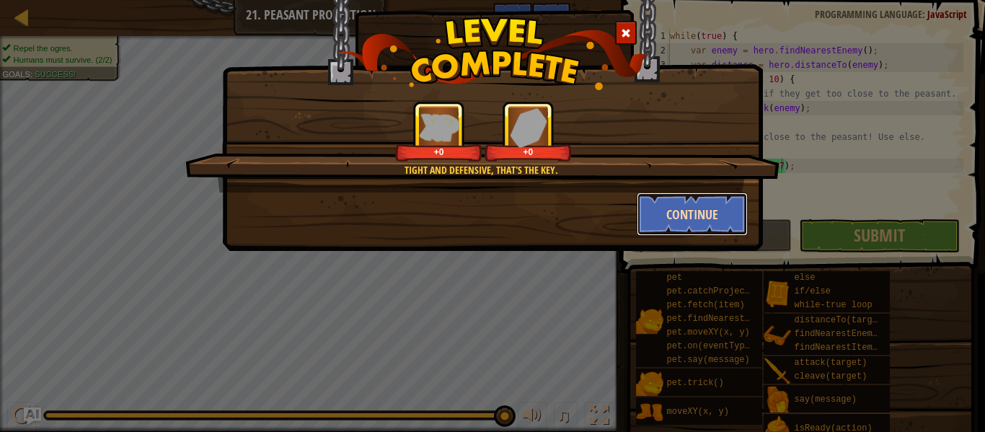
click at [680, 212] on button "Continue" at bounding box center [692, 213] width 112 height 43
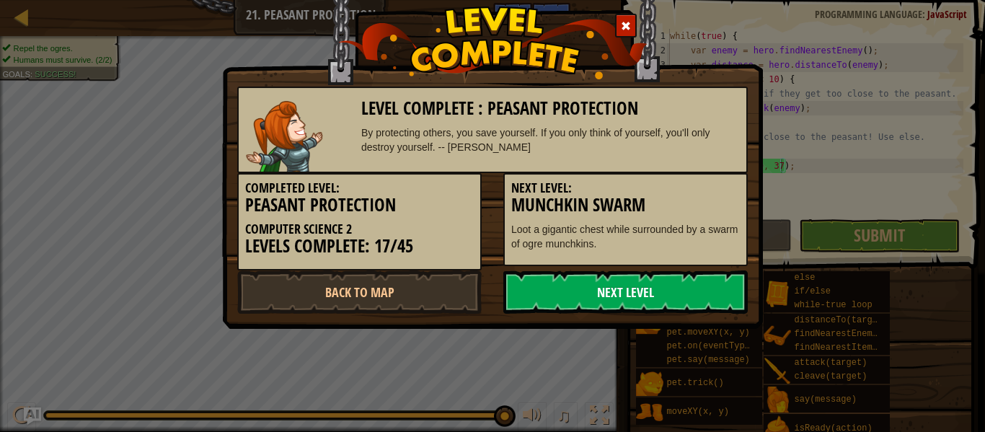
click at [677, 288] on link "Next Level" at bounding box center [625, 291] width 244 height 43
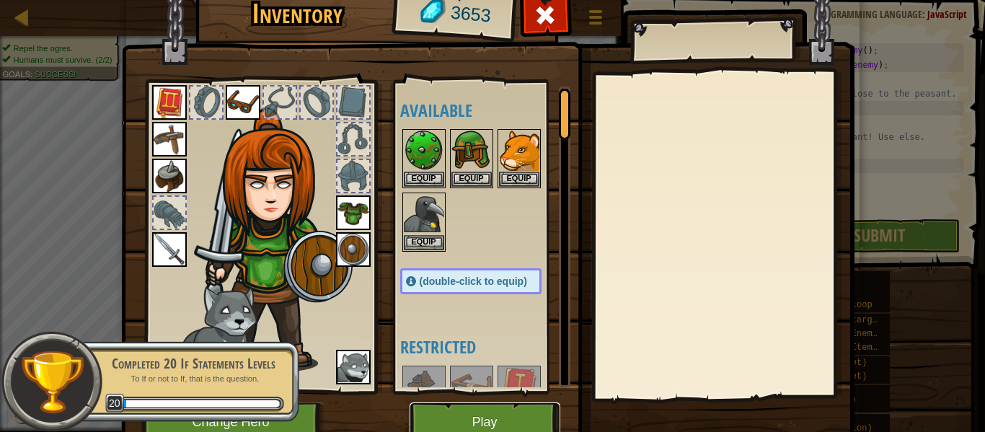
click at [502, 406] on button "Play" at bounding box center [484, 422] width 151 height 40
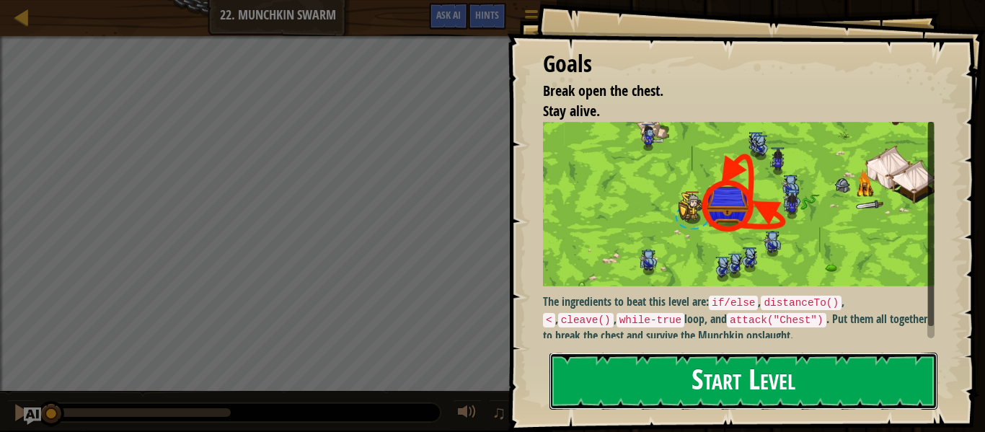
click at [607, 385] on button "Start Level" at bounding box center [743, 380] width 388 height 57
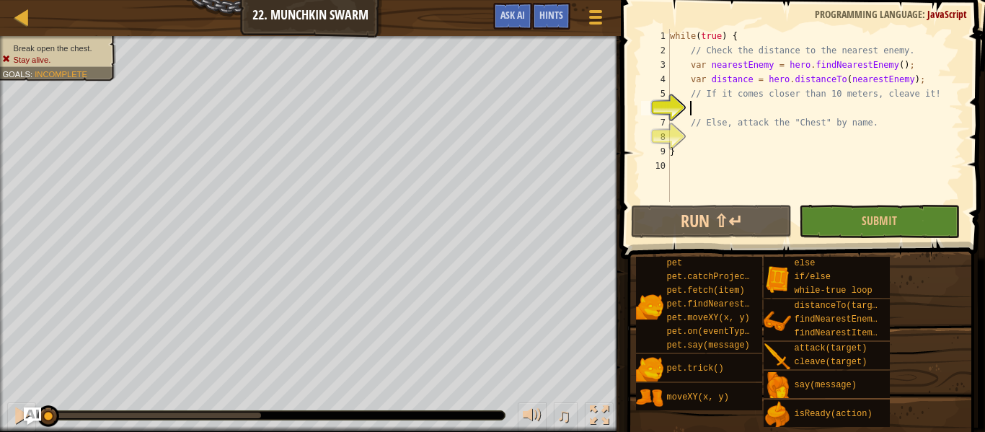
scroll to position [6, 3]
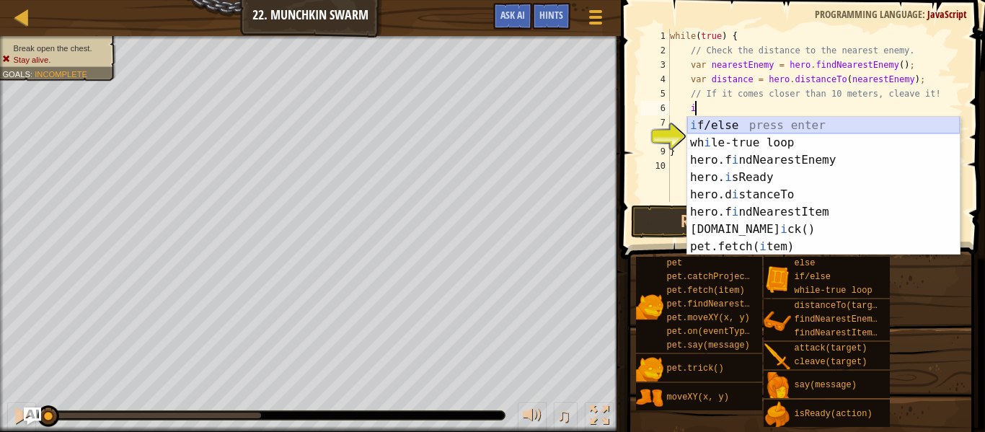
click at [727, 122] on div "i f/else press enter wh i le-true loop press enter hero.f i ndNearestEnemy pres…" at bounding box center [823, 203] width 272 height 173
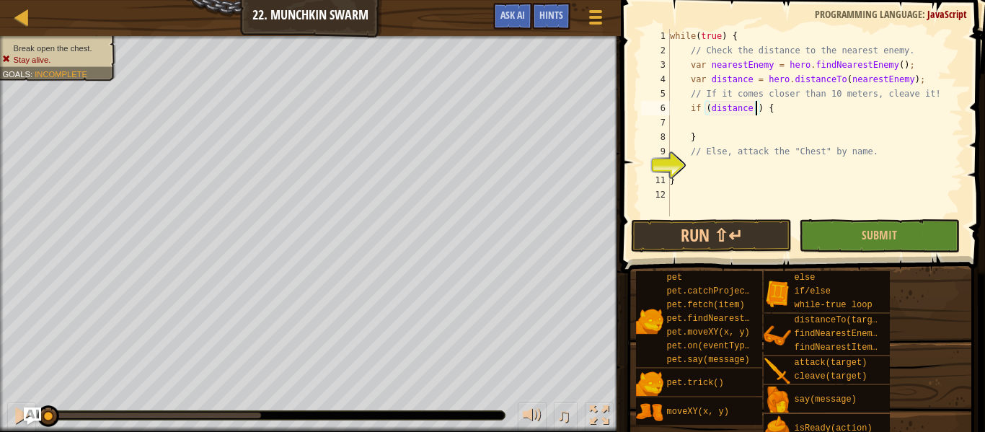
scroll to position [6, 14]
type textarea "if (distance < 10) {"
click at [752, 126] on div "while ( true ) { // Check the distance to the nearest enemy. var nearestEnemy =…" at bounding box center [815, 137] width 296 height 216
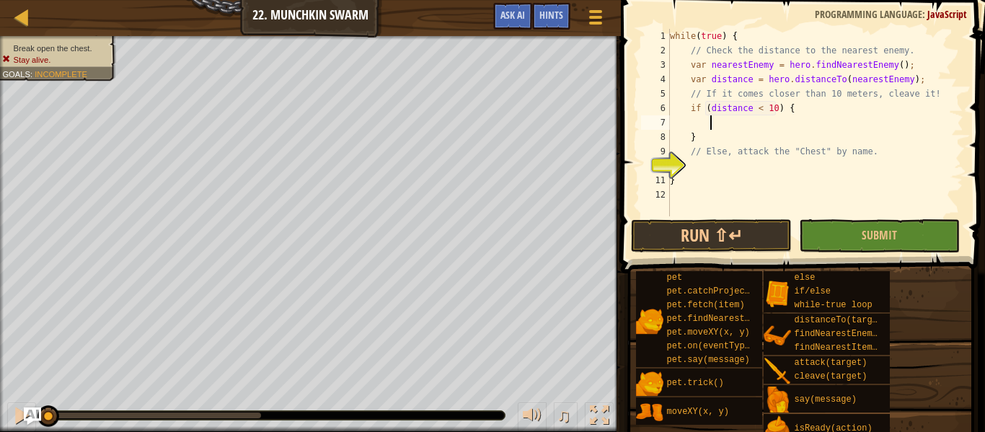
type textarea "h"
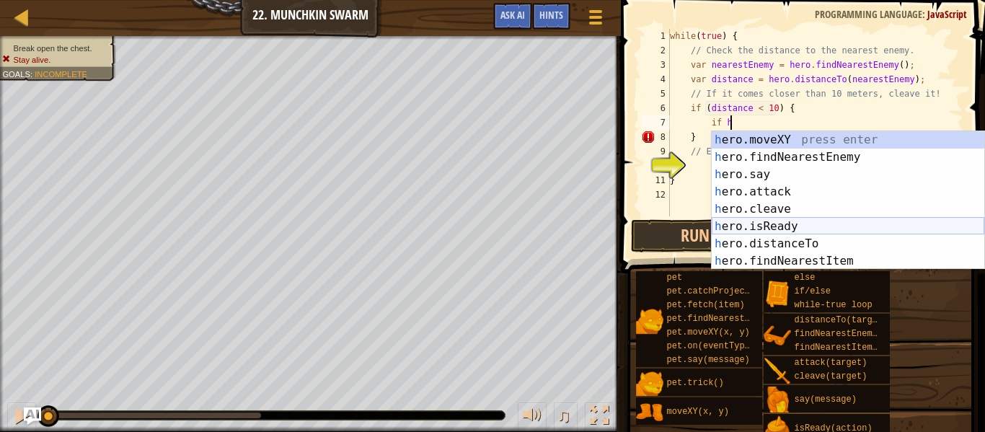
click at [774, 221] on div "h ero.moveXY press enter h ero.findNearestEnemy press enter h ero.say press ent…" at bounding box center [847, 217] width 272 height 173
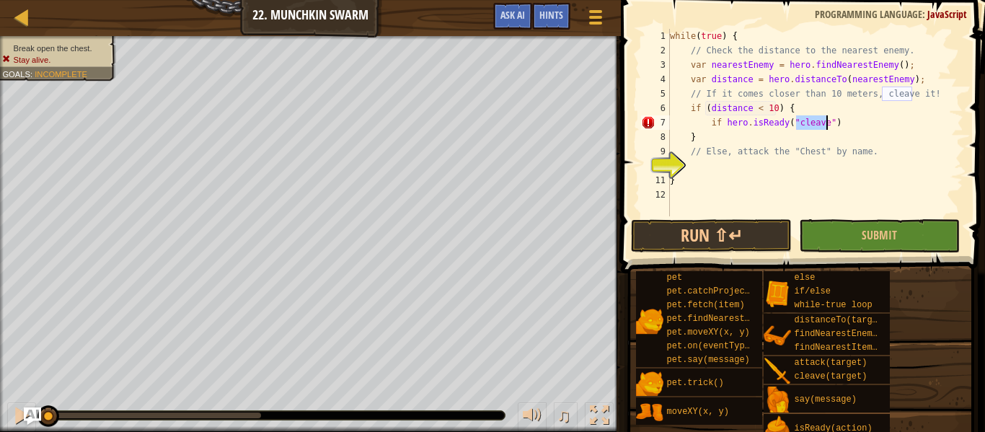
click at [721, 121] on div "while ( true ) { // Check the distance to the nearest enemy. var nearestEnemy =…" at bounding box center [815, 137] width 296 height 216
click at [725, 123] on div "while ( true ) { // Check the distance to the nearest enemy. var nearestEnemy =…" at bounding box center [815, 137] width 296 height 216
click at [736, 138] on div "while ( true ) { // Check the distance to the nearest enemy. var nearestEnemy =…" at bounding box center [815, 137] width 296 height 216
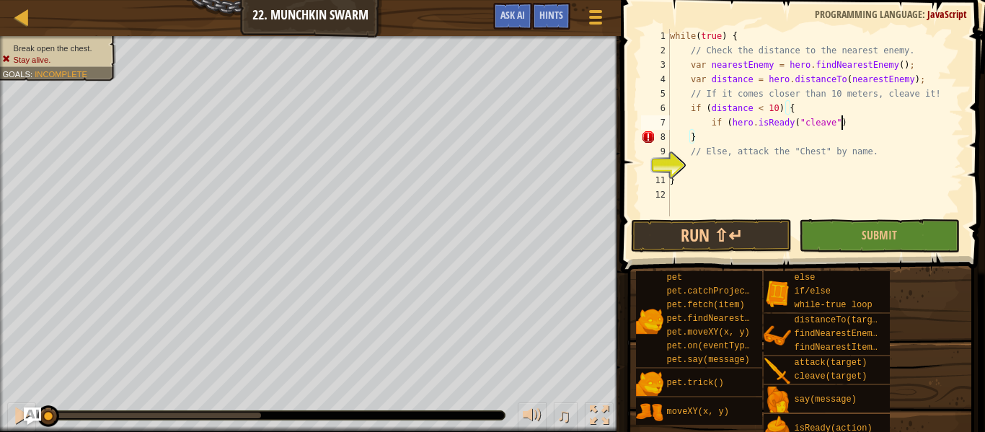
click at [840, 127] on div "while ( true ) { // Check the distance to the nearest enemy. var nearestEnemy =…" at bounding box center [815, 137] width 296 height 216
click at [851, 124] on div "while ( true ) { // Check the distance to the nearest enemy. var nearestEnemy =…" at bounding box center [815, 137] width 296 height 216
click at [858, 142] on div "while ( true ) { // Check the distance to the nearest enemy. var nearestEnemy =…" at bounding box center [815, 137] width 296 height 216
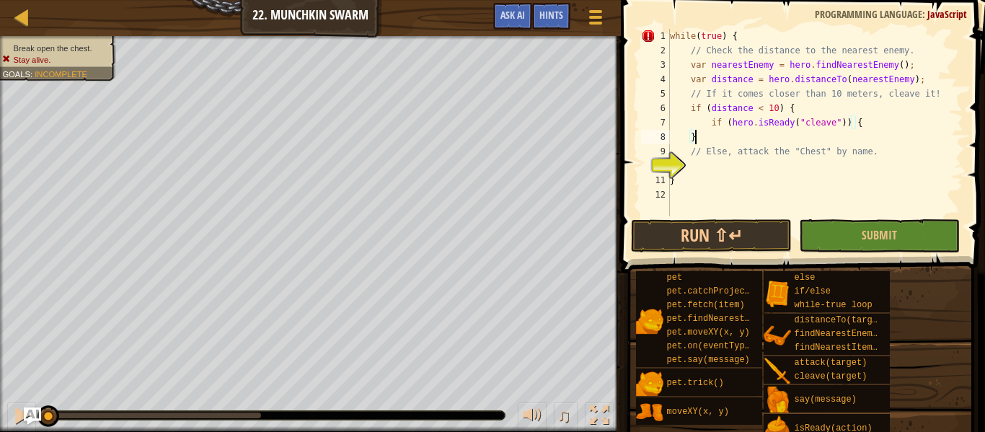
scroll to position [6, 3]
type textarea "}"
click at [590, 22] on span at bounding box center [596, 23] width 14 height 3
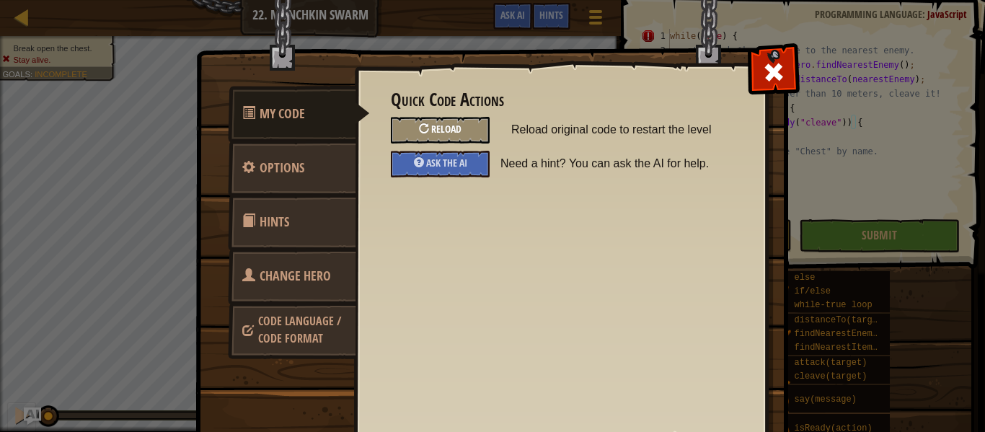
click at [428, 128] on div "Reload" at bounding box center [440, 130] width 99 height 27
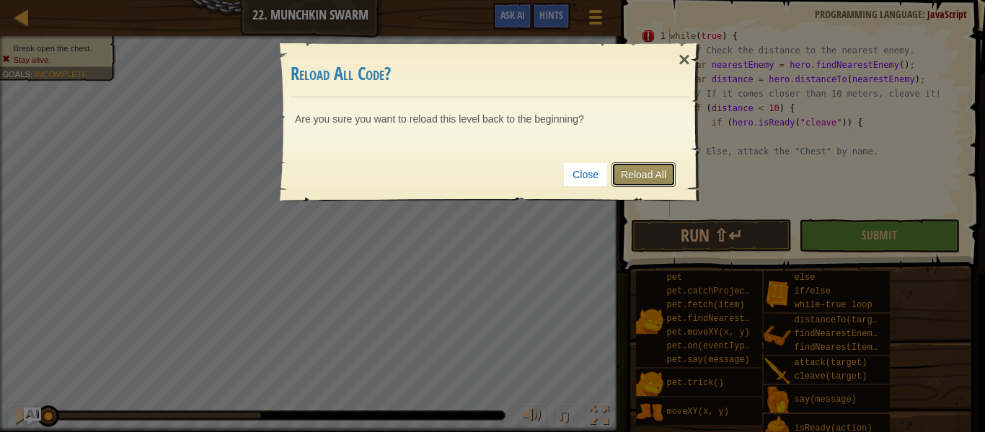
click at [623, 177] on link "Reload All" at bounding box center [643, 174] width 64 height 25
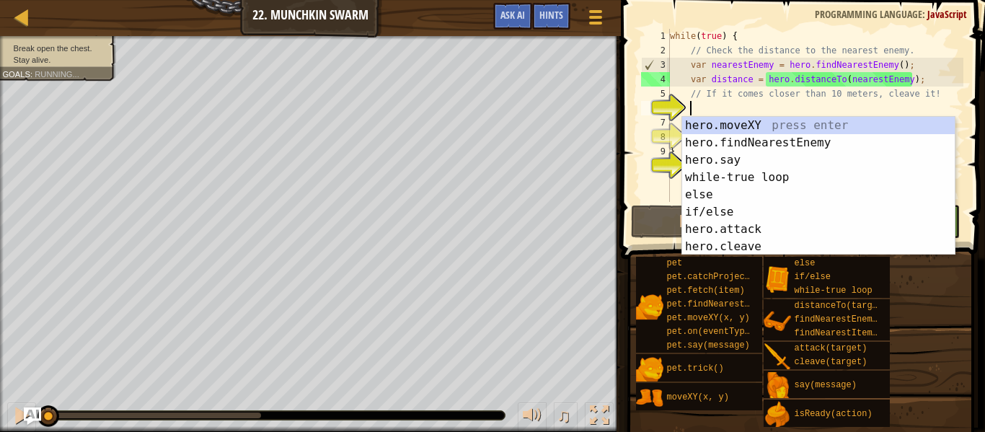
scroll to position [6, 2]
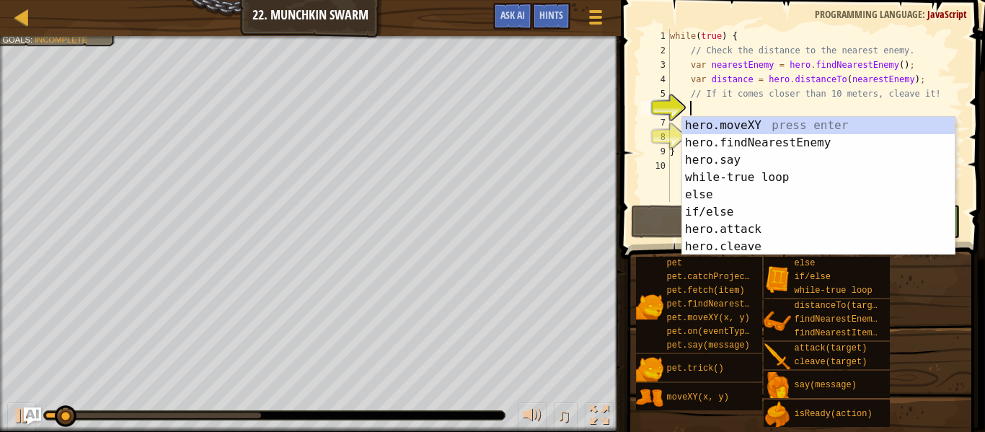
click at [645, 73] on div "4" at bounding box center [655, 79] width 29 height 14
type textarea "var distance = hero.distanceTo(nearestEnemy);"
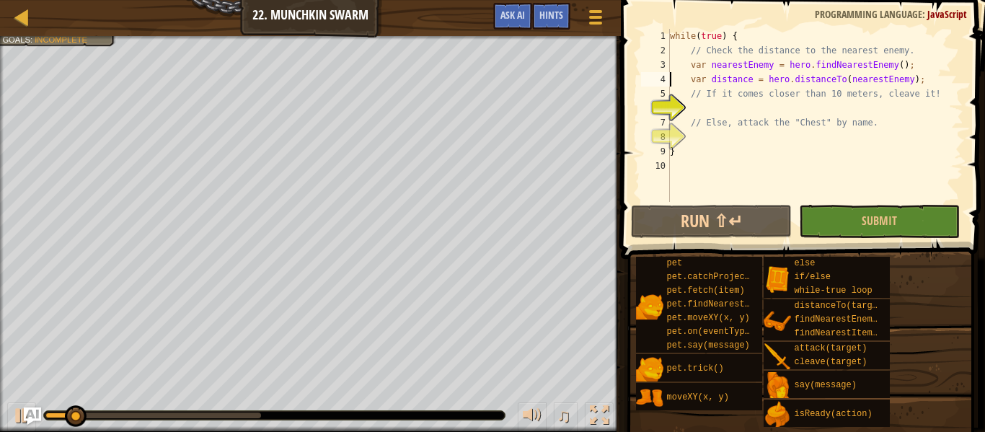
click at [721, 111] on div "while ( true ) { // Check the distance to the nearest enemy. var nearestEnemy =…" at bounding box center [815, 130] width 296 height 202
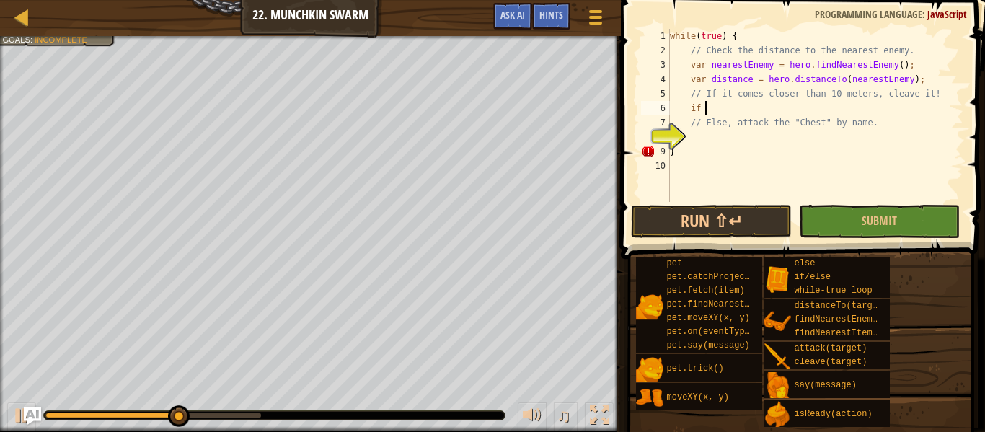
scroll to position [6, 5]
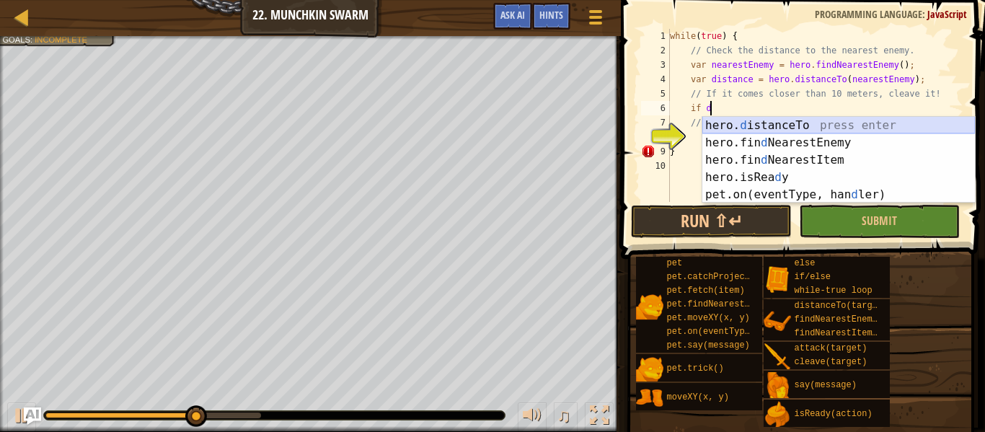
click at [740, 122] on div "hero. d istanceTo press enter hero.fin d NearestEnemy press enter hero.fin d Ne…" at bounding box center [838, 177] width 272 height 121
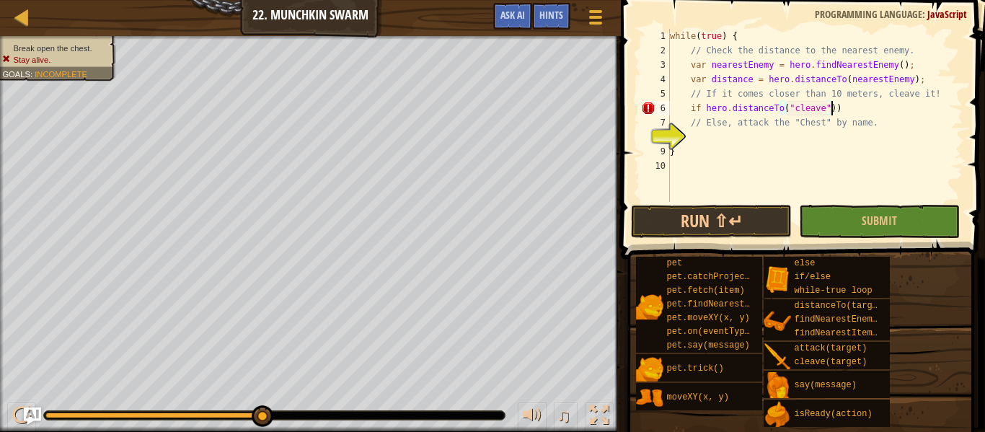
scroll to position [6, 23]
click at [704, 110] on div "while ( true ) { // Check the distance to the nearest enemy. var nearestEnemy =…" at bounding box center [815, 130] width 296 height 202
click at [858, 109] on div "while ( true ) { // Check the distance to the nearest enemy. var nearestEnemy =…" at bounding box center [815, 130] width 296 height 202
type textarea "if (hero.distanceTo("cleave")) {"
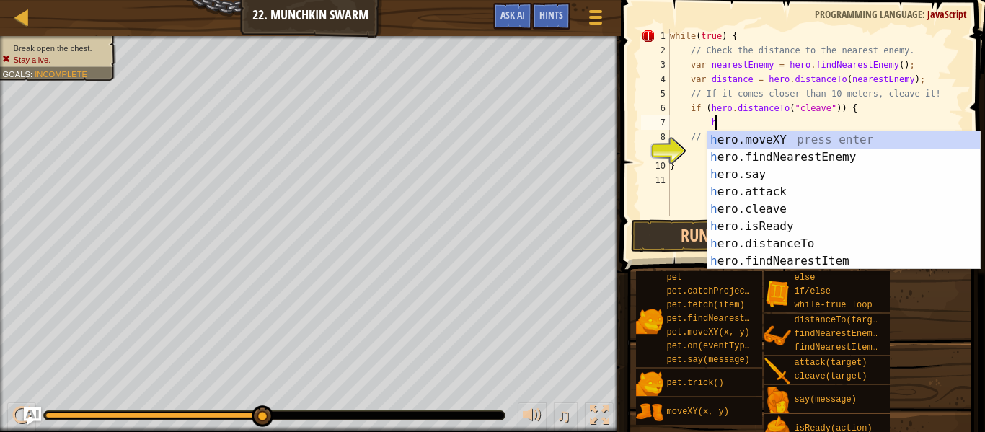
scroll to position [6, 6]
click at [879, 205] on div "h ero.moveXY press enter h ero.findNearestEnemy press enter h ero.say press ent…" at bounding box center [843, 217] width 272 height 173
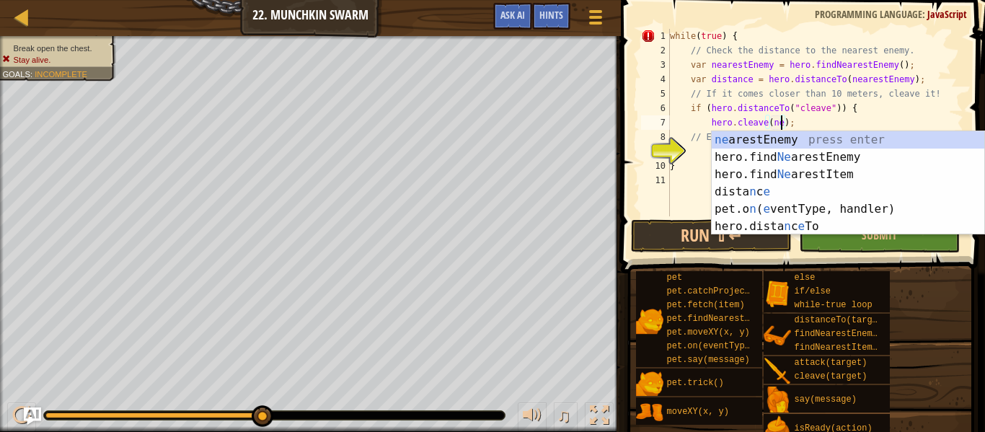
scroll to position [6, 17]
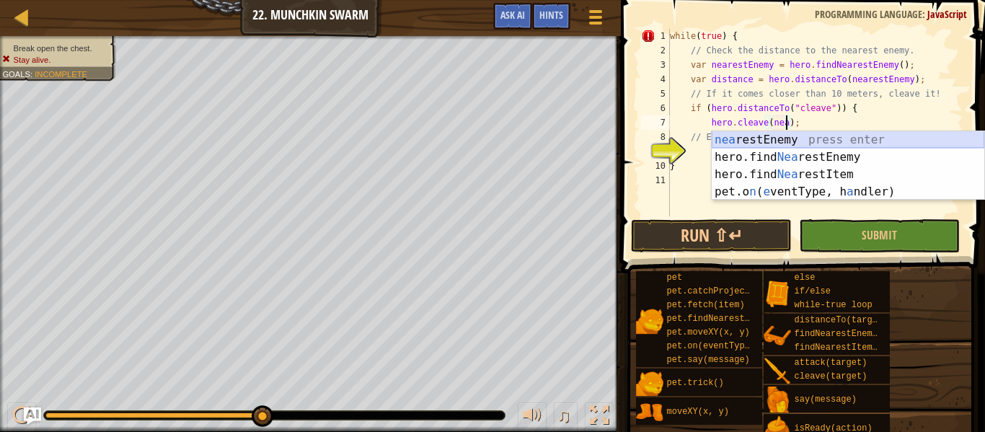
click at [851, 139] on div "nea restEnemy press enter hero.find [PERSON_NAME] restEnemy press enter hero.fi…" at bounding box center [847, 183] width 272 height 104
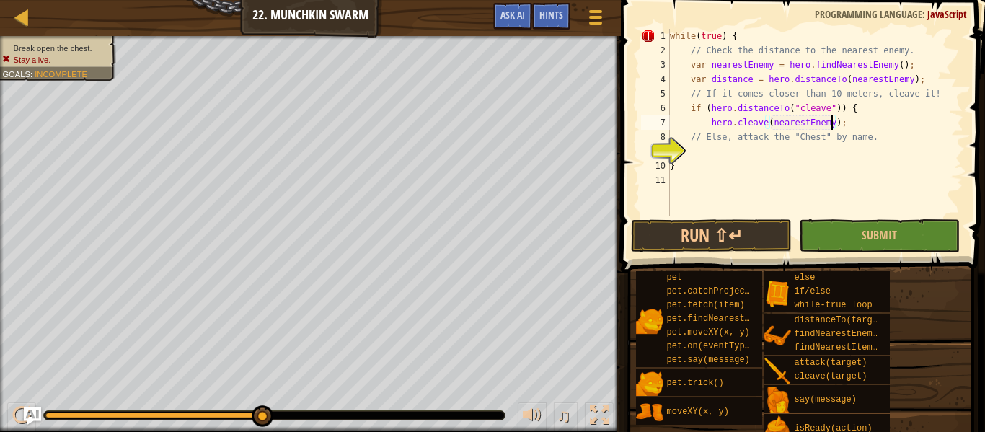
click at [861, 169] on div "while ( true ) { // Check the distance to the nearest enemy. var nearestEnemy =…" at bounding box center [815, 137] width 296 height 216
type textarea "}"
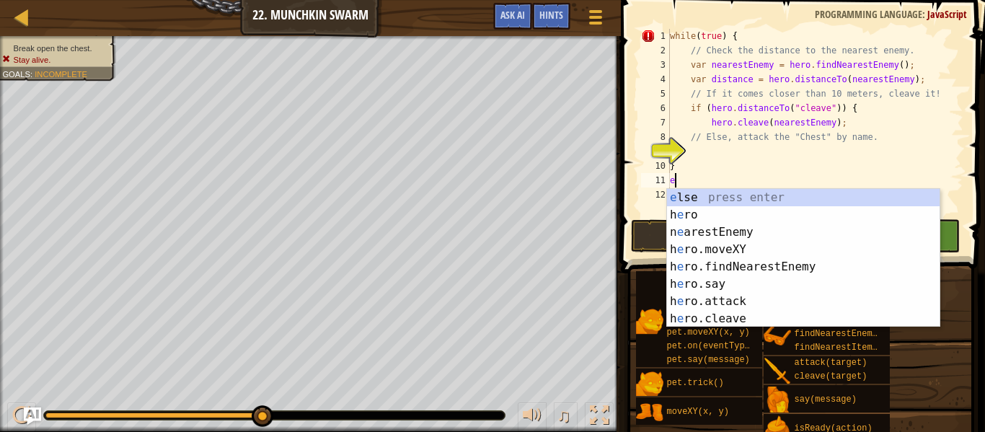
type textarea "el"
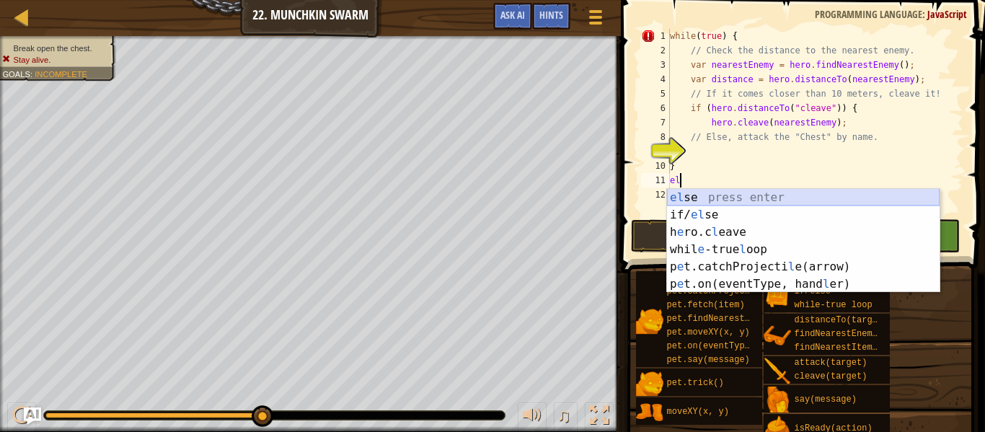
click at [688, 196] on div "el se press enter if/ el se press enter h e ro.c l eave press enter whil e -tru…" at bounding box center [803, 258] width 272 height 138
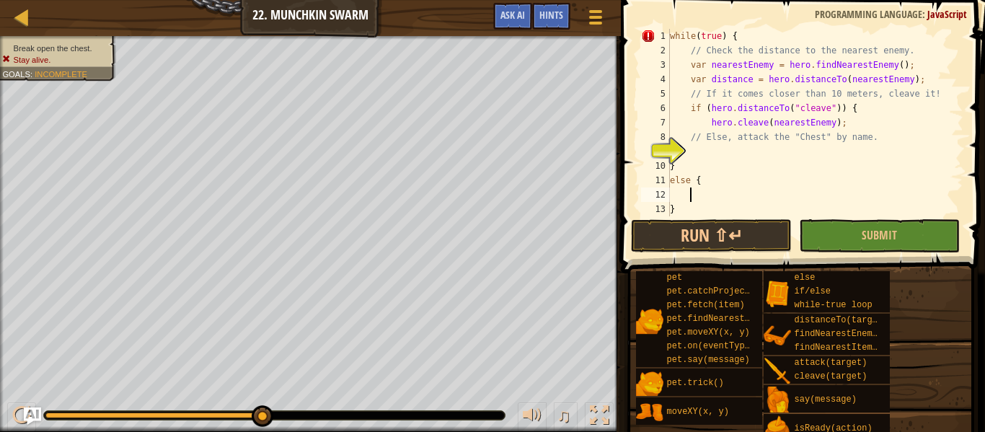
scroll to position [6, 3]
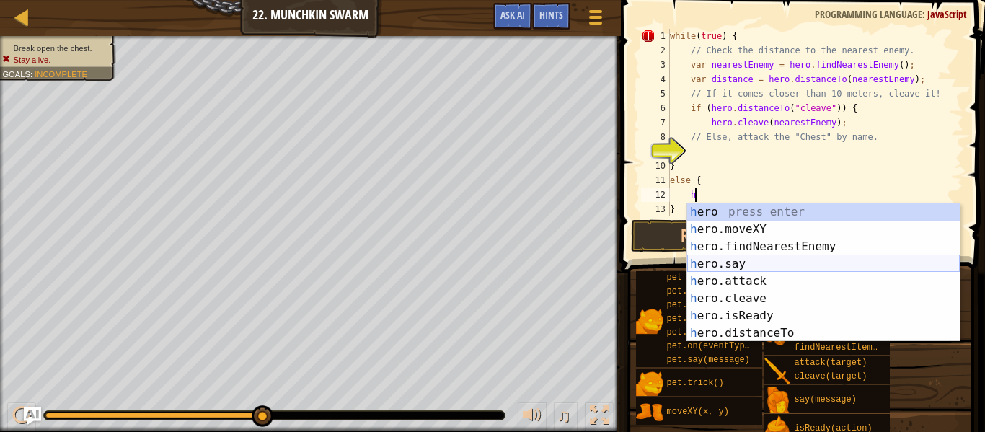
click at [724, 269] on div "h ero press enter h ero.moveXY press enter h ero.findNearestEnemy press enter h…" at bounding box center [823, 289] width 272 height 173
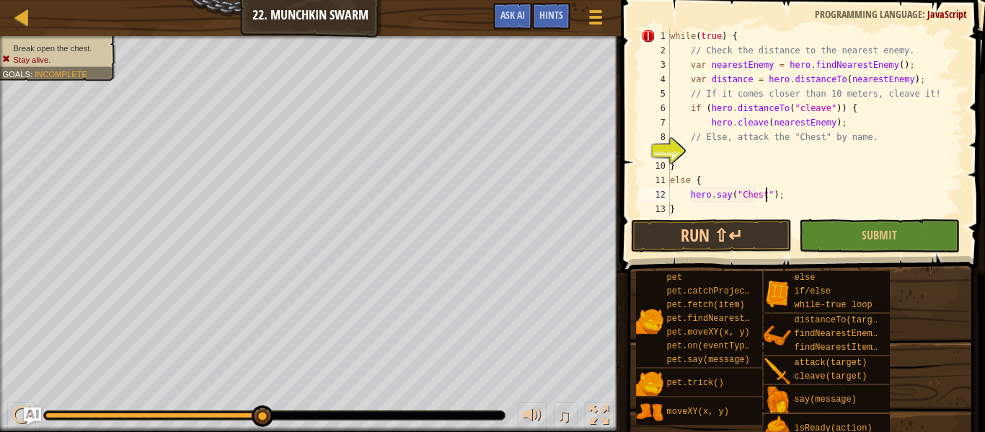
scroll to position [6, 14]
click at [773, 236] on button "Run ⇧↵" at bounding box center [711, 235] width 161 height 33
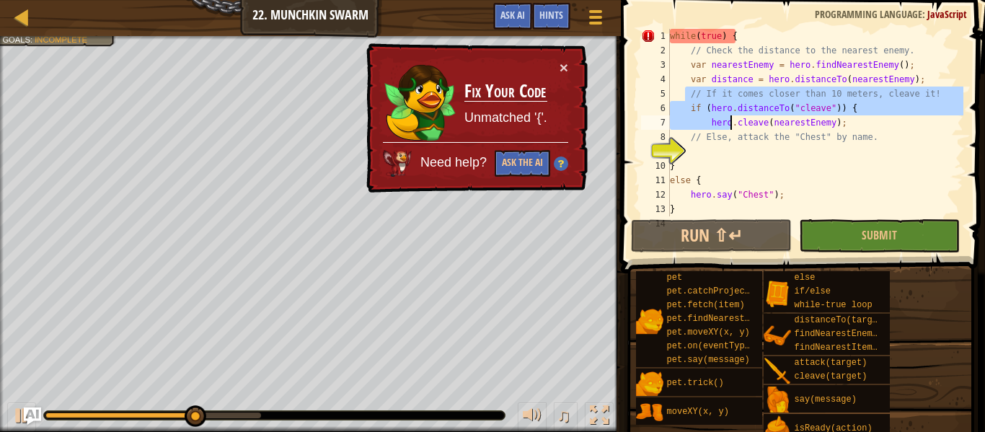
drag, startPoint x: 683, startPoint y: 99, endPoint x: 726, endPoint y: 116, distance: 46.6
click at [726, 116] on div "while ( true ) { // Check the distance to the nearest enemy. var nearestEnemy =…" at bounding box center [815, 137] width 296 height 216
click at [701, 110] on div "while ( true ) { // Check the distance to the nearest enemy. var nearestEnemy =…" at bounding box center [815, 122] width 296 height 187
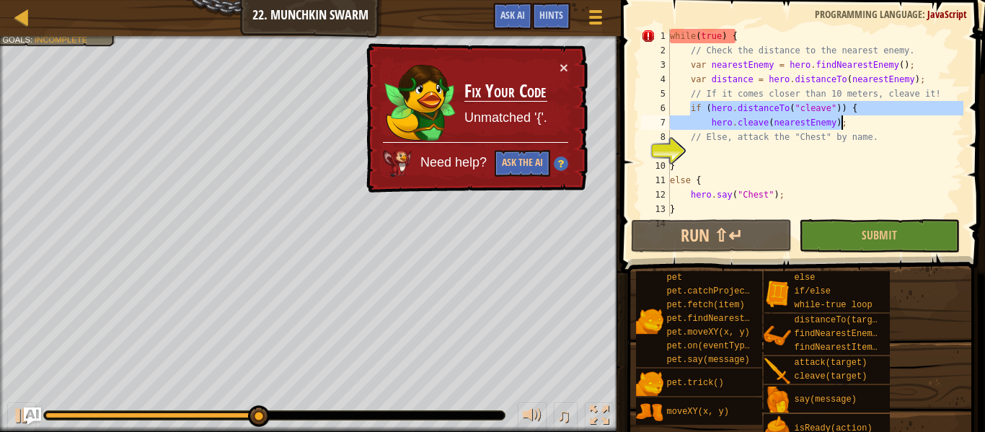
drag, startPoint x: 688, startPoint y: 110, endPoint x: 840, endPoint y: 115, distance: 151.5
click at [840, 115] on div "while ( true ) { // Check the distance to the nearest enemy. var nearestEnemy =…" at bounding box center [815, 137] width 296 height 216
type textarea "if (hero.distanceTo("cleave")) { hero.cleave(nearestEnemy);"
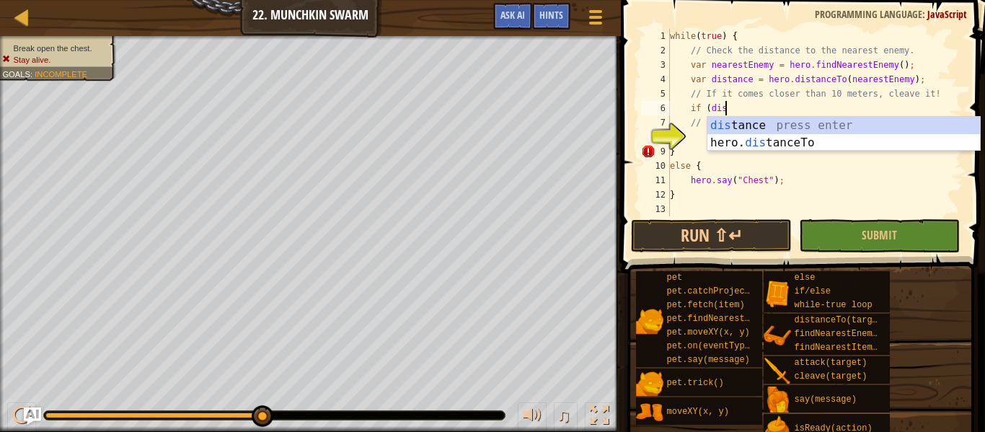
scroll to position [6, 8]
click at [866, 125] on div "dist ance press enter hero. dist anceTo press enter" at bounding box center [843, 151] width 272 height 69
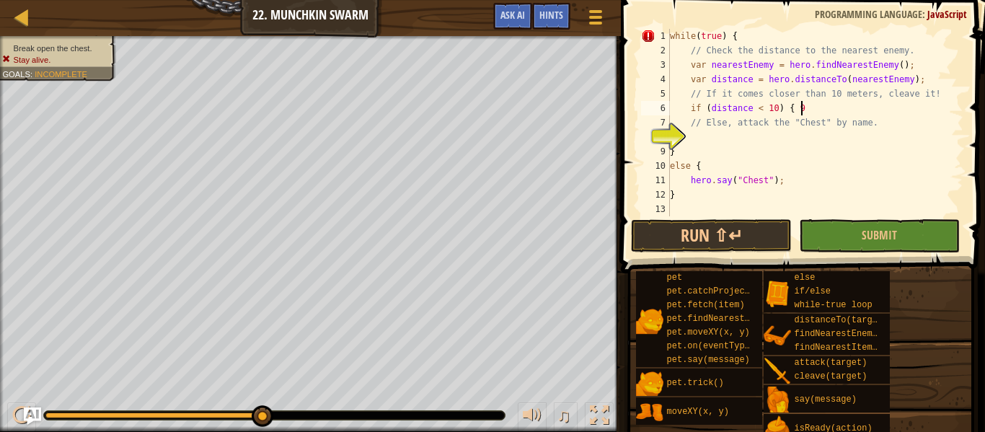
scroll to position [6, 18]
type textarea "if (distance < 10) { 9"
click at [598, 9] on div at bounding box center [595, 16] width 19 height 21
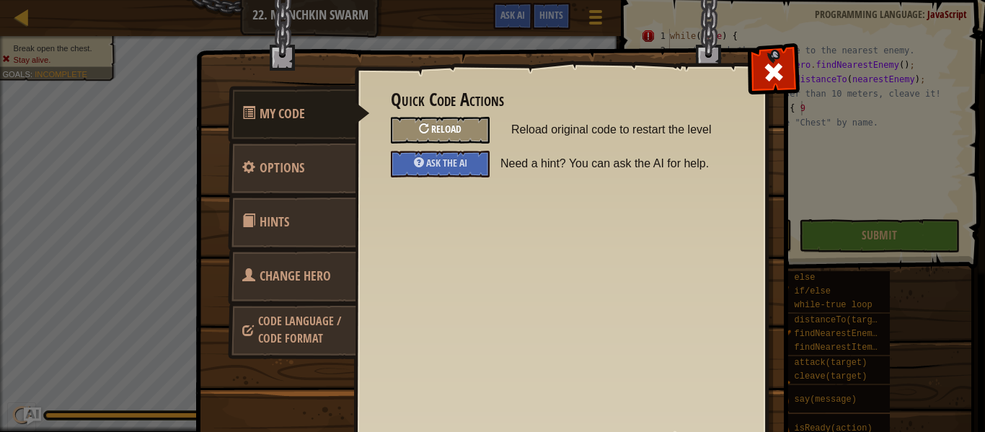
click at [470, 133] on div "Reload" at bounding box center [440, 130] width 99 height 27
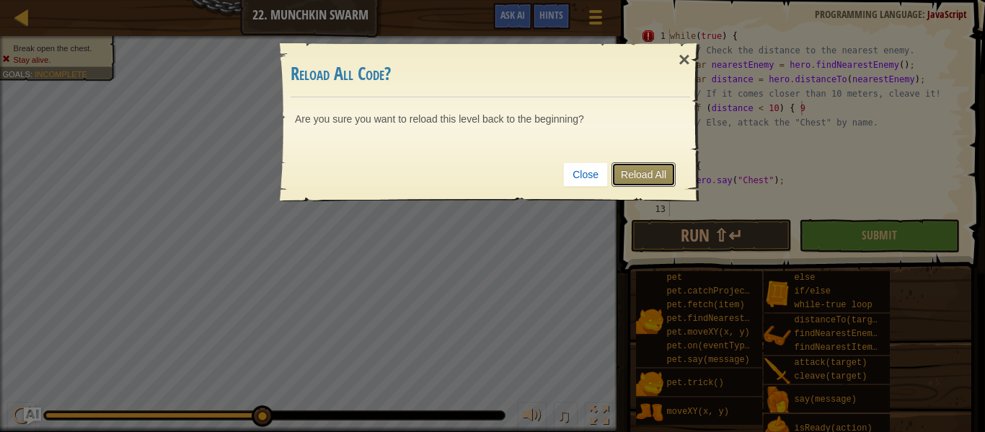
click at [634, 175] on link "Reload All" at bounding box center [643, 174] width 64 height 25
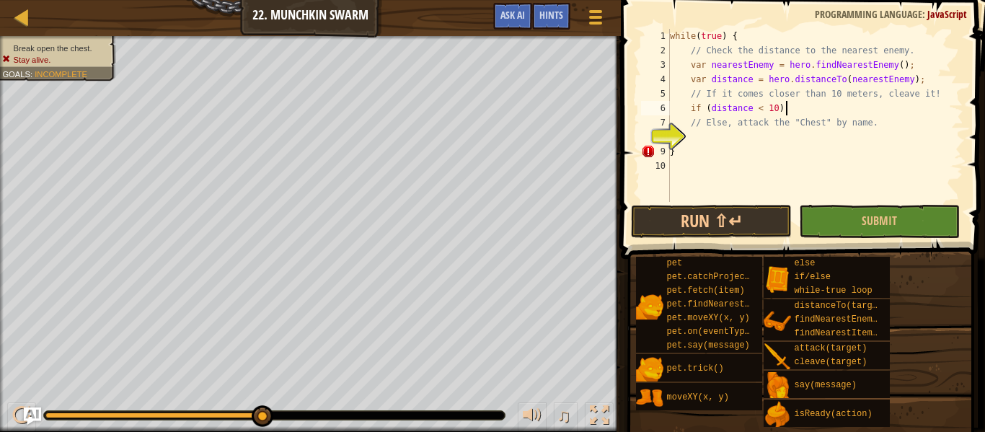
scroll to position [6, 17]
type textarea "if (distance < 10) {"
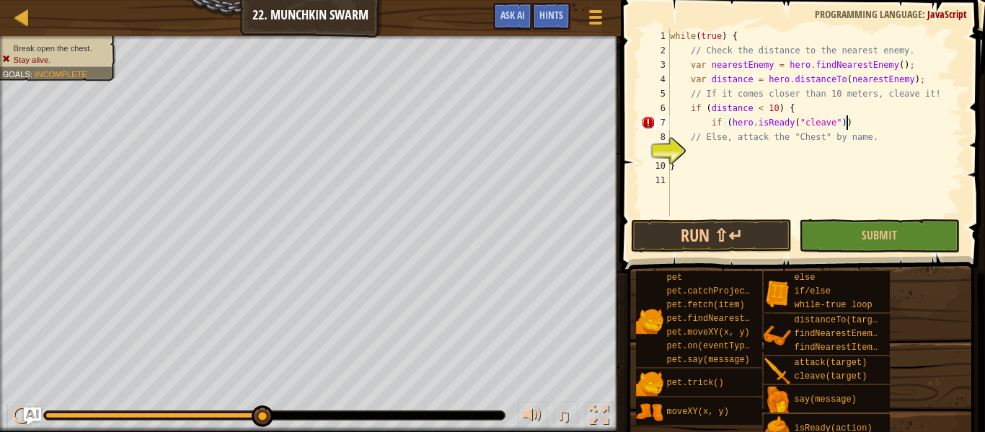
scroll to position [6, 25]
type textarea "if (hero.isReady("cleave")) {"
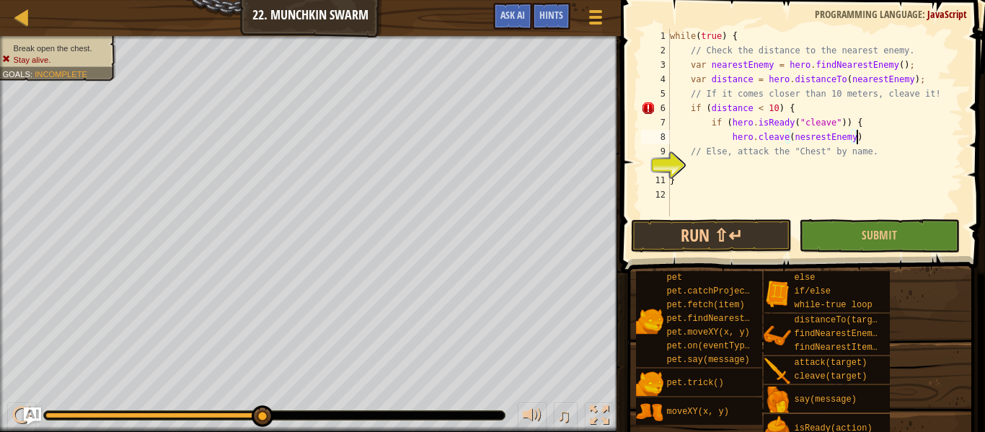
scroll to position [6, 27]
type textarea "hero.cleave(nesrestEnemy);"
type textarea "}"
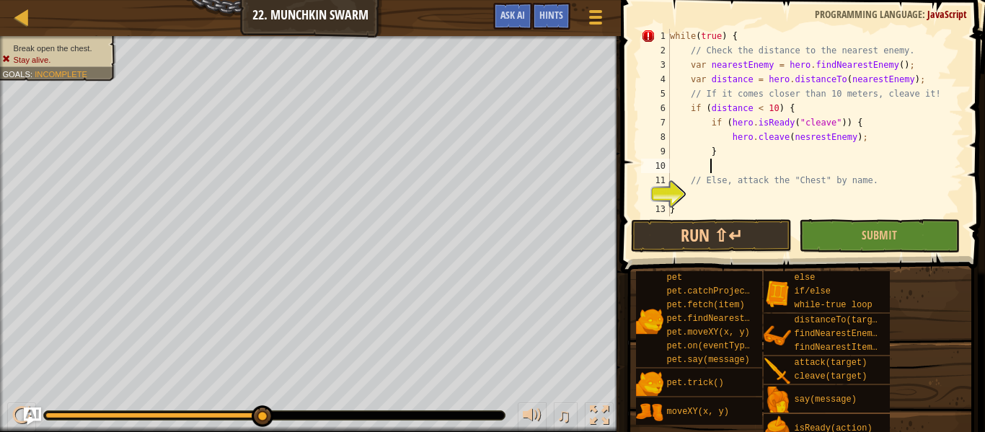
type textarea "]"
type textarea "}"
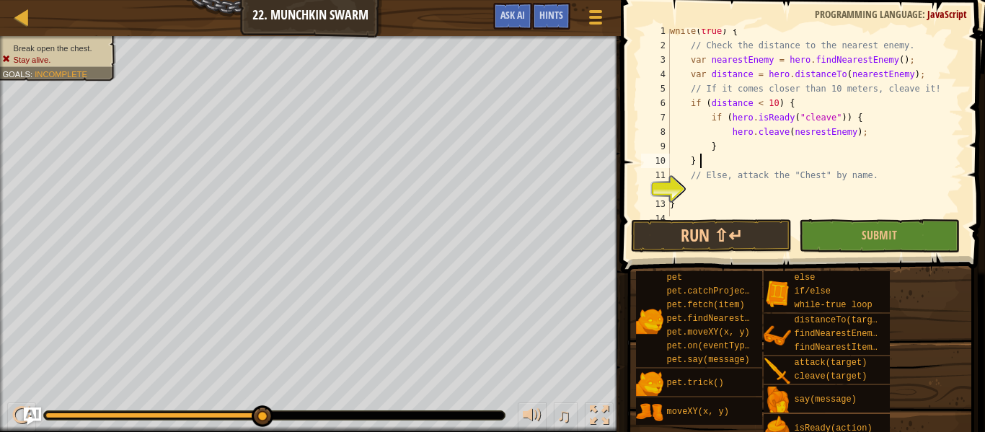
scroll to position [14, 0]
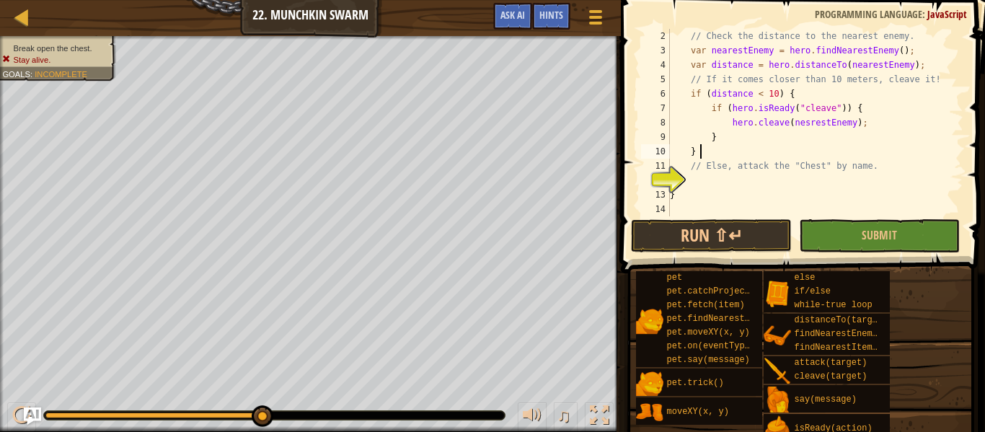
click at [730, 174] on div "// Check the distance to the nearest enemy. var nearestEnemy = hero . findNeare…" at bounding box center [815, 137] width 296 height 216
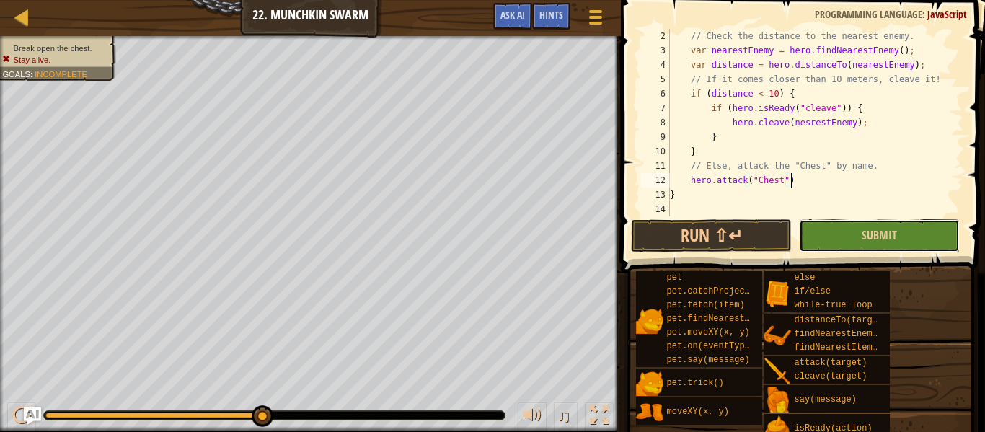
click at [854, 237] on button "Submit" at bounding box center [879, 235] width 161 height 33
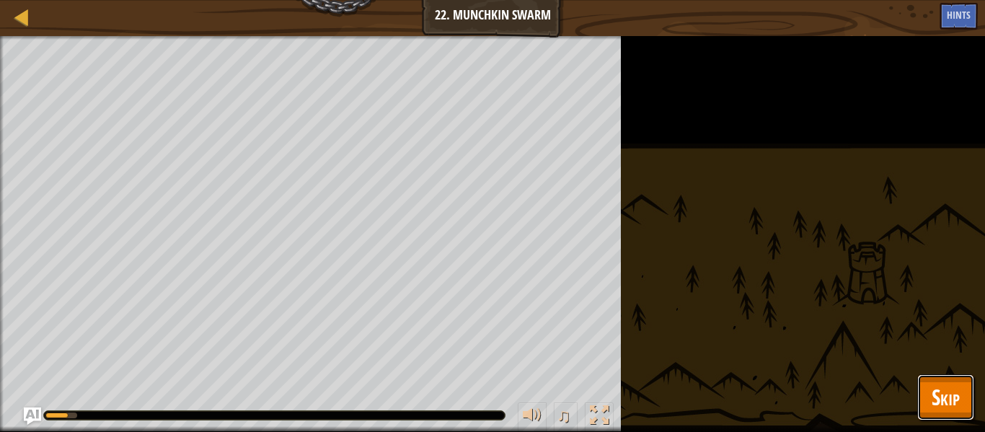
click at [942, 399] on span "Skip" at bounding box center [945, 397] width 28 height 30
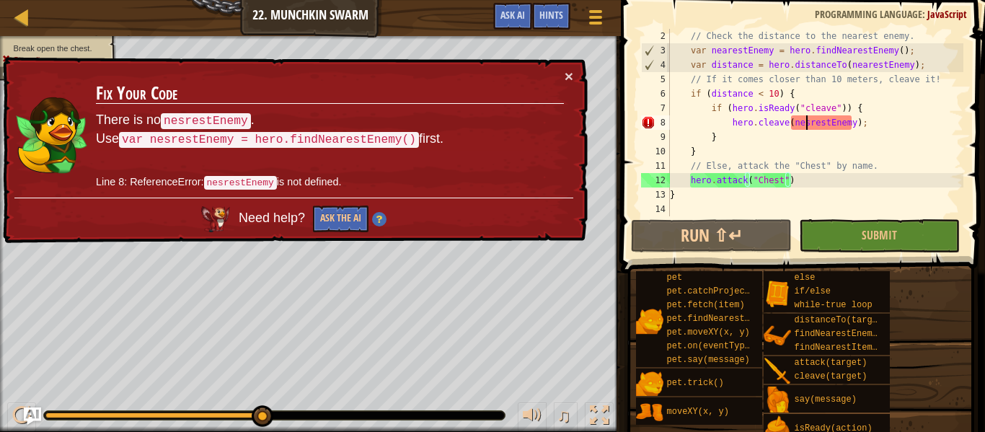
click at [805, 122] on div "// Check the distance to the nearest enemy. var nearestEnemy = hero . findNeare…" at bounding box center [815, 137] width 296 height 216
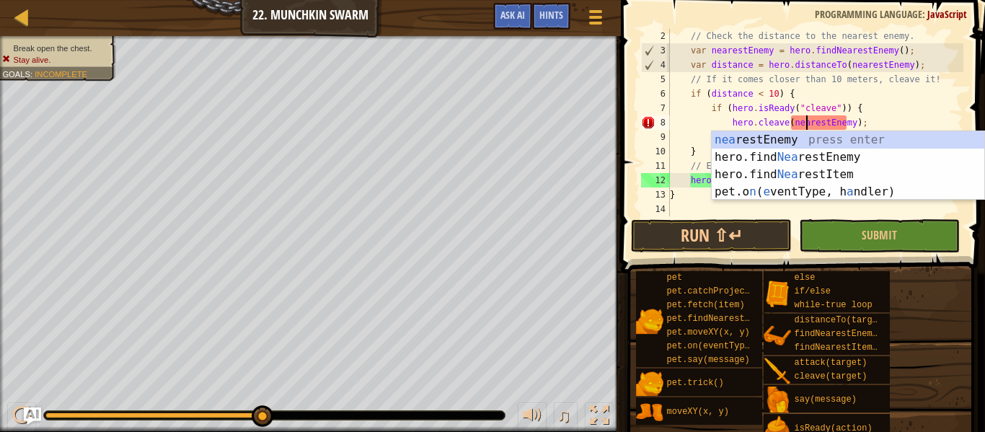
scroll to position [6, 20]
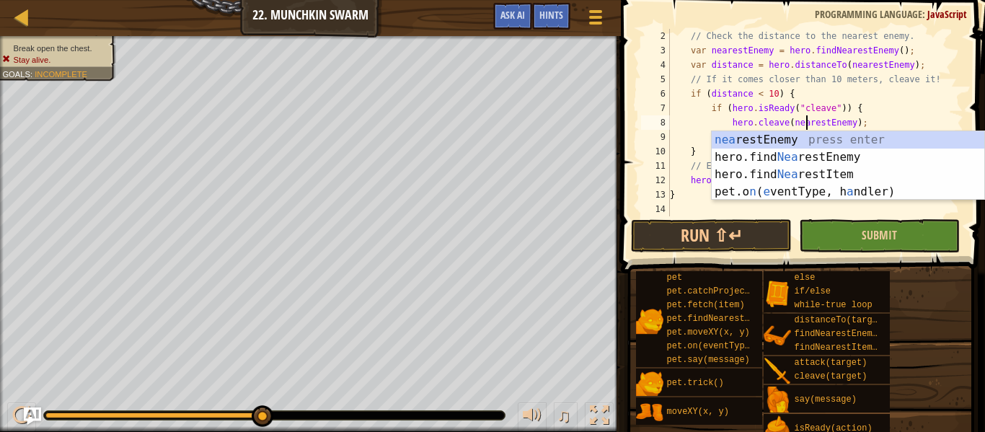
type textarea "hero.cleave(nearestEnemy);"
click at [833, 239] on button "Submit" at bounding box center [879, 235] width 161 height 33
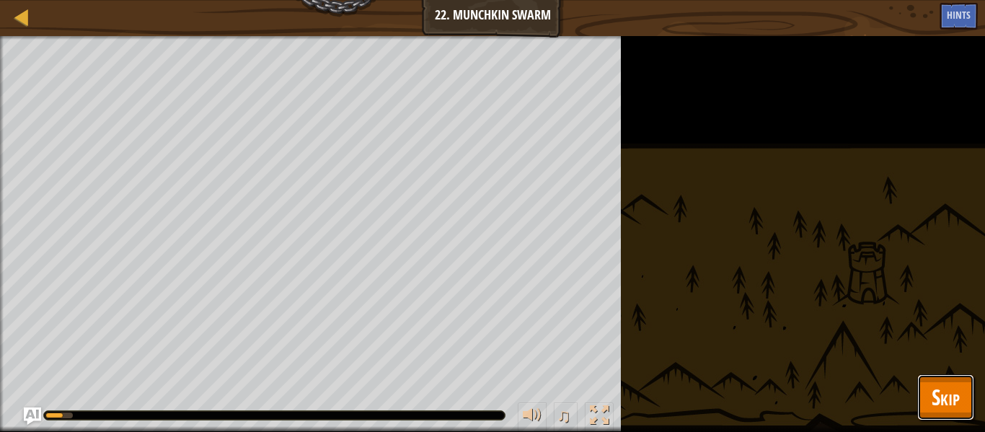
click at [944, 401] on span "Skip" at bounding box center [945, 397] width 28 height 30
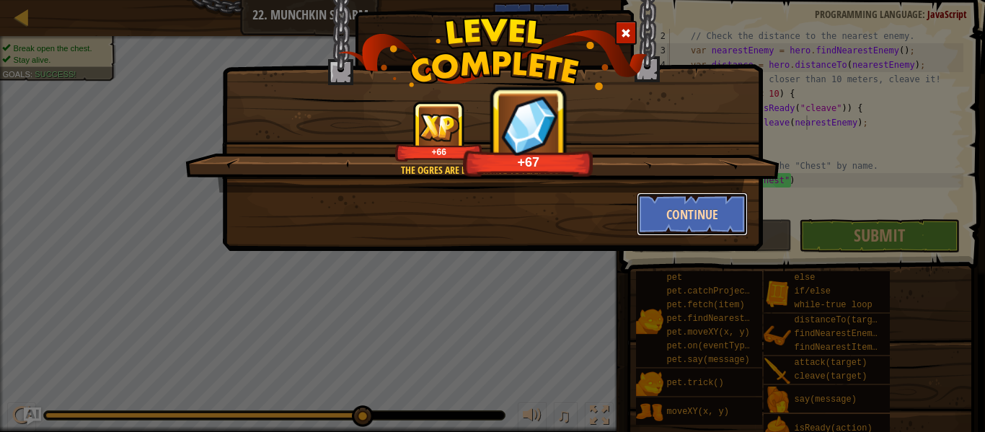
click at [734, 222] on button "Continue" at bounding box center [692, 213] width 112 height 43
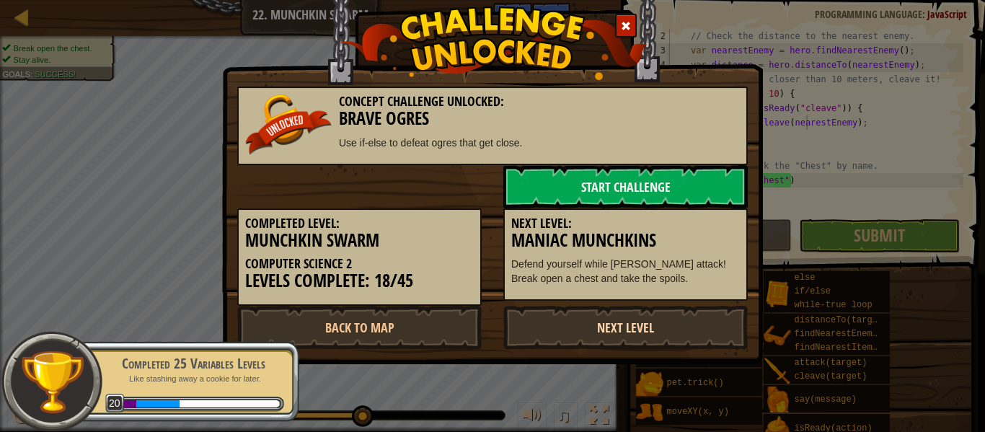
click at [722, 329] on link "Next Level" at bounding box center [625, 327] width 244 height 43
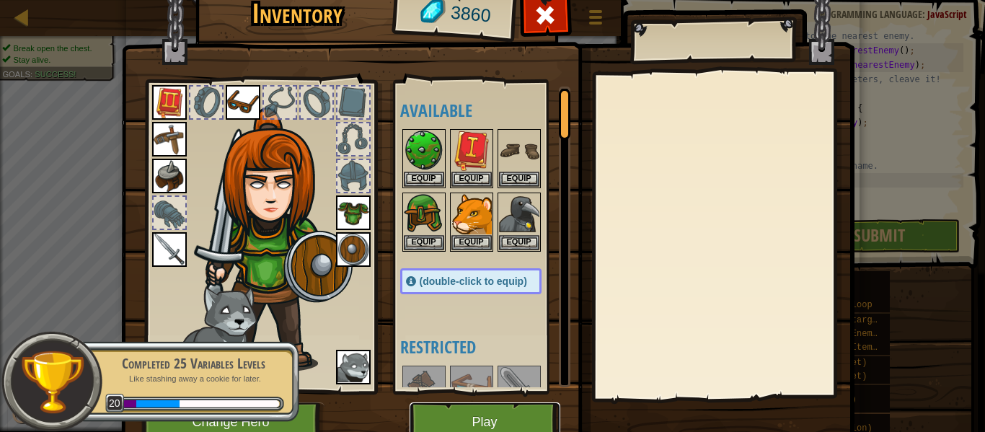
click at [492, 419] on button "Play" at bounding box center [484, 422] width 151 height 40
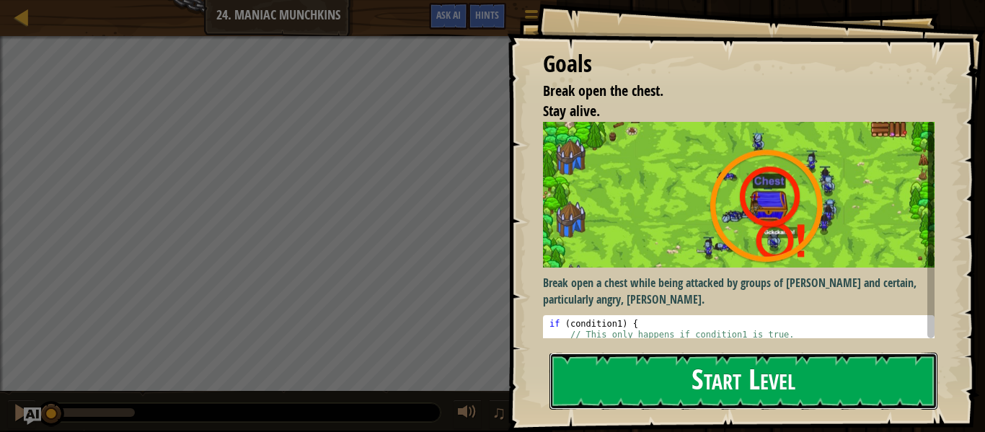
click at [701, 383] on button "Start Level" at bounding box center [743, 380] width 388 height 57
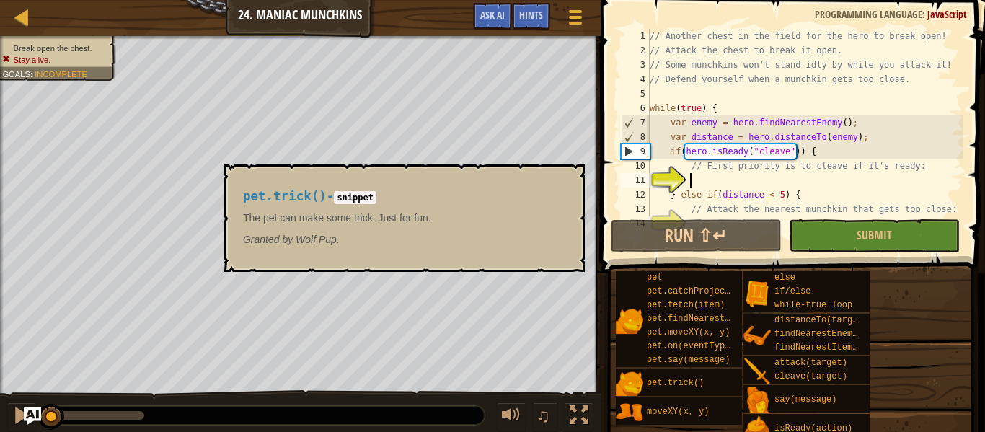
scroll to position [50, 0]
